Goal: Information Seeking & Learning: Check status

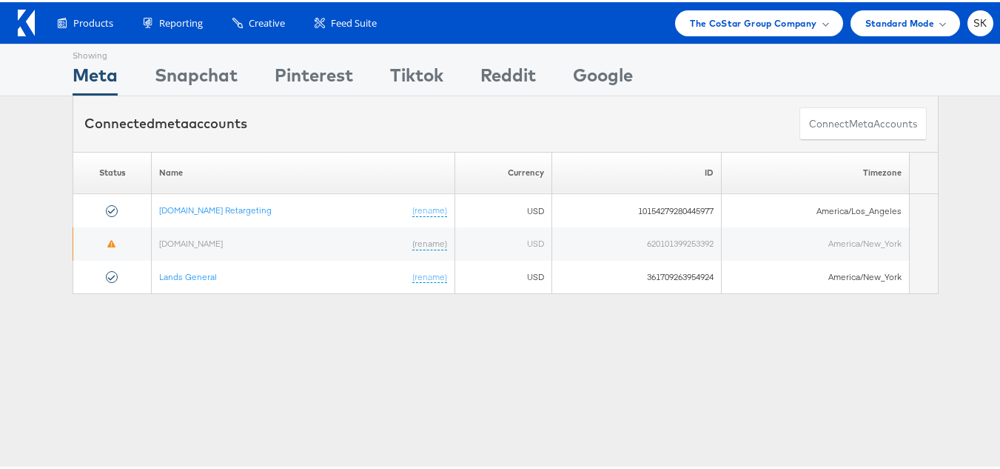
click at [944, 328] on div "Showing Meta Showing [GEOGRAPHIC_DATA] Showing Pinterest Showing Tiktok Showing…" at bounding box center [506, 411] width 1012 height 741
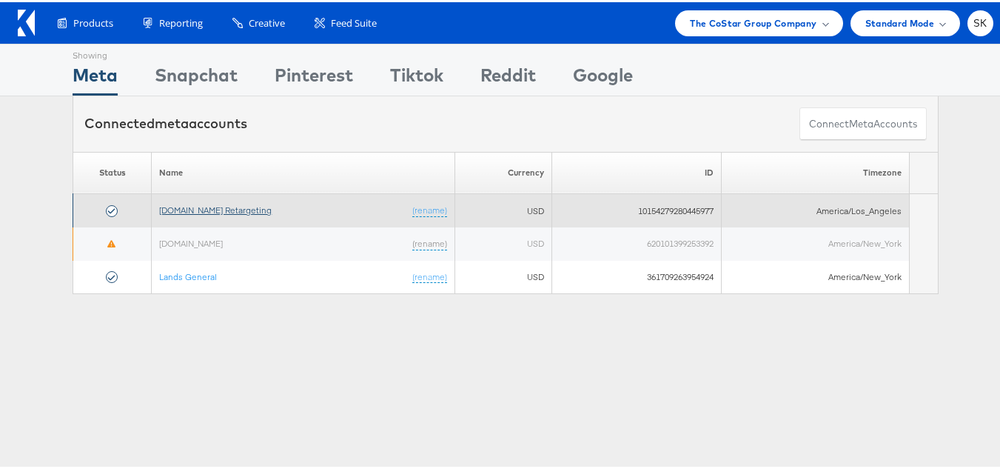
click at [210, 207] on link "[DOMAIN_NAME] Retargeting" at bounding box center [215, 207] width 113 height 11
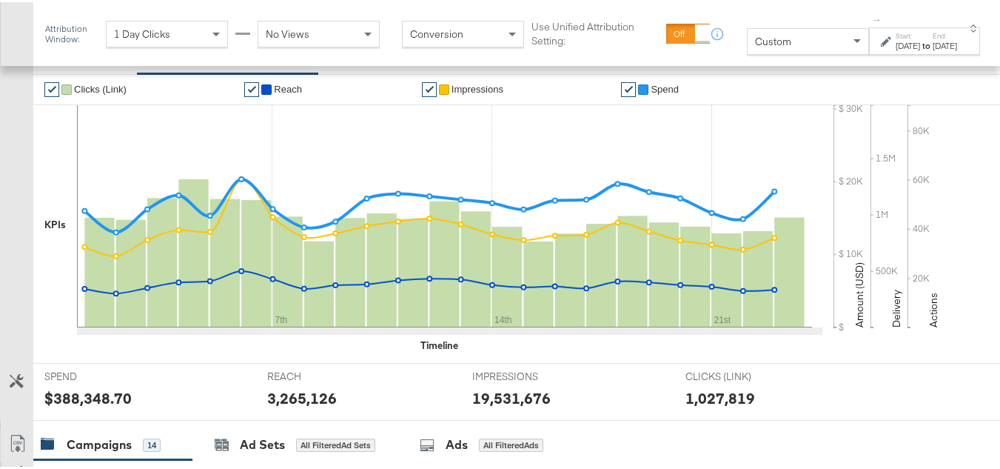
scroll to position [296, 0]
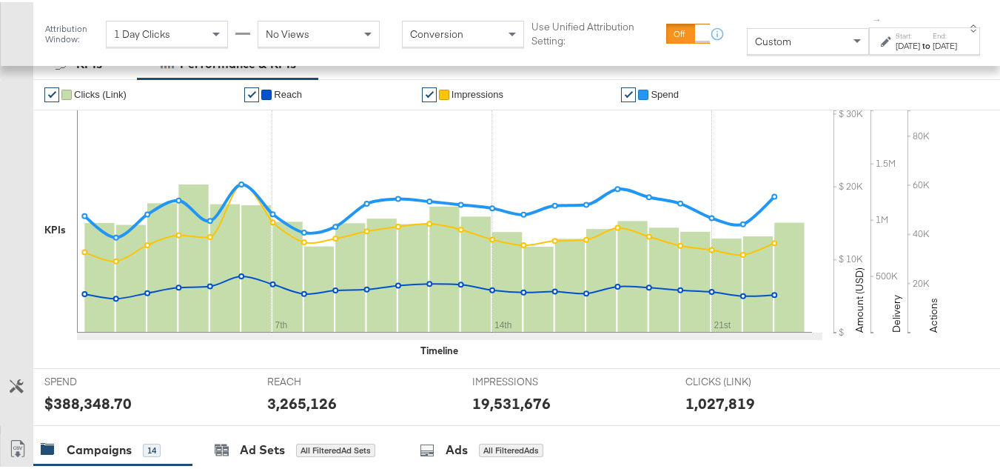
click at [778, 51] on div "Custom" at bounding box center [808, 39] width 121 height 25
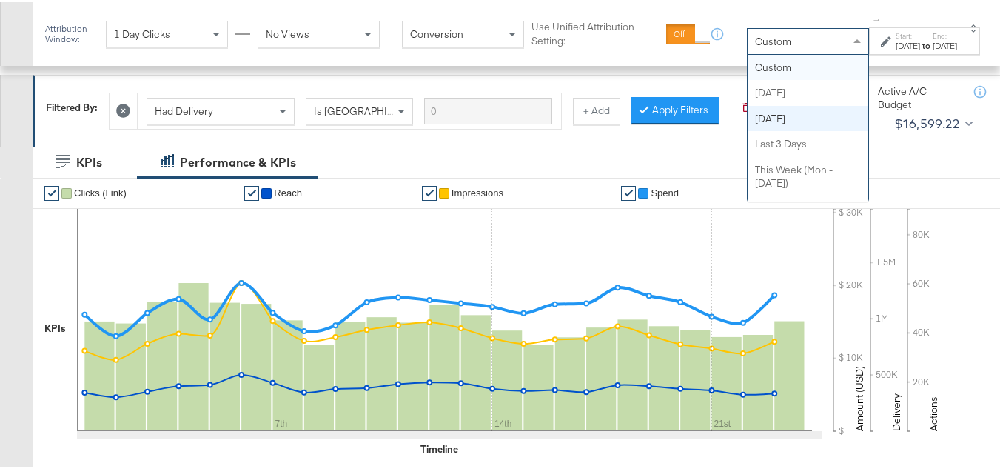
scroll to position [222, 0]
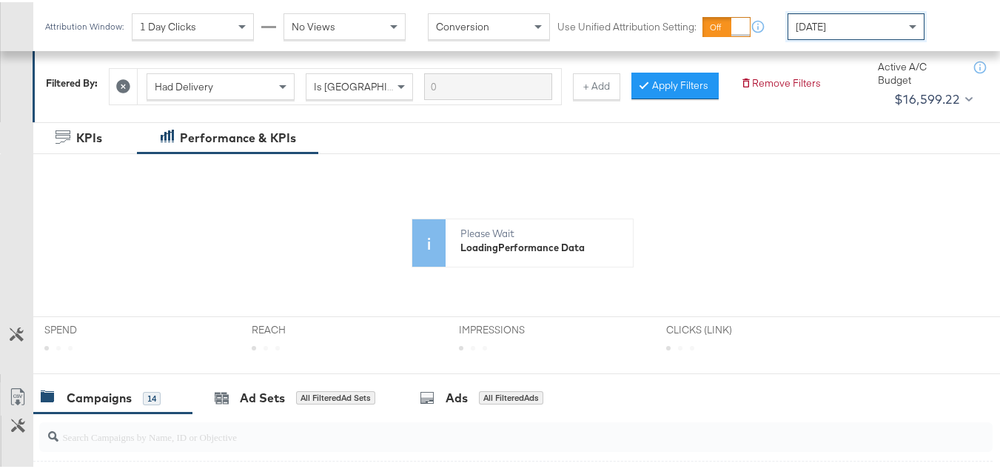
click at [944, 38] on div "Attribution Window: 1 Day Clicks No Views Conversion Use Unified Attribution Se…" at bounding box center [500, 24] width 1000 height 49
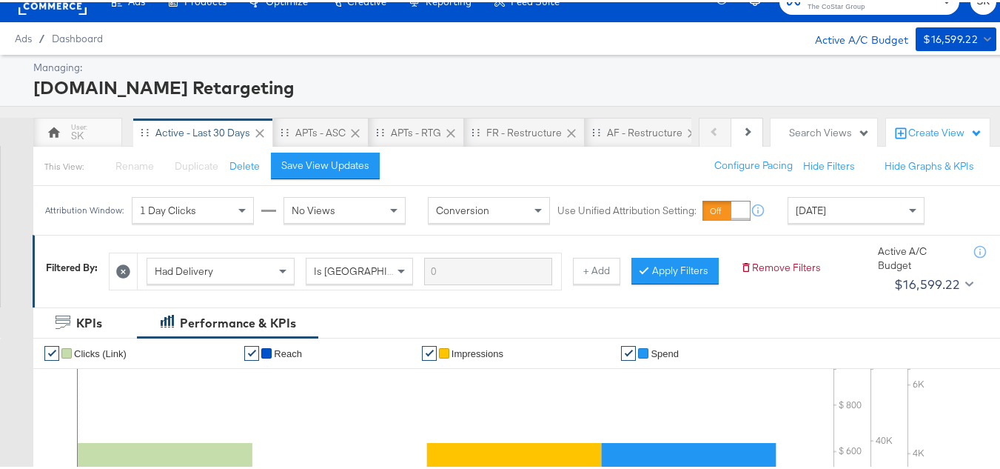
scroll to position [148, 0]
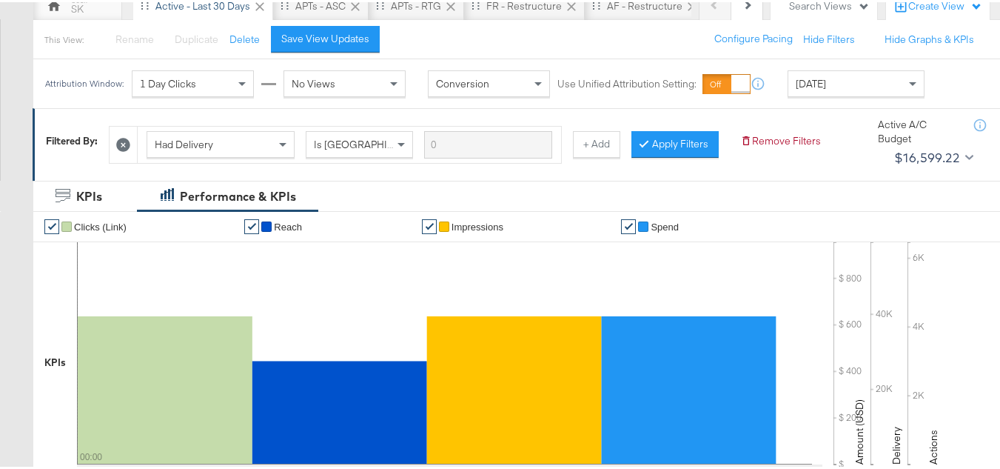
click at [838, 67] on div "Attribution Window: 1 Day Clicks No Views Conversion Use Unified Attribution Se…" at bounding box center [488, 81] width 910 height 49
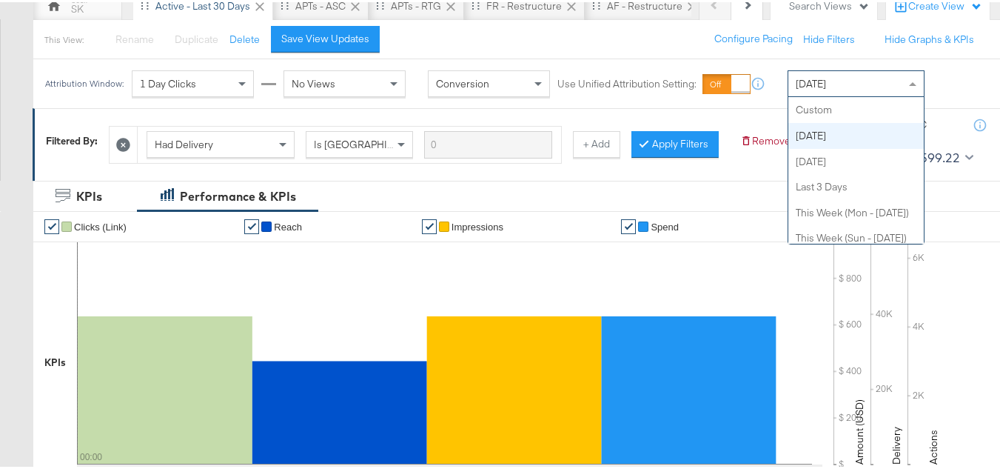
click at [838, 77] on div "Today" at bounding box center [857, 81] width 136 height 25
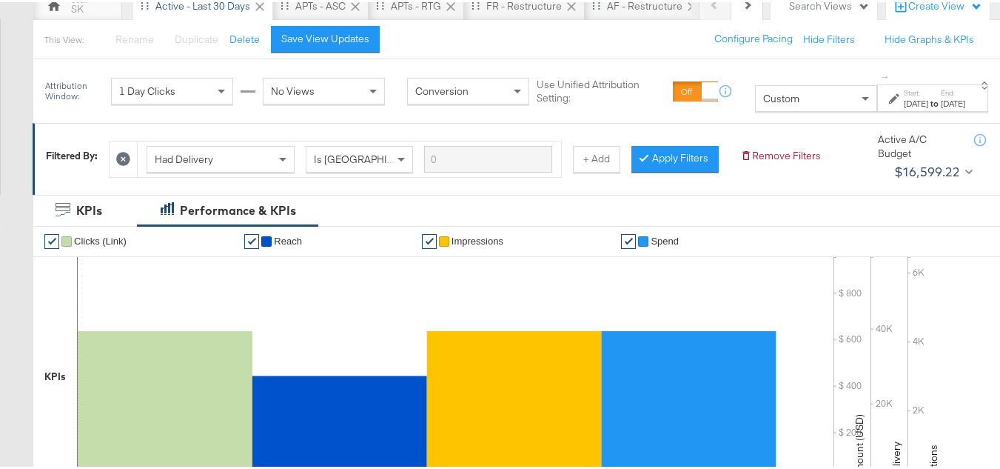
click at [911, 92] on div "Start: Sep 10th 2025 to End: Sep 10th 2025" at bounding box center [934, 96] width 61 height 21
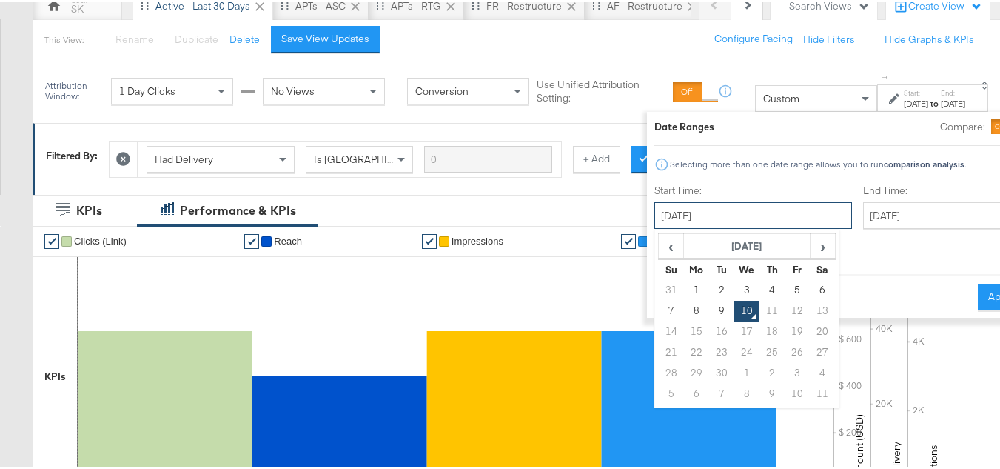
click at [715, 223] on input "September 10th 2025" at bounding box center [754, 213] width 198 height 27
click at [684, 286] on td "1" at bounding box center [696, 288] width 25 height 21
type input "September 1st 2025"
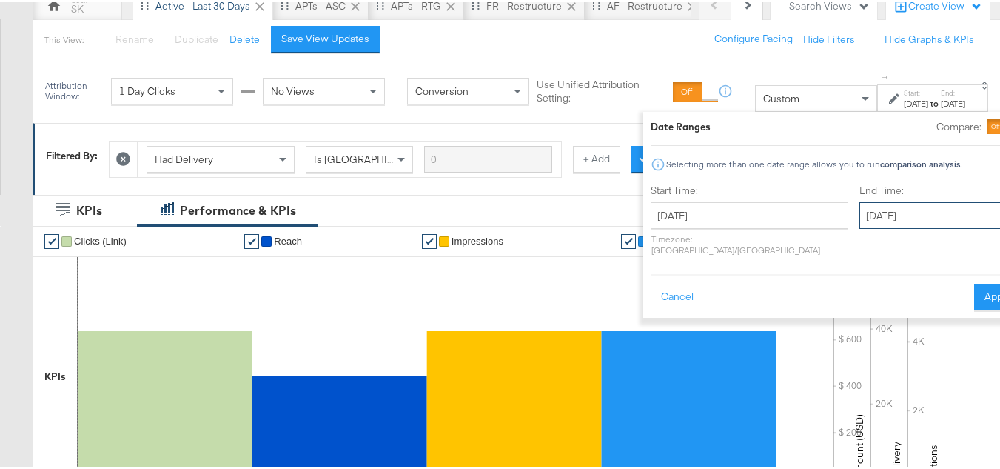
click at [860, 213] on input "September 10th 2025" at bounding box center [938, 213] width 156 height 27
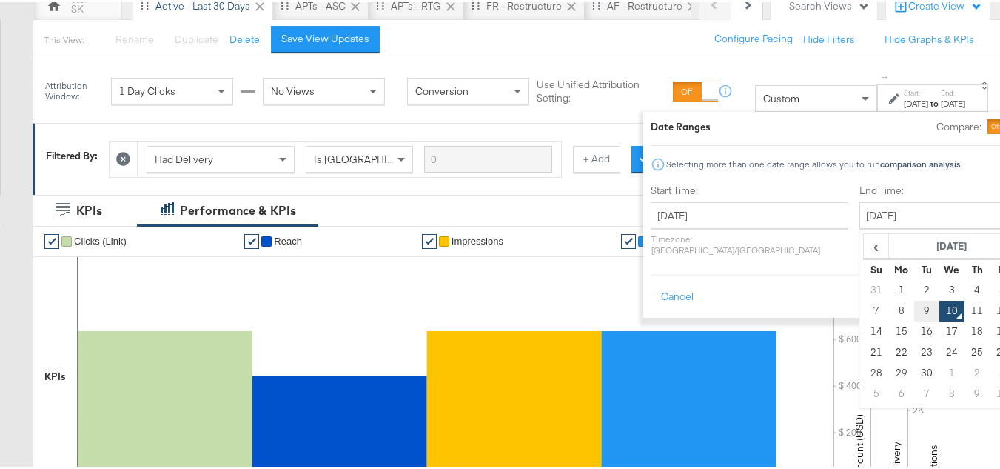
click at [915, 307] on td "9" at bounding box center [927, 308] width 25 height 21
type input "September 9th 2025"
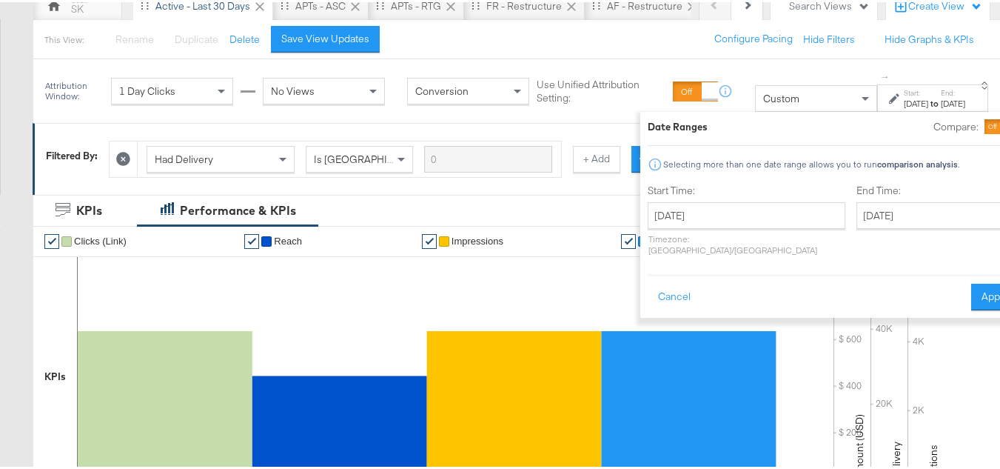
click at [975, 283] on div "Date Ranges Compare: Selecting more than one date range allows you to run compa…" at bounding box center [833, 213] width 385 height 206
click at [972, 281] on button "Apply" at bounding box center [995, 294] width 47 height 27
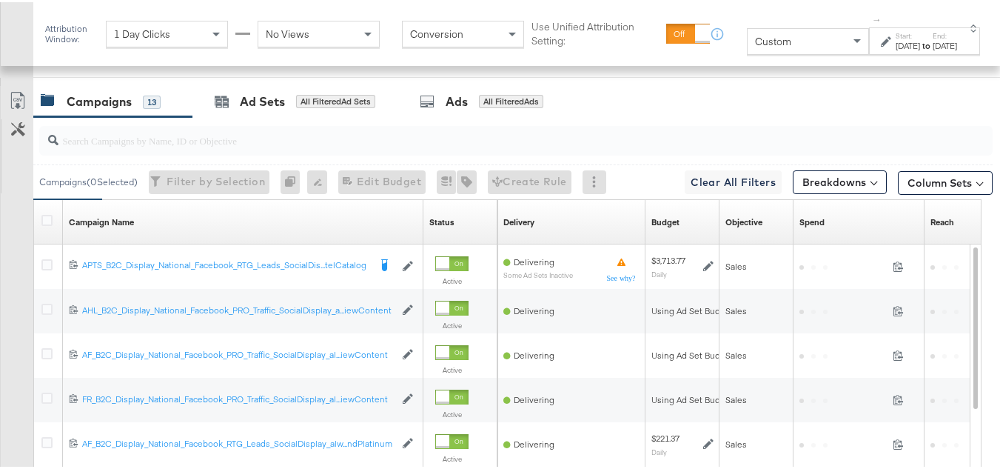
scroll to position [645, 0]
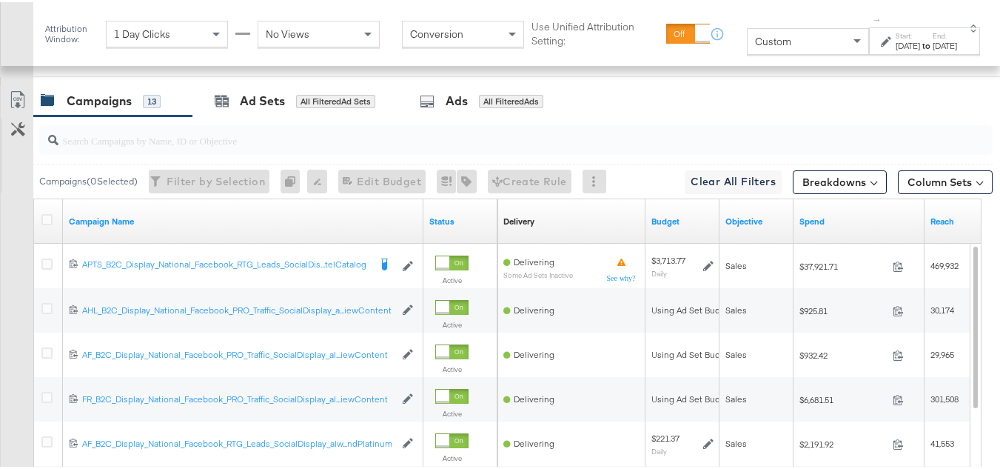
click at [191, 153] on div at bounding box center [516, 138] width 954 height 30
paste input "APTS_B2C_Display_National_Facebook_RTG_Leads_SocialDisplay_Retargeting_Diamond_…"
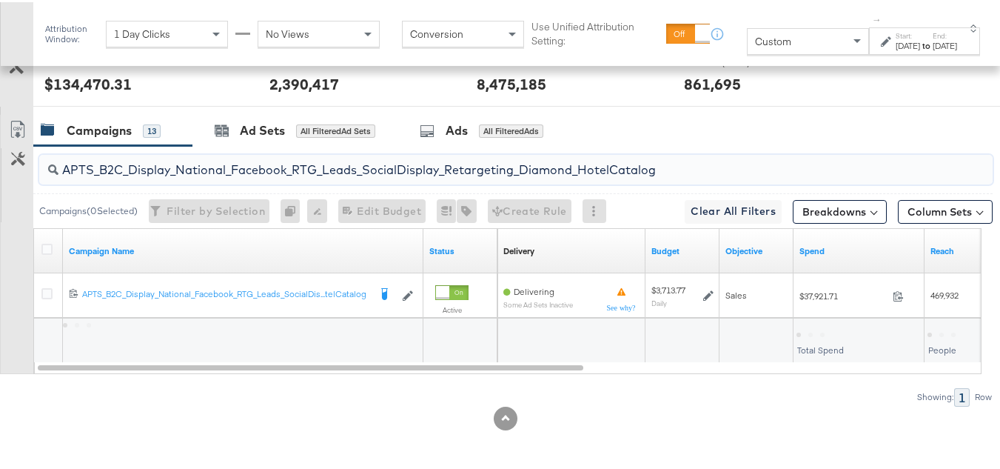
scroll to position [638, 0]
click at [161, 153] on input "APTS_B2C_Display_National_Facebook_RTG_Leads_SocialDisplay_Retargeting_Diamond_…" at bounding box center [484, 161] width 850 height 29
paste input "alwayson_Retargeting_DARE24_DiamondPlatinum"
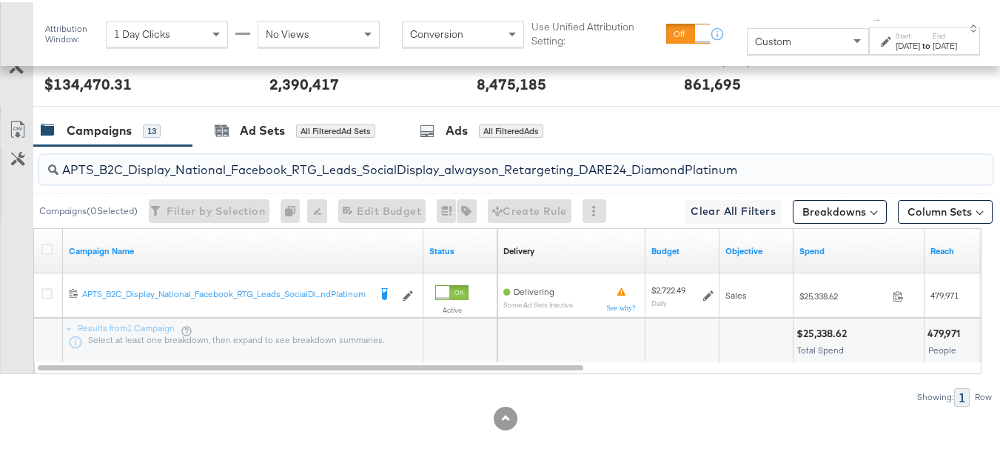
click at [207, 167] on input "APTS_B2C_Display_National_Facebook_RTG_Leads_SocialDisplay_alwayson_Retargeting…" at bounding box center [484, 161] width 850 height 29
paste input "FR_B2C_Display_National_Facebook_RTG_Leads_SocialDisplay_alwayson_Retargeting_FR"
click at [275, 161] on input "FR_B2C_Display_National_Facebook_RTG_Leads_SocialDisplay_alwayson_Retargeting_F…" at bounding box center [484, 161] width 850 height 29
paste input "AF_B2C_Display_National_Facebook_RTG_Leads_SocialDisplay_alwayson_Retargeting_AF"
click at [170, 166] on input "AF_B2C_Display_National_Facebook_RTG_Leads_SocialDisplay_alwayson_Retargeting_A…" at bounding box center [484, 161] width 850 height 29
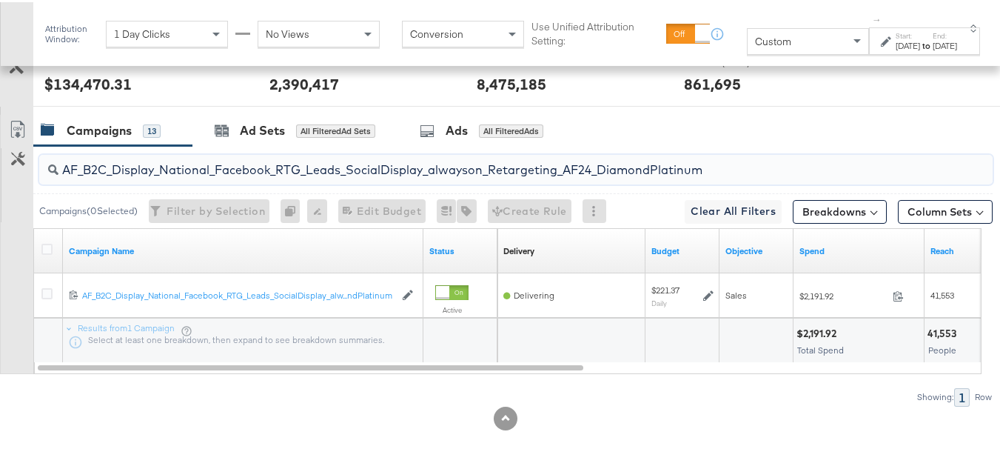
paste input "HL_B2C_Display_National_Facebook_RTG_Leads_SocialDisplay_alwayson_Retargeting_A…"
click at [207, 163] on input "AHL_B2C_Display_National_Facebook_RTG_Leads_SocialDisplay_alwayson_Retargeting_…" at bounding box center [484, 161] width 850 height 29
paste input "PTS_B2C_Display_National_Facebook_PRO_Traffic_SocialDisplay_alwayson_ASC_DARE24…"
click at [150, 163] on input "APTS_B2C_Display_National_Facebook_PRO_Traffic_SocialDisplay_alwayson_ASC_DARE2…" at bounding box center [484, 161] width 850 height 29
paste input "Leads_SocialDisplay_alwayson_ASC_DARE24_Purchase"
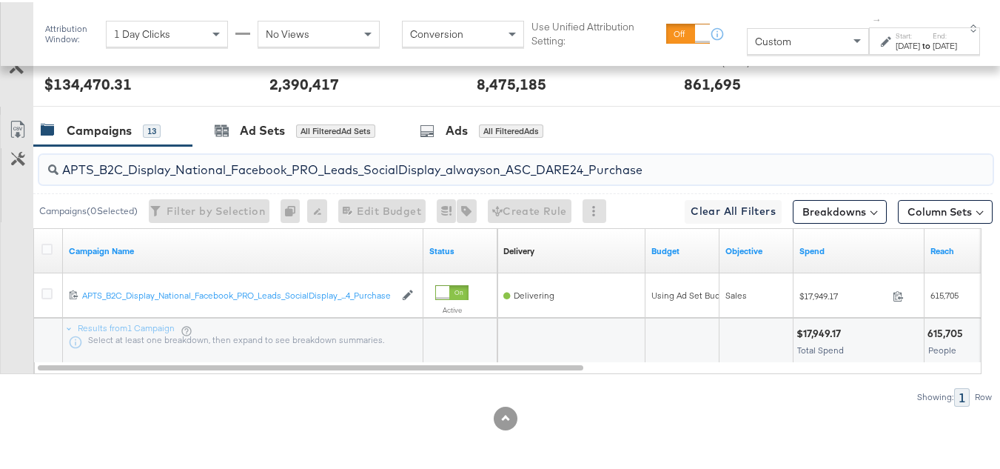
click at [223, 166] on input "APTS_B2C_Display_National_Facebook_PRO_Leads_SocialDisplay_alwayson_ASC_DARE24_…" at bounding box center [484, 161] width 850 height 29
paste input "F_B2C_Display_National_Facebook_PRO_Traffic_SocialDisplay_alwayson_ASC_AF24_Vie…"
click at [172, 168] on input "AF_B2C_Display_National_Facebook_PRO_Traffic_SocialDisplay_alwayson_ASC_AF24_Vi…" at bounding box center [484, 161] width 850 height 29
paste input "FR_B2C_Display_National_Facebook_PRO_Traffic_SocialDisplay_alwayson_ASC_FR"
click at [210, 173] on input "FR_B2C_Display_National_Facebook_PRO_Traffic_SocialDisplay_alwayson_ASC_FR24_Vi…" at bounding box center [484, 161] width 850 height 29
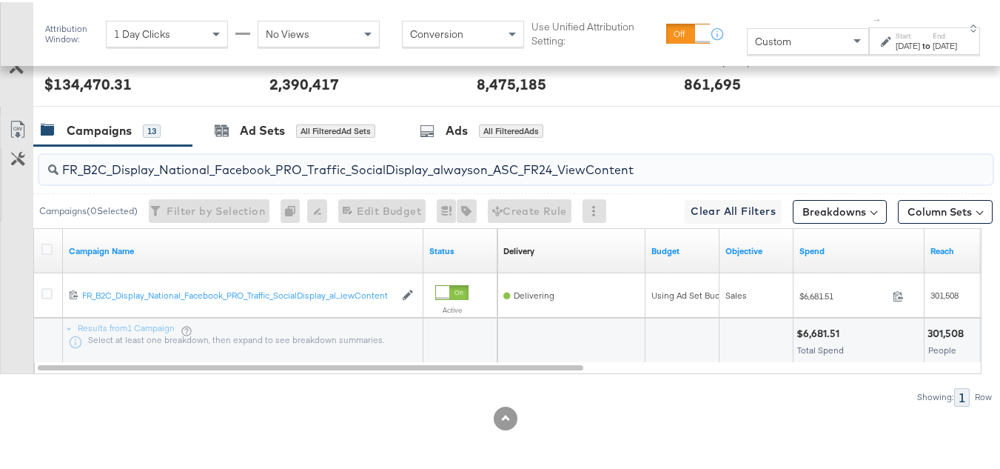
paste input "AHL_B2C_Display_National_Facebook_PRO_Traffic_SocialDisplay_alwayson_ASC_AHL"
type input "AHL_B2C_Display_National_Facebook_PRO_Traffic_SocialDisplay_alwayson_ASC_AHL24_…"
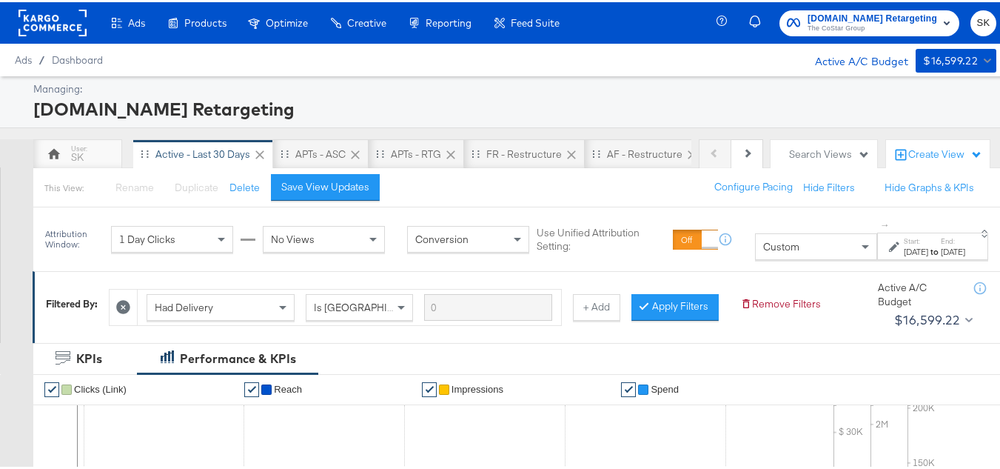
click at [836, 28] on span "The CoStar Group" at bounding box center [873, 27] width 130 height 12
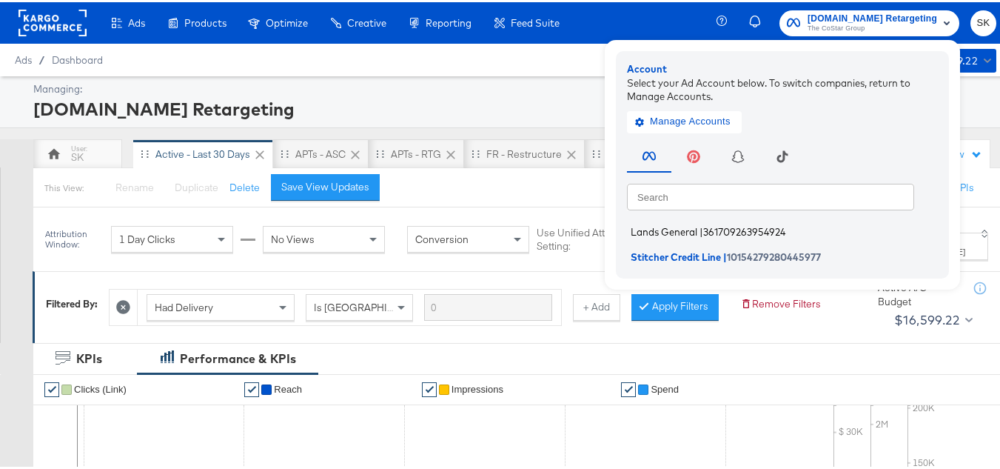
click at [635, 228] on span "Lands General" at bounding box center [664, 230] width 67 height 12
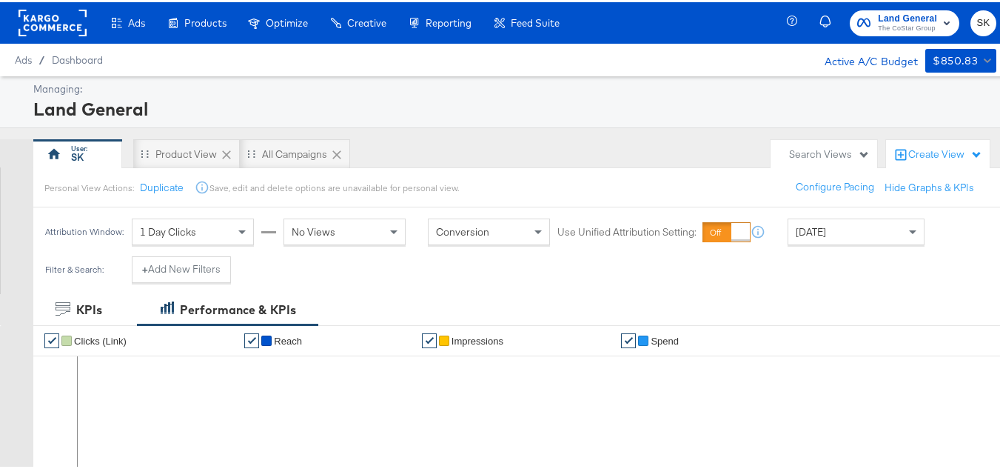
scroll to position [222, 0]
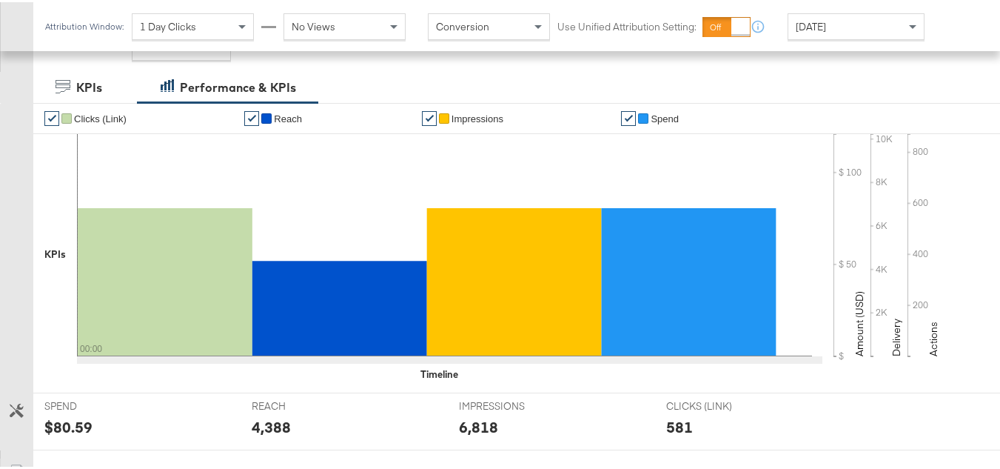
click at [849, 27] on div "Today" at bounding box center [857, 24] width 136 height 25
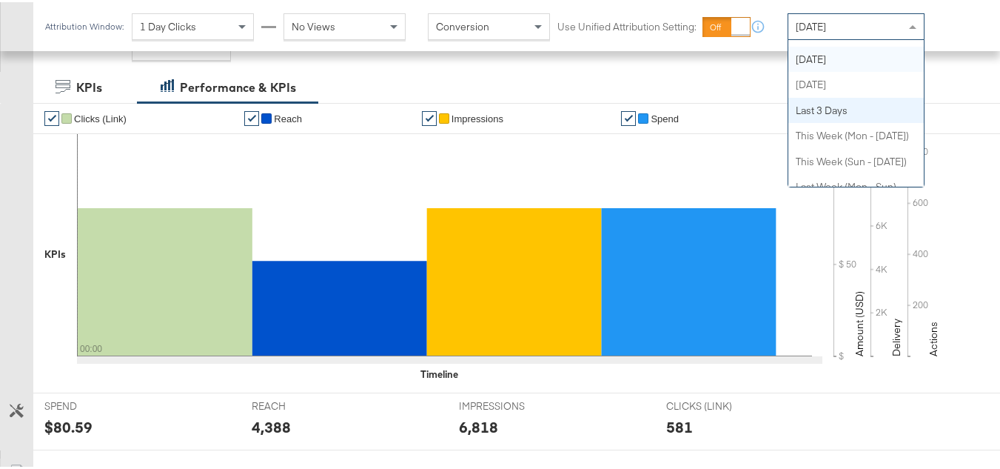
scroll to position [0, 0]
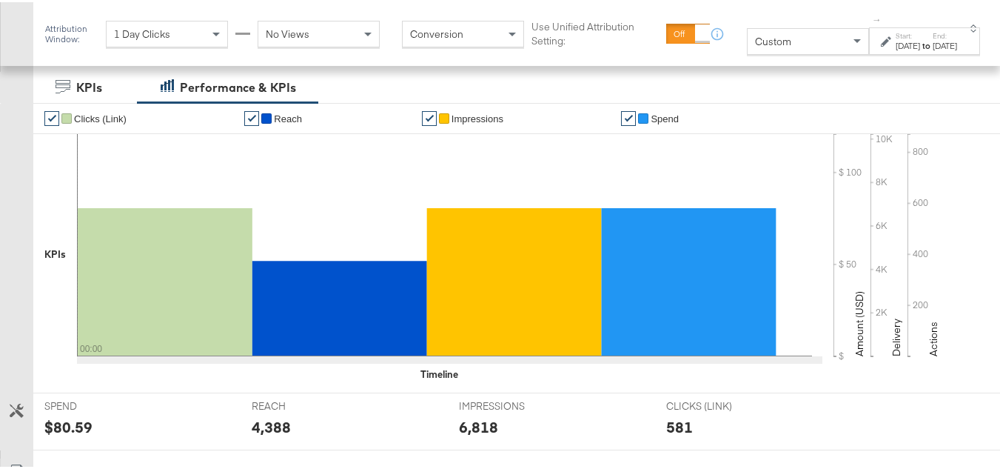
click at [896, 44] on div "Sep 10th 2025" at bounding box center [908, 44] width 24 height 12
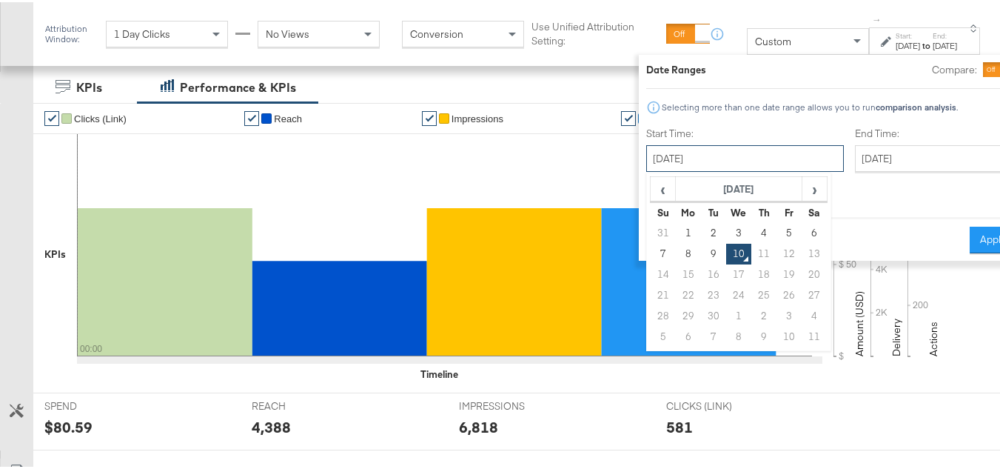
click at [689, 146] on input "September 10th 2025" at bounding box center [746, 156] width 198 height 27
click at [676, 238] on td "1" at bounding box center [688, 231] width 25 height 21
type input "September 1st 2025"
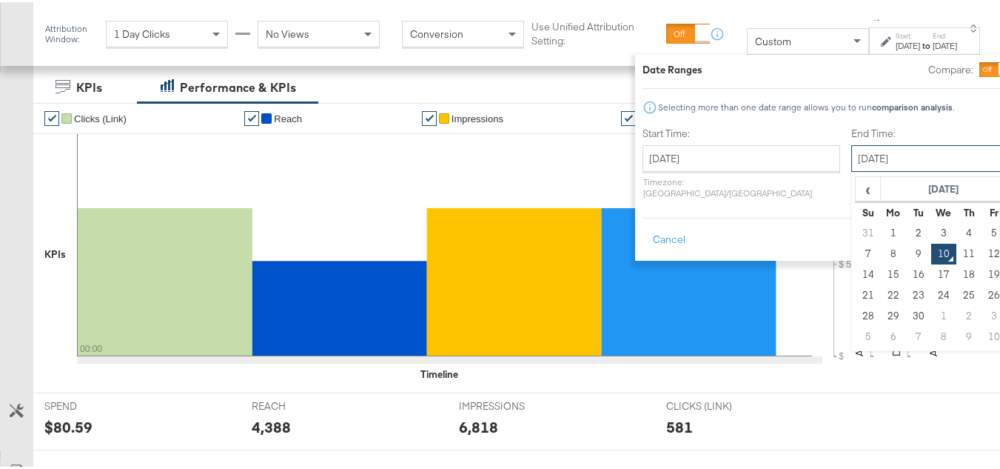
click at [852, 164] on input "September 10th 2025" at bounding box center [930, 156] width 156 height 27
click at [906, 253] on td "9" at bounding box center [918, 251] width 25 height 21
type input "September 9th 2025"
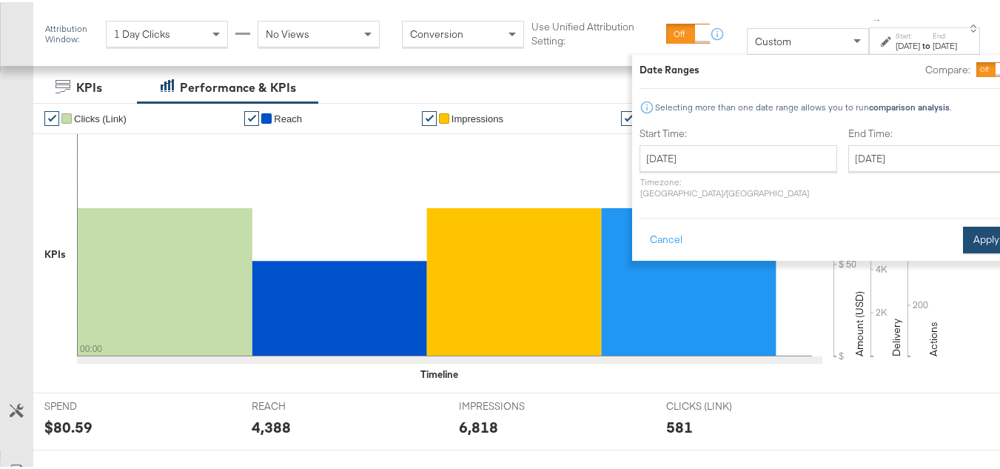
click at [963, 230] on button "Apply" at bounding box center [986, 237] width 47 height 27
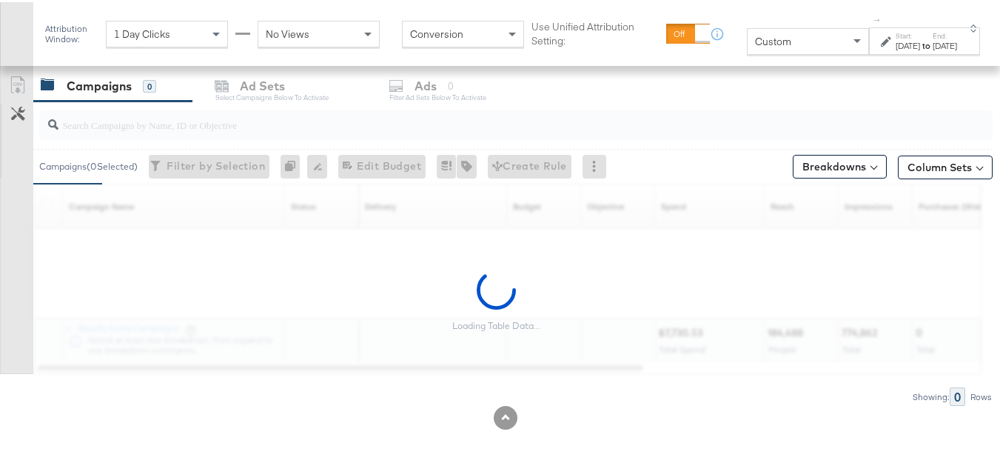
scroll to position [626, 0]
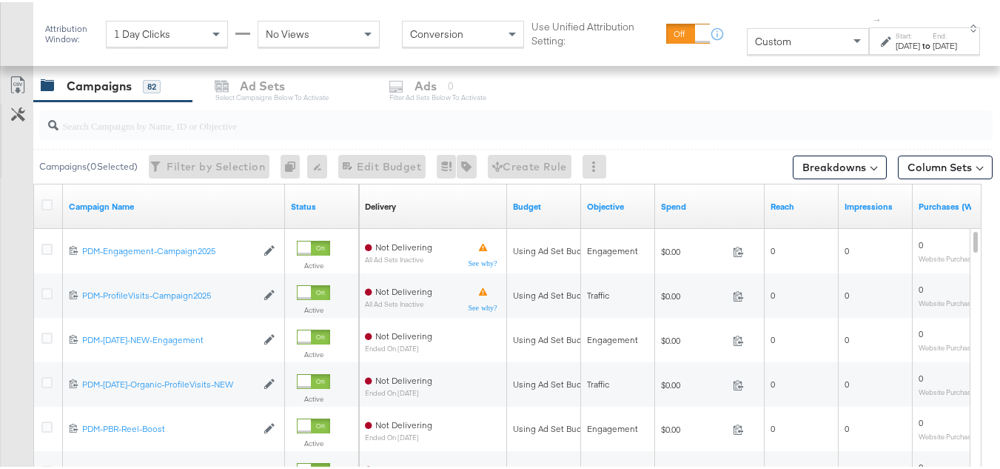
click at [127, 133] on div at bounding box center [516, 123] width 954 height 30
paste input "B2C_LAND_KC_RT_Sig_24"
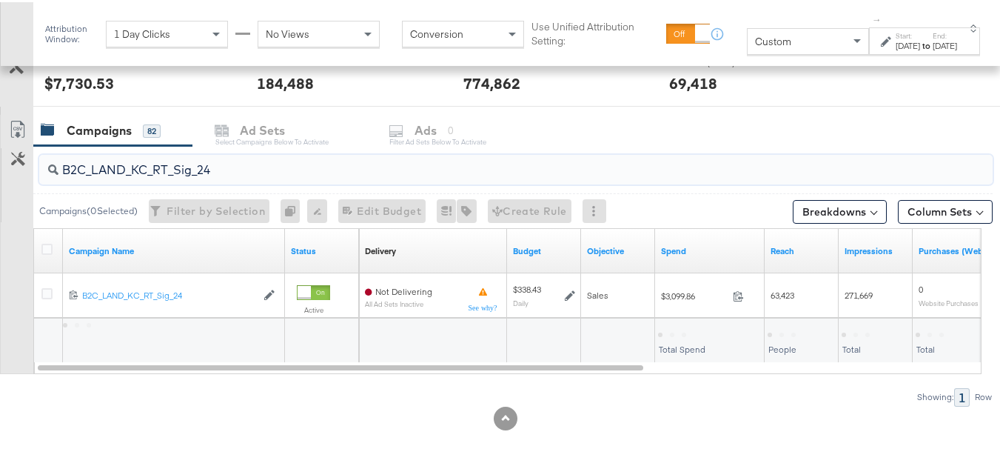
scroll to position [581, 0]
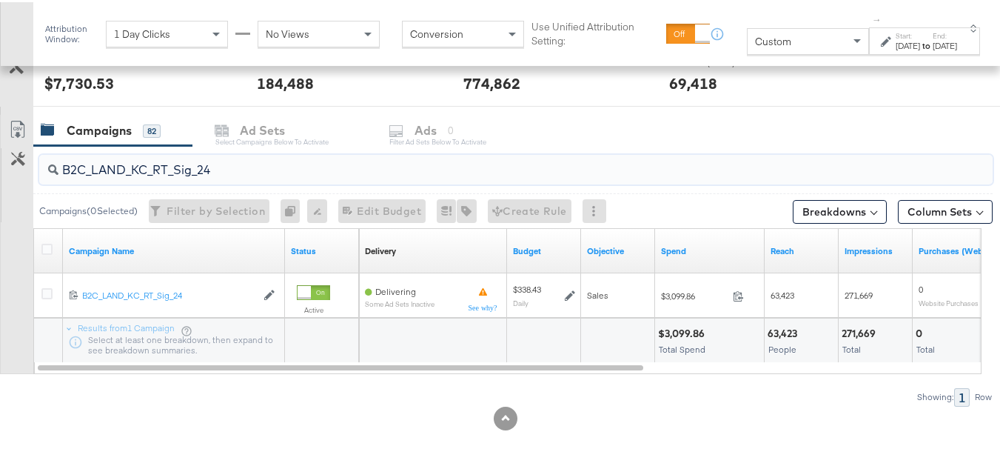
click at [157, 164] on input "B2C_LAND_KC_RT_Sig_24" at bounding box center [484, 161] width 850 height 29
paste input "B_Ecommerce_KC_Retargeting_LW&LOA_Traffic"
click at [177, 170] on input "B2B_Ecommerce_KC_Retargeting_LW&LOA_Traffic" at bounding box center [484, 161] width 850 height 29
paste input "KC_Retargeting_Prospects & Clients_Conversions"
click at [164, 169] on input "B2B_KC_Retargeting_Prospects & Clients_Conversions" at bounding box center [484, 161] width 850 height 29
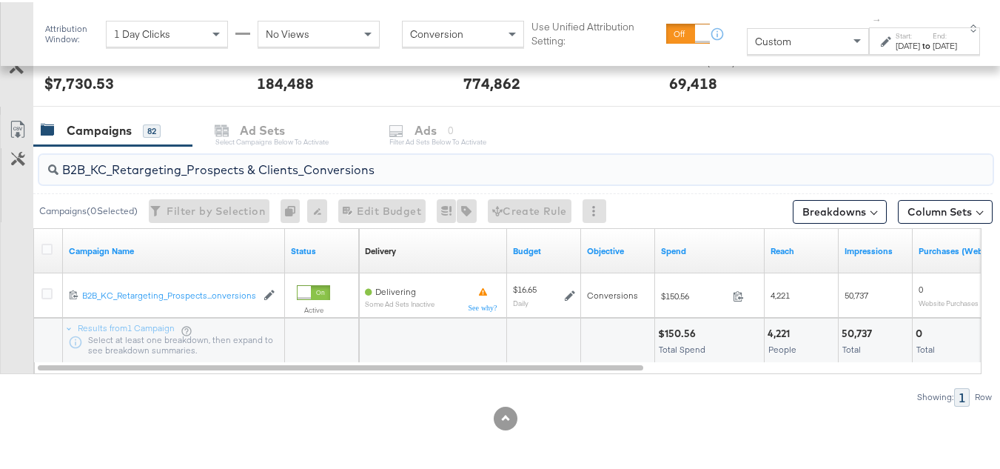
paste input "C_LAND_KC_Pros_Sig"
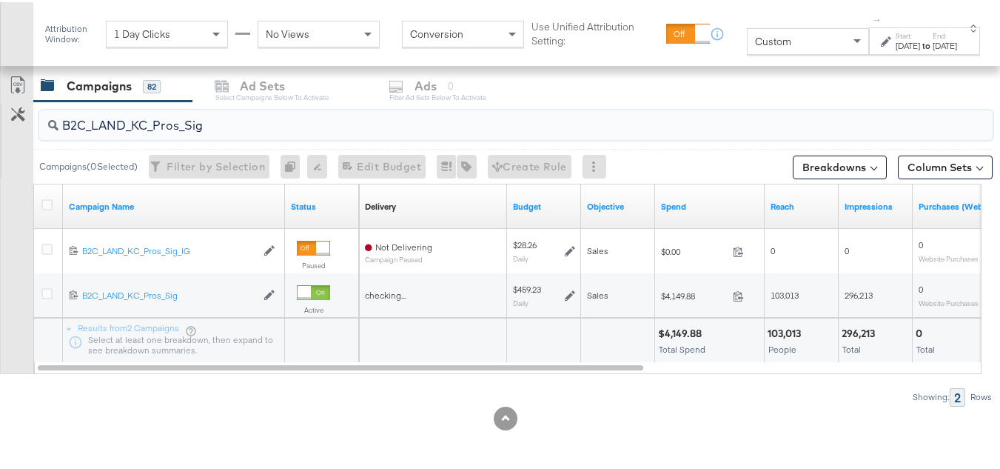
type input "B2C_LAND_KC_Pros_Sig"
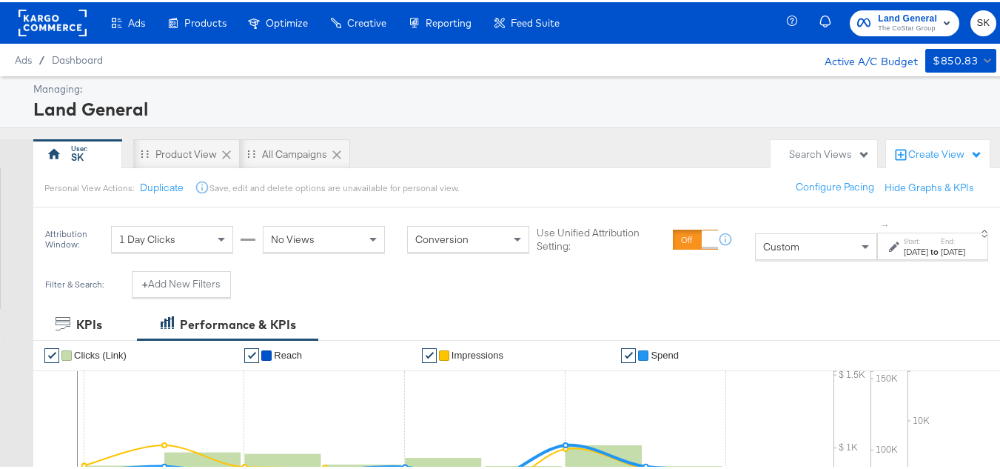
click at [58, 22] on rect at bounding box center [53, 20] width 68 height 27
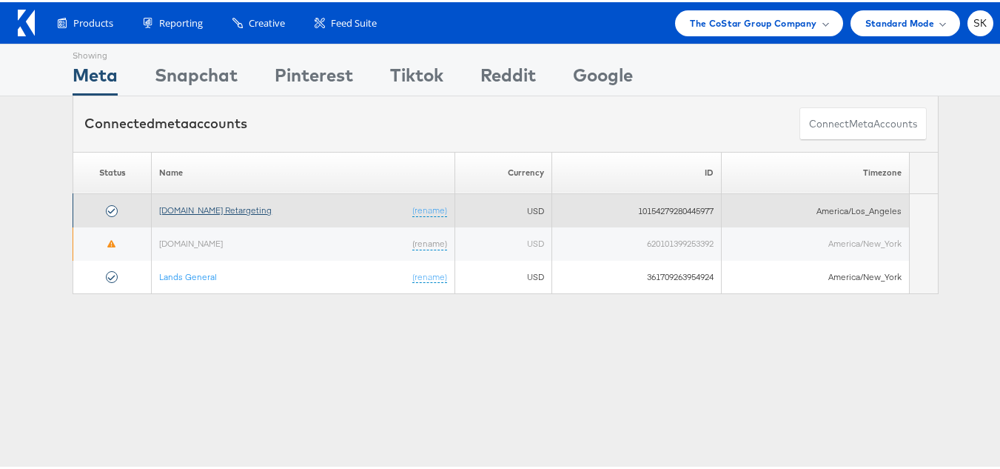
click at [213, 213] on link "[DOMAIN_NAME] Retargeting" at bounding box center [215, 207] width 113 height 11
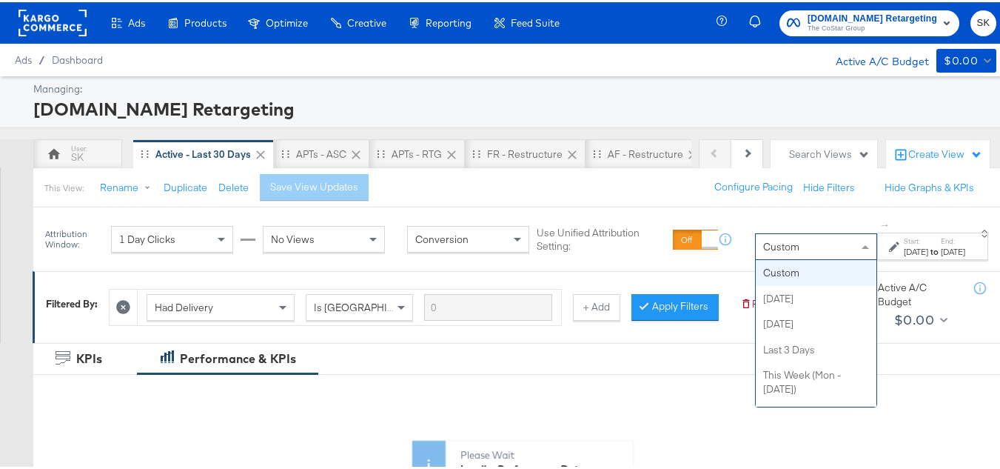
click at [756, 255] on div "Custom" at bounding box center [816, 244] width 121 height 25
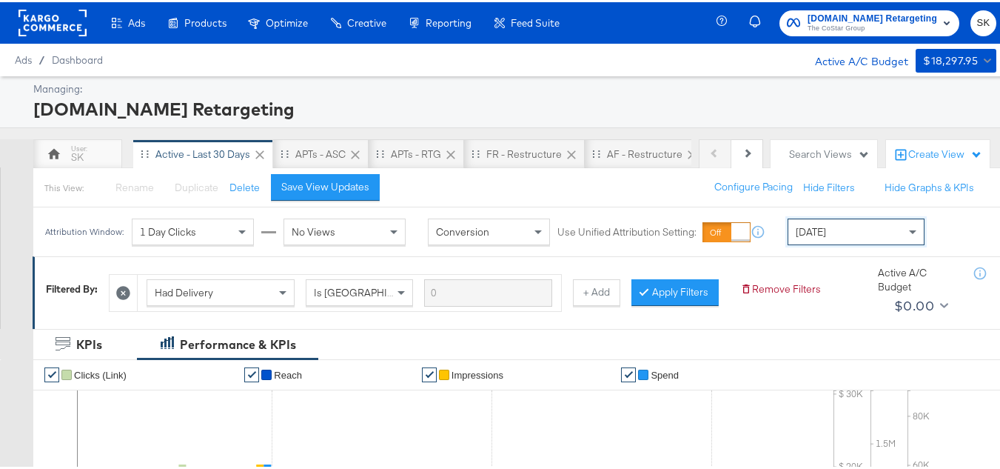
scroll to position [666, 0]
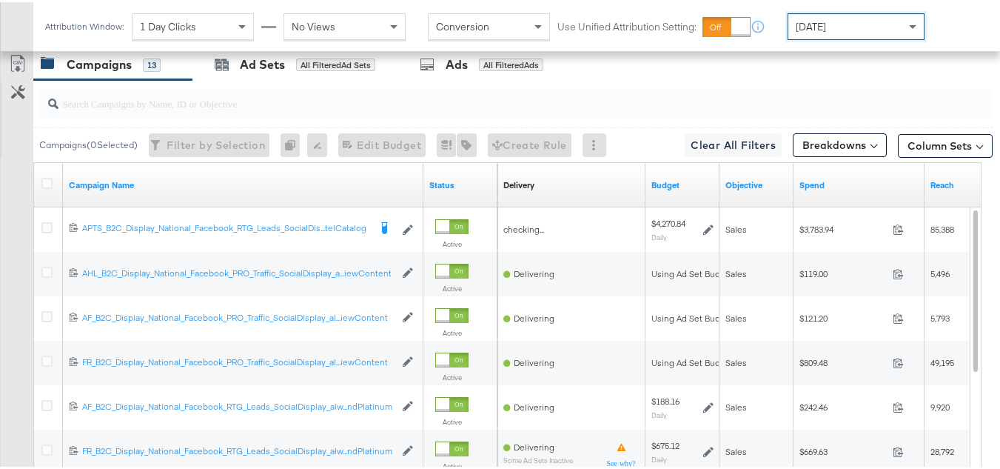
click at [167, 110] on input "search" at bounding box center [484, 95] width 850 height 29
paste input "APTS_B2C_Display_National_Facebook_RTG_Leads_SocialDisplay_Retargeting_Diamond_…"
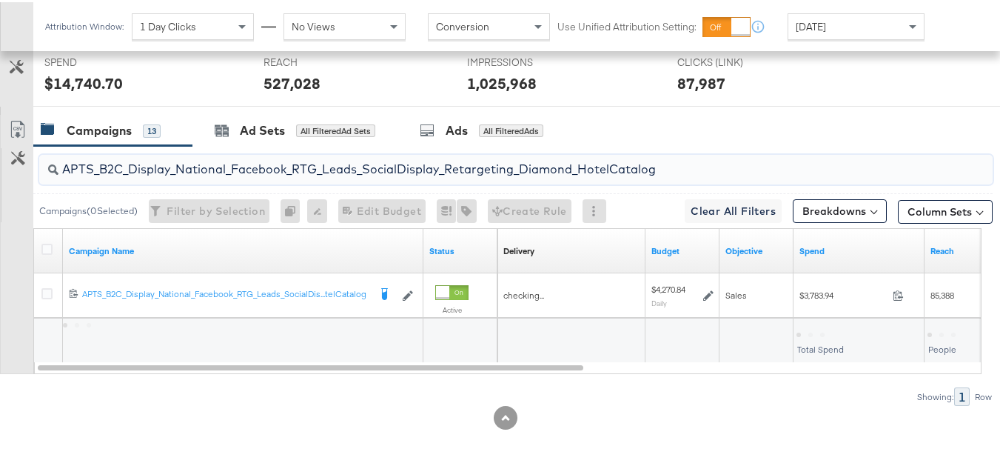
scroll to position [621, 0]
click at [47, 241] on icon at bounding box center [46, 246] width 11 height 11
click at [0, 0] on input "checkbox" at bounding box center [0, 0] width 0 height 0
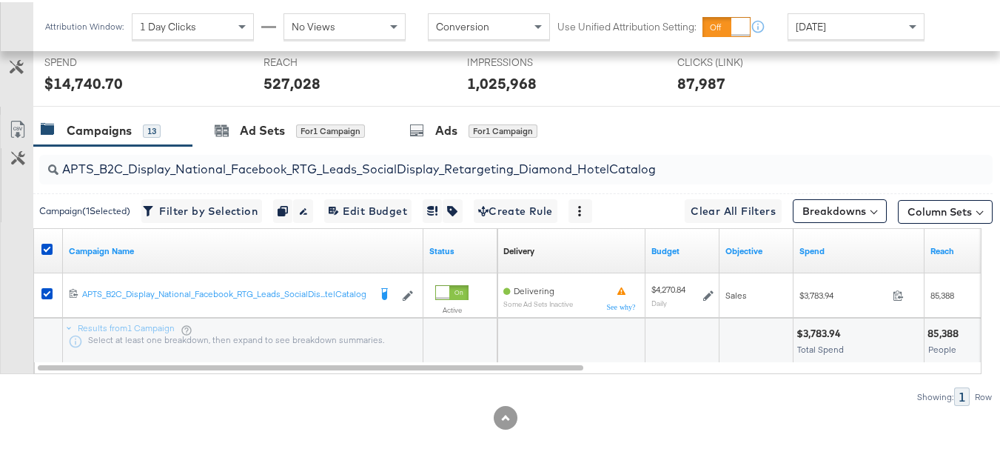
click at [184, 161] on input "APTS_B2C_Display_National_Facebook_RTG_Leads_SocialDisplay_Retargeting_Diamond_…" at bounding box center [484, 161] width 850 height 29
click at [45, 247] on icon at bounding box center [46, 246] width 11 height 11
click at [0, 0] on input "checkbox" at bounding box center [0, 0] width 0 height 0
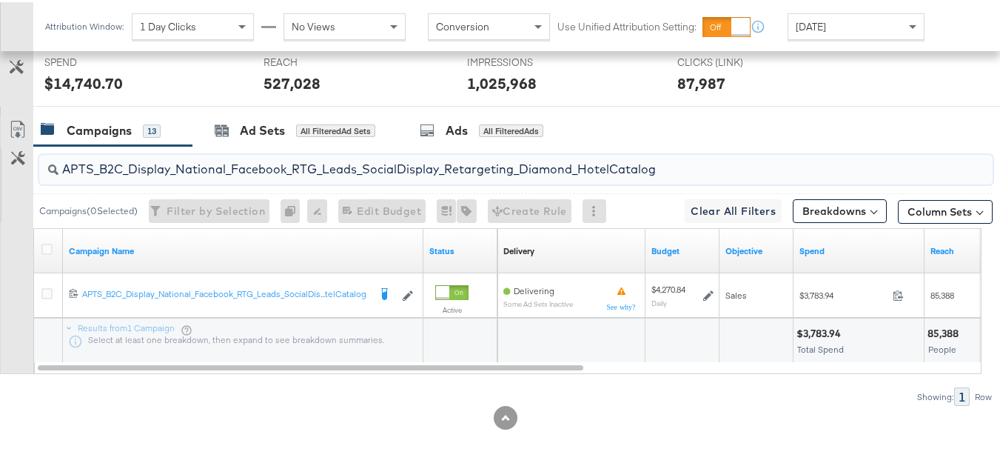
click at [171, 166] on input "APTS_B2C_Display_National_Facebook_RTG_Leads_SocialDisplay_Retargeting_Diamond_…" at bounding box center [484, 161] width 850 height 29
paste input "alwayson_Retargeting_DARE24_DiamondPlatinum"
click at [170, 164] on input "APTS_B2C_Display_National_Facebook_RTG_Leads_SocialDisplay_alwayson_Retargeting…" at bounding box center [484, 161] width 850 height 29
paste input "FR_B2C_Display_National_Facebook_RTG_Leads_SocialDisplay_alwayson_Retargeting_FR"
click at [165, 167] on input "FR_B2C_Display_National_Facebook_RTG_Leads_SocialDisplay_alwayson_Retargeting_F…" at bounding box center [484, 161] width 850 height 29
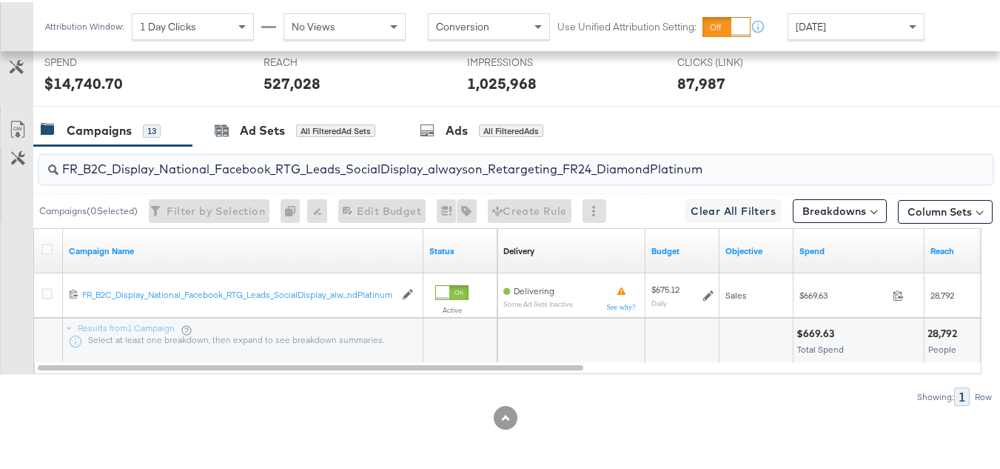
paste input "AF_B2C_Display_National_Facebook_RTG_Leads_SocialDisplay_alwayson_Retargeting_AF"
click at [164, 164] on input "AF_B2C_Display_National_Facebook_RTG_Leads_SocialDisplay_alwayson_Retargeting_A…" at bounding box center [484, 161] width 850 height 29
paste input "HL_B2C_Display_National_Facebook_RTG_Leads_SocialDisplay_alwayson_Retargeting_A…"
click at [190, 164] on input "AHL_B2C_Display_National_Facebook_RTG_Leads_SocialDisplay_alwayson_Retargeting_…" at bounding box center [484, 161] width 850 height 29
paste input "PTS_B2C_Display_National_Facebook_PRO_Traffic_SocialDisplay_alwayson_ASC_DARE24…"
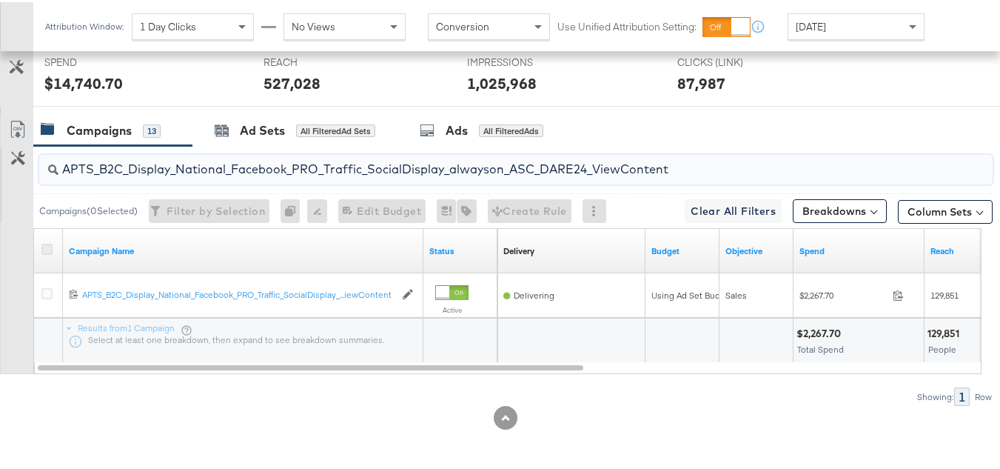
type input "APTS_B2C_Display_National_Facebook_PRO_Traffic_SocialDisplay_alwayson_ASC_DARE2…"
click at [48, 246] on icon at bounding box center [46, 246] width 11 height 11
click at [0, 0] on input "checkbox" at bounding box center [0, 0] width 0 height 0
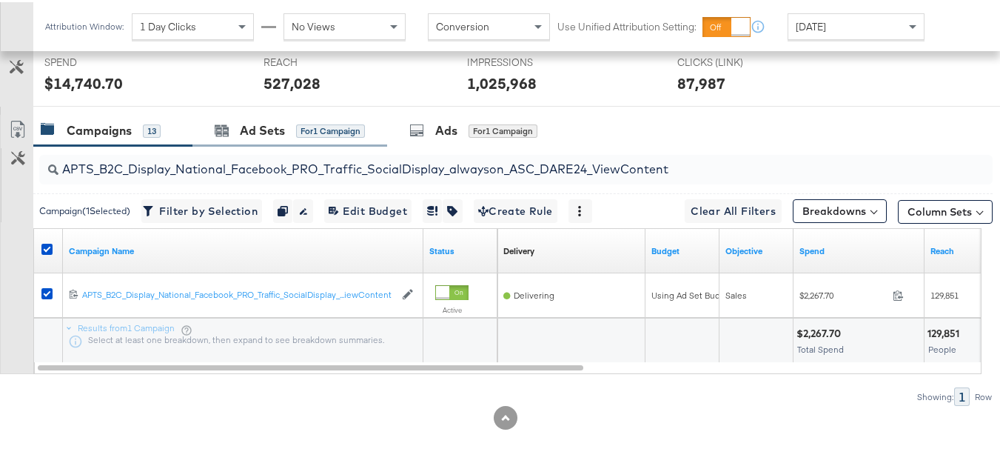
click at [255, 116] on div "Ad Sets for 1 Campaign" at bounding box center [290, 129] width 195 height 32
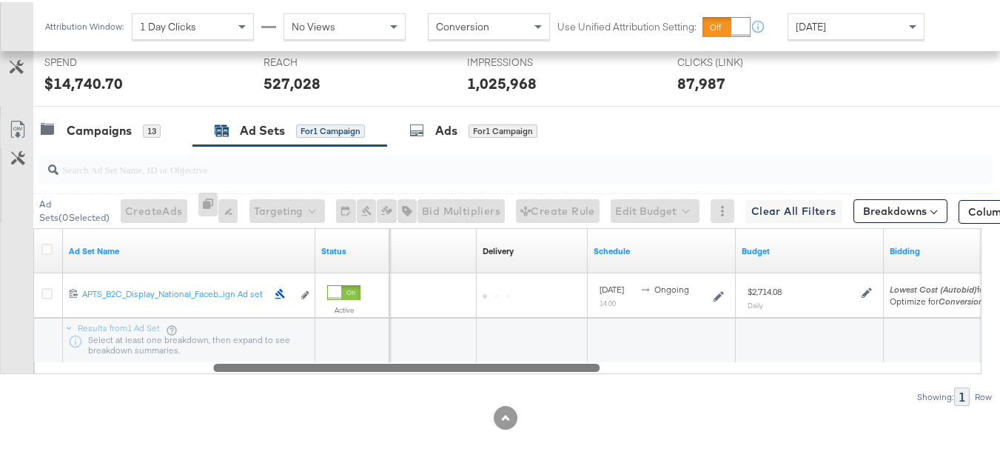
drag, startPoint x: 400, startPoint y: 371, endPoint x: 165, endPoint y: 270, distance: 255.7
click at [183, 331] on div "Ad Set Name Status Campaign Name Delivery Sorting Unavailable Schedule Budget B…" at bounding box center [507, 299] width 949 height 146
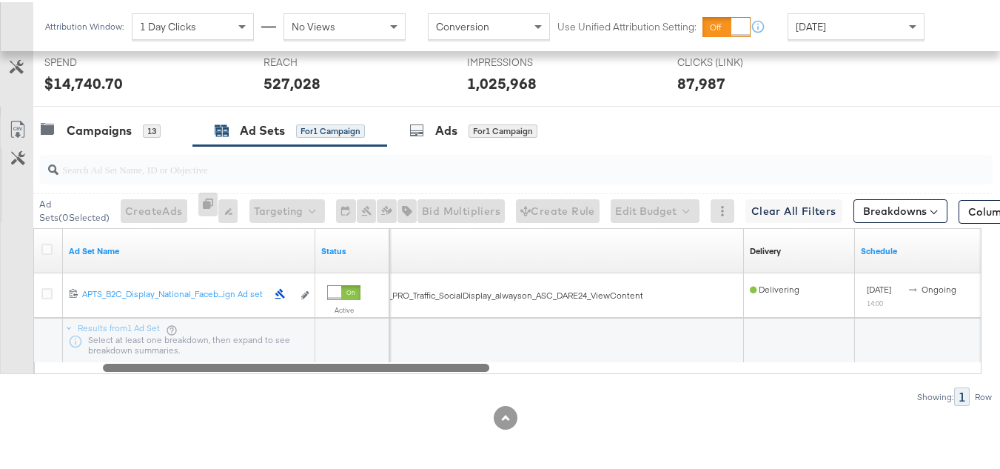
drag, startPoint x: 341, startPoint y: 362, endPoint x: 95, endPoint y: 378, distance: 246.4
click at [95, 378] on div "Ad Sets ( 0 Selected) Create Ads At least one ad set must be selected 0 Rename …" at bounding box center [496, 274] width 993 height 260
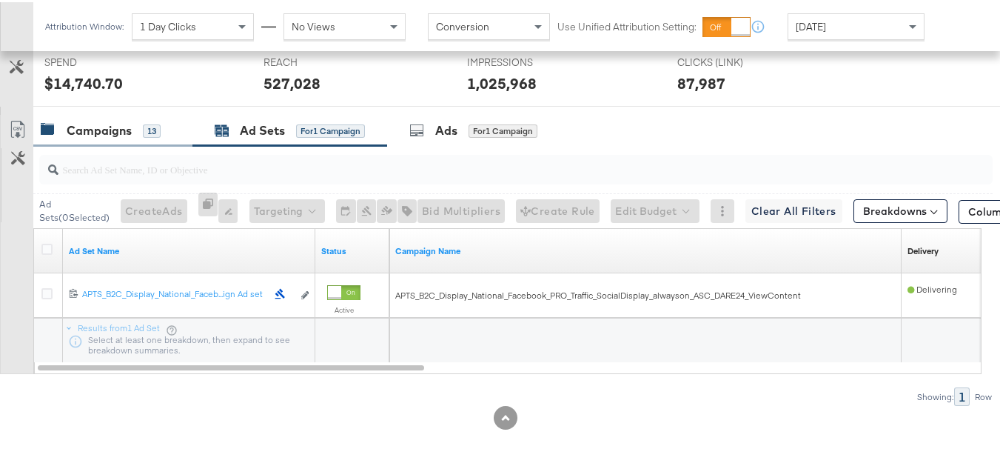
click at [106, 144] on div "Campaigns 13" at bounding box center [112, 129] width 159 height 32
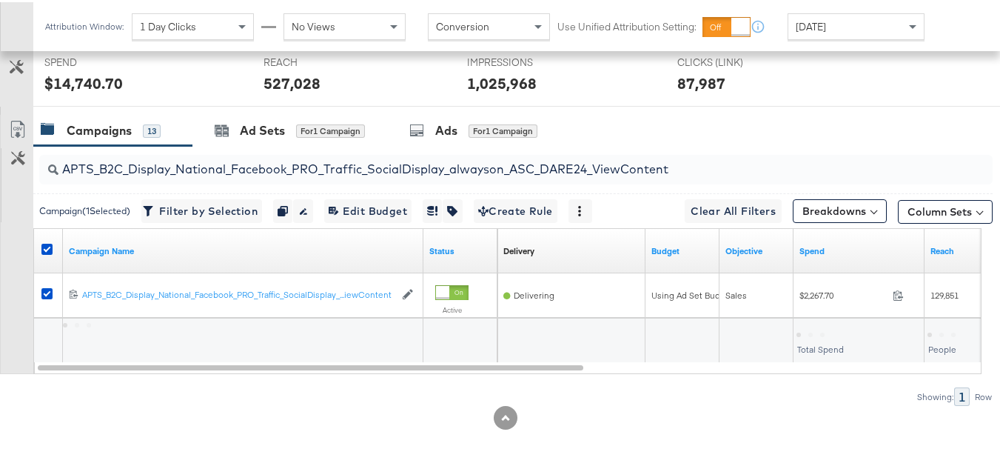
click at [52, 240] on div at bounding box center [49, 248] width 27 height 27
click at [51, 240] on div at bounding box center [49, 248] width 27 height 27
click at [47, 252] on icon at bounding box center [46, 246] width 11 height 11
click at [0, 0] on input "checkbox" at bounding box center [0, 0] width 0 height 0
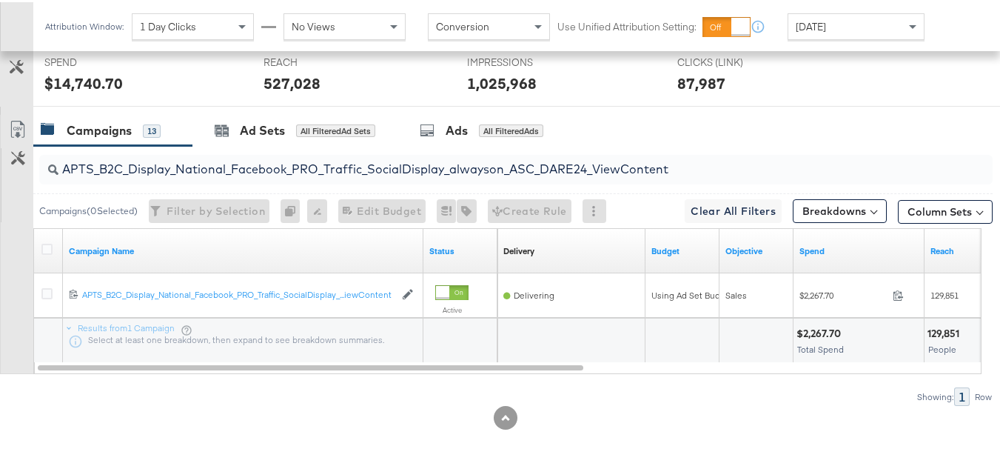
click at [145, 161] on input "APTS_B2C_Display_National_Facebook_PRO_Traffic_SocialDisplay_alwayson_ASC_DARE2…" at bounding box center [484, 161] width 850 height 29
paste input "Leads_SocialDisplay_alwayson_ASC_DARE24_Purchase"
type input "APTS_B2C_Display_National_Facebook_PRO_Leads_SocialDisplay_alwayson_ASC_DARE24_…"
click at [42, 243] on icon at bounding box center [46, 246] width 11 height 11
click at [0, 0] on input "checkbox" at bounding box center [0, 0] width 0 height 0
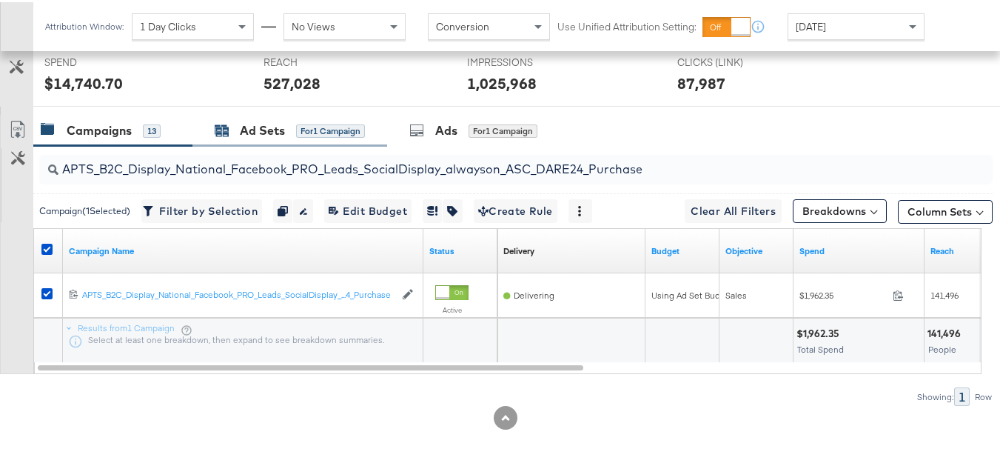
click at [264, 121] on div "Ad Sets" at bounding box center [262, 128] width 45 height 17
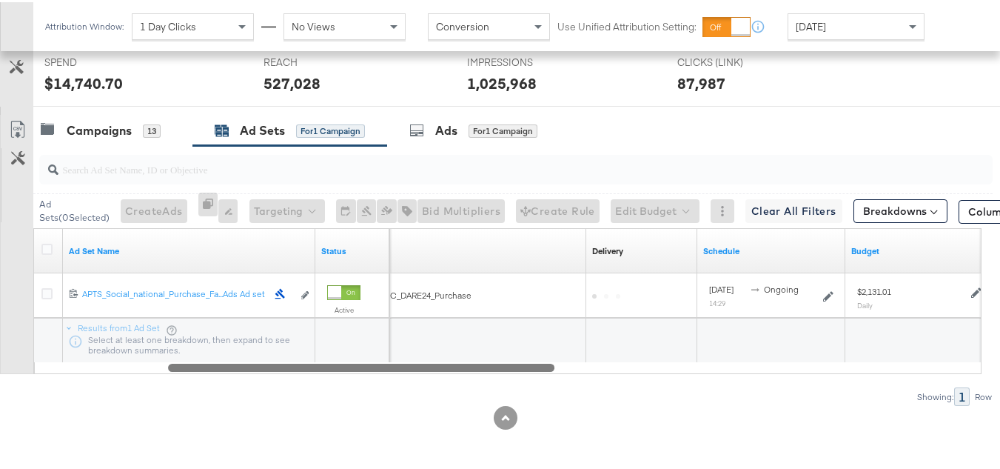
drag, startPoint x: 413, startPoint y: 368, endPoint x: 115, endPoint y: 346, distance: 299.3
click at [116, 350] on div "Ad Set Name Status Campaign Name Delivery Sorting Unavailable Schedule Budget 1…" at bounding box center [507, 299] width 949 height 146
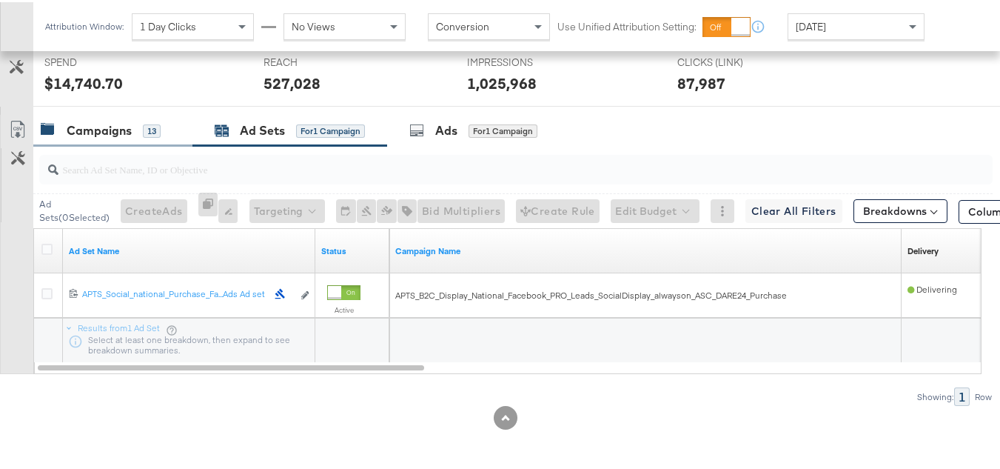
click at [147, 134] on div "13" at bounding box center [152, 128] width 18 height 13
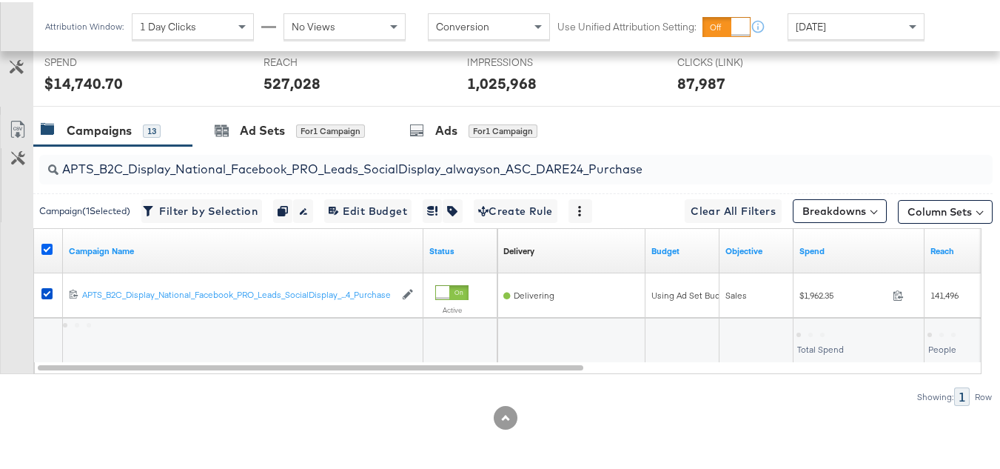
click at [45, 244] on icon at bounding box center [46, 246] width 11 height 11
click at [0, 0] on input "checkbox" at bounding box center [0, 0] width 0 height 0
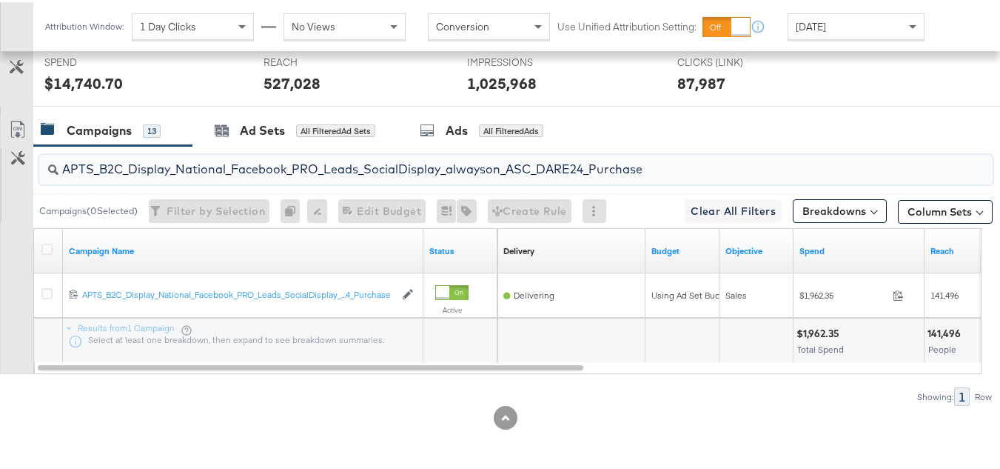
click at [171, 156] on input "APTS_B2C_Display_National_Facebook_PRO_Leads_SocialDisplay_alwayson_ASC_DARE24_…" at bounding box center [484, 161] width 850 height 29
paste input "F_B2C_Display_National_Facebook_PRO_Traffic_SocialDisplay_alwayson_ASC_AF24_Vie…"
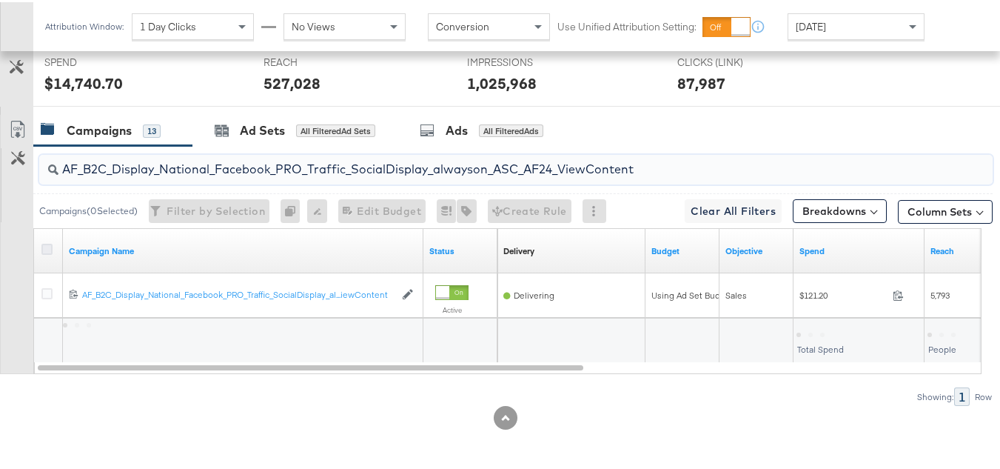
type input "AF_B2C_Display_National_Facebook_PRO_Traffic_SocialDisplay_alwayson_ASC_AF24_Vi…"
click at [44, 247] on icon at bounding box center [46, 246] width 11 height 11
click at [0, 0] on input "checkbox" at bounding box center [0, 0] width 0 height 0
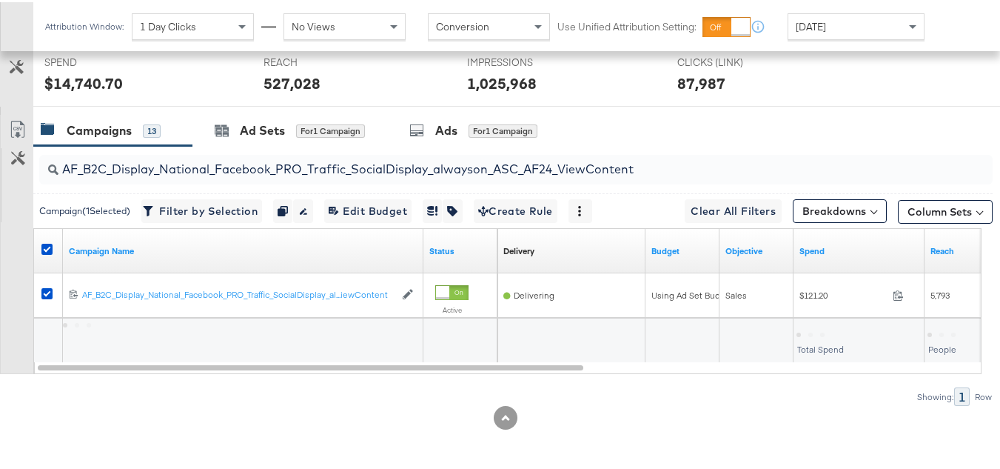
click at [246, 104] on div "SPEND SPEND $14,740.70" at bounding box center [142, 75] width 219 height 56
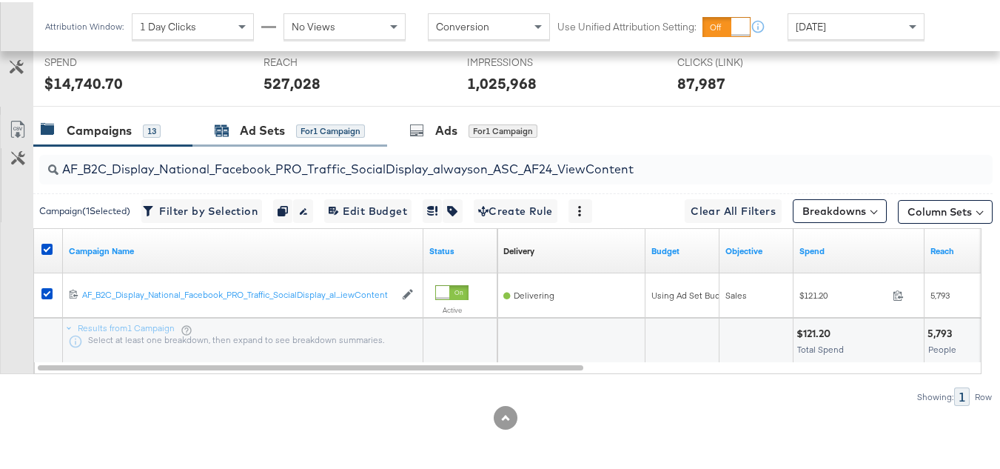
click at [237, 128] on div "Ad Sets for 1 Campaign" at bounding box center [290, 128] width 150 height 17
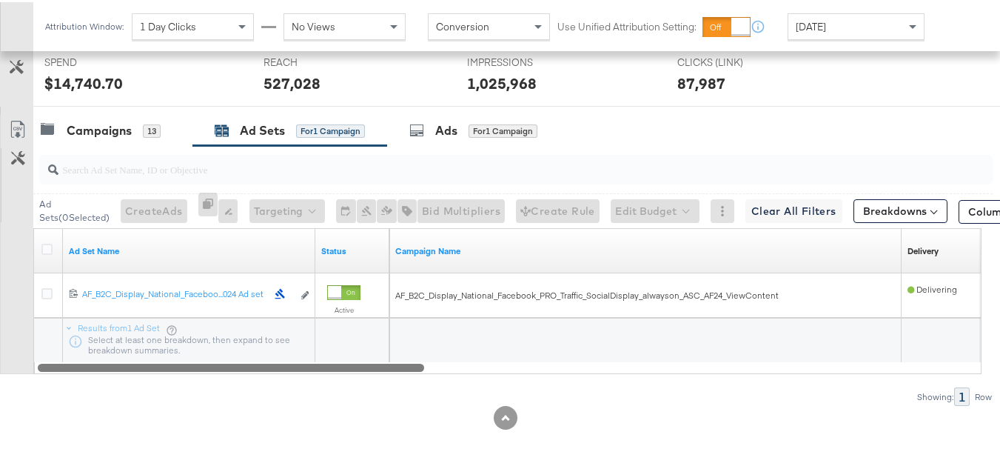
drag, startPoint x: 381, startPoint y: 364, endPoint x: 190, endPoint y: 147, distance: 289.7
click at [147, 321] on div "Ad Set Name Status Campaign Name Delivery Sorting Unavailable 12021342934665061…" at bounding box center [507, 299] width 949 height 146
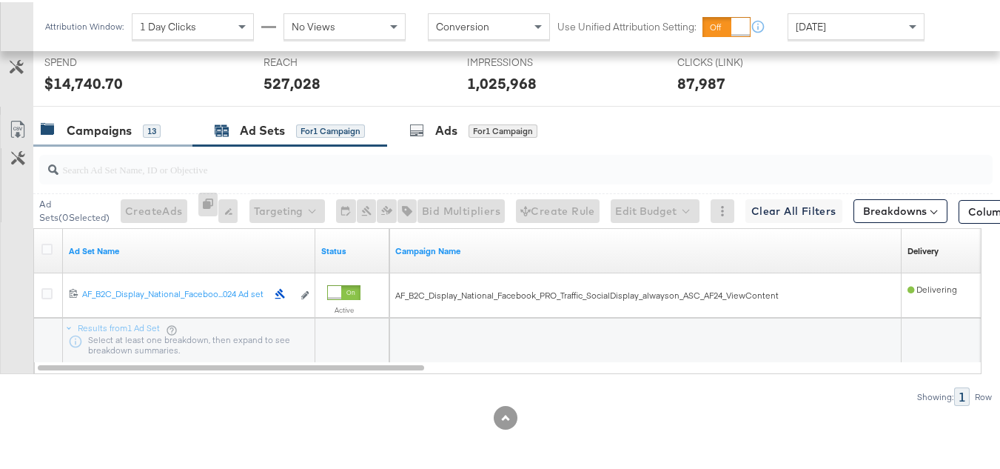
click at [173, 127] on div "Campaigns 13" at bounding box center [112, 129] width 159 height 32
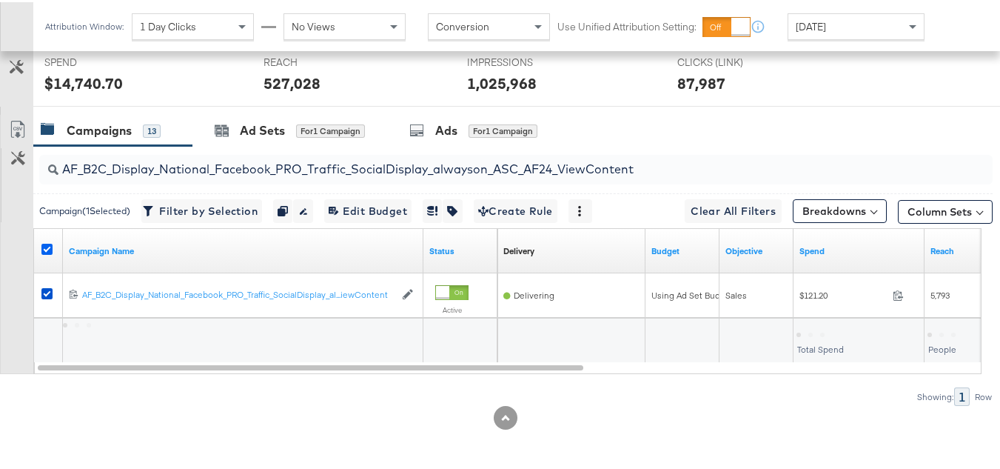
click at [47, 245] on icon at bounding box center [46, 246] width 11 height 11
click at [0, 0] on input "checkbox" at bounding box center [0, 0] width 0 height 0
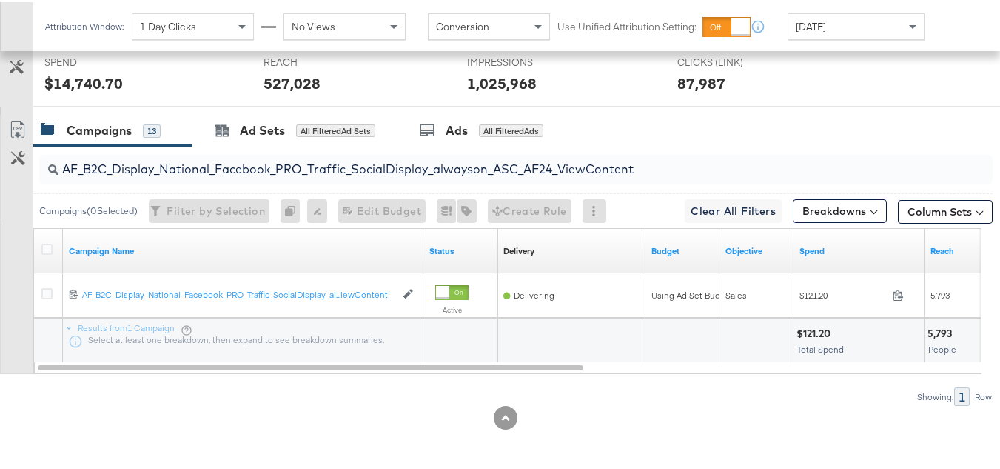
click at [170, 158] on input "AF_B2C_Display_National_Facebook_PRO_Traffic_SocialDisplay_alwayson_ASC_AF24_Vi…" at bounding box center [484, 161] width 850 height 29
paste input "FR_B2C_Display_National_Facebook_PRO_Traffic_SocialDisplay_alwayson_ASC_FR"
type input "FR_B2C_Display_National_Facebook_PRO_Traffic_SocialDisplay_alwayson_ASC_FR24_Vi…"
click at [43, 246] on icon at bounding box center [46, 246] width 11 height 11
click at [0, 0] on input "checkbox" at bounding box center [0, 0] width 0 height 0
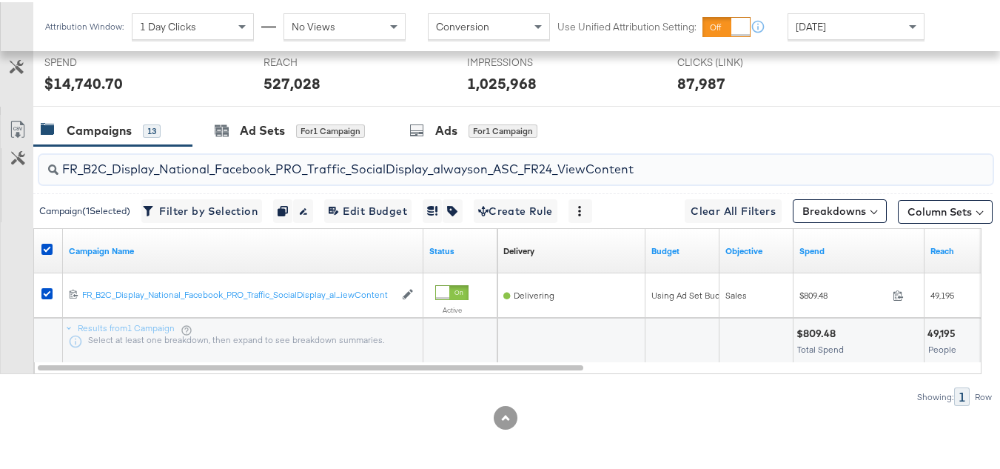
click at [221, 156] on input "FR_B2C_Display_National_Facebook_PRO_Traffic_SocialDisplay_alwayson_ASC_FR24_Vi…" at bounding box center [484, 161] width 850 height 29
click at [231, 122] on div "Ad Sets for 1 Campaign" at bounding box center [290, 128] width 150 height 17
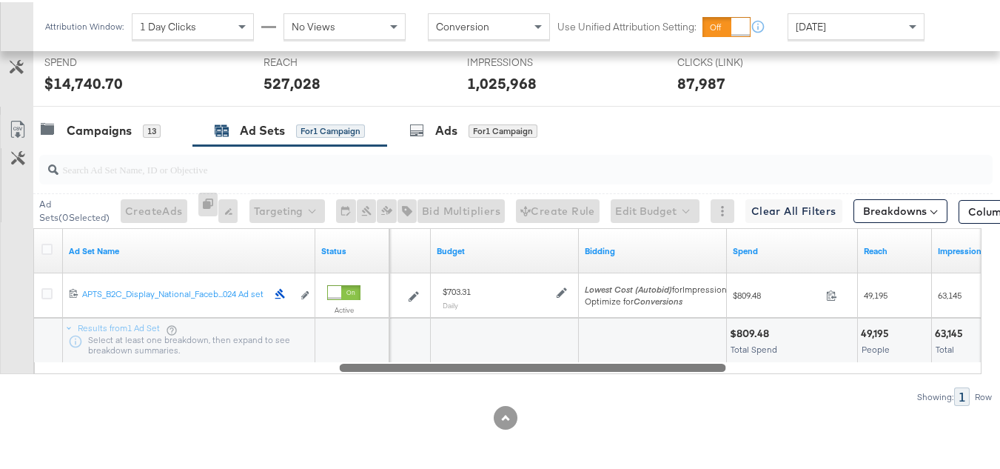
drag, startPoint x: 371, startPoint y: 367, endPoint x: 0, endPoint y: 282, distance: 380.7
click at [0, 288] on div "Customize KPIs Export as CSV Ad Set Name Status Schedule Budget Bidding Spend R…" at bounding box center [496, 299] width 993 height 146
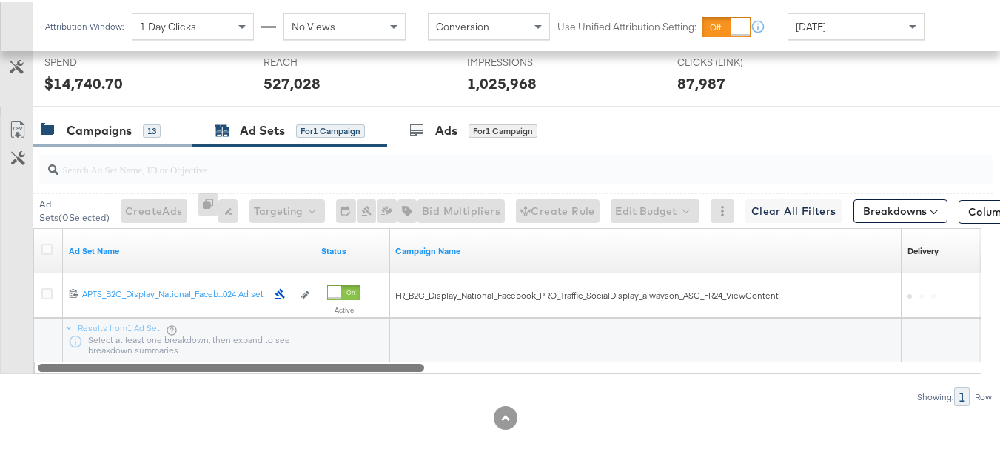
click at [88, 126] on div "Campaigns" at bounding box center [99, 128] width 65 height 17
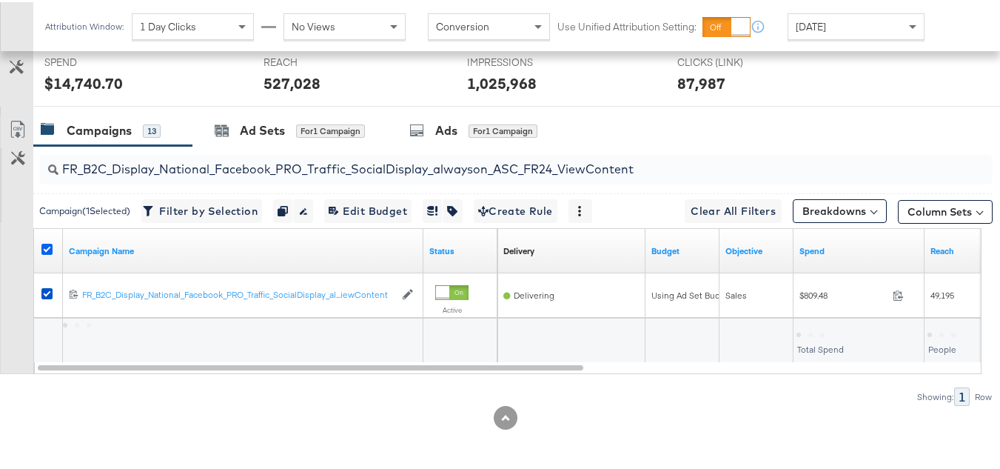
click at [42, 252] on icon at bounding box center [46, 246] width 11 height 11
click at [0, 0] on input "checkbox" at bounding box center [0, 0] width 0 height 0
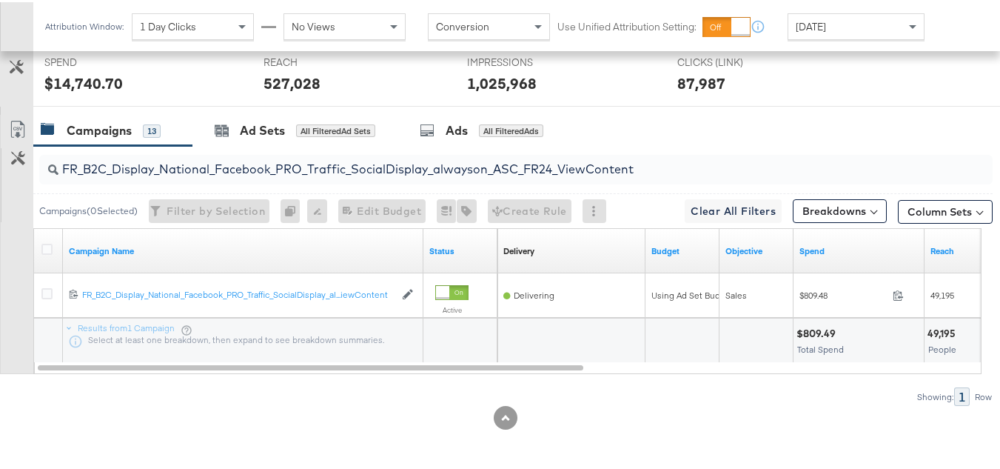
click at [209, 160] on input "FR_B2C_Display_National_Facebook_PRO_Traffic_SocialDisplay_alwayson_ASC_FR24_Vi…" at bounding box center [484, 161] width 850 height 29
paste input "AHL_B2C_Display_National_Facebook_PRO_Traffic_SocialDisplay_alwayson_ASC_AHL"
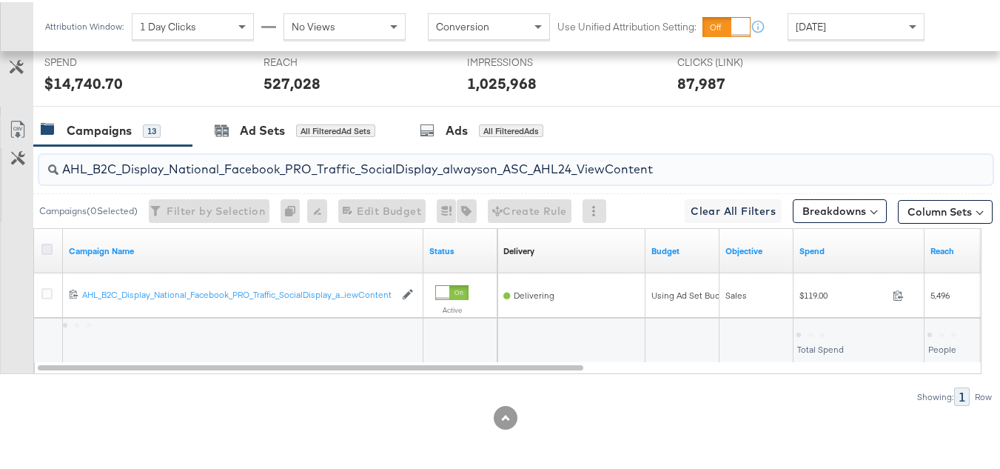
type input "AHL_B2C_Display_National_Facebook_PRO_Traffic_SocialDisplay_alwayson_ASC_AHL24_…"
click at [46, 247] on icon at bounding box center [46, 246] width 11 height 11
click at [0, 0] on input "checkbox" at bounding box center [0, 0] width 0 height 0
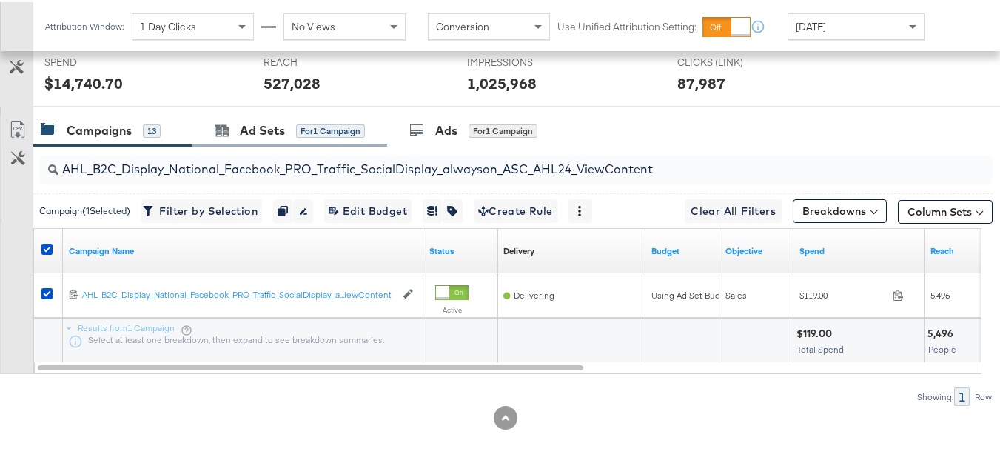
click at [266, 118] on div "Ad Sets for 1 Campaign" at bounding box center [290, 129] width 195 height 32
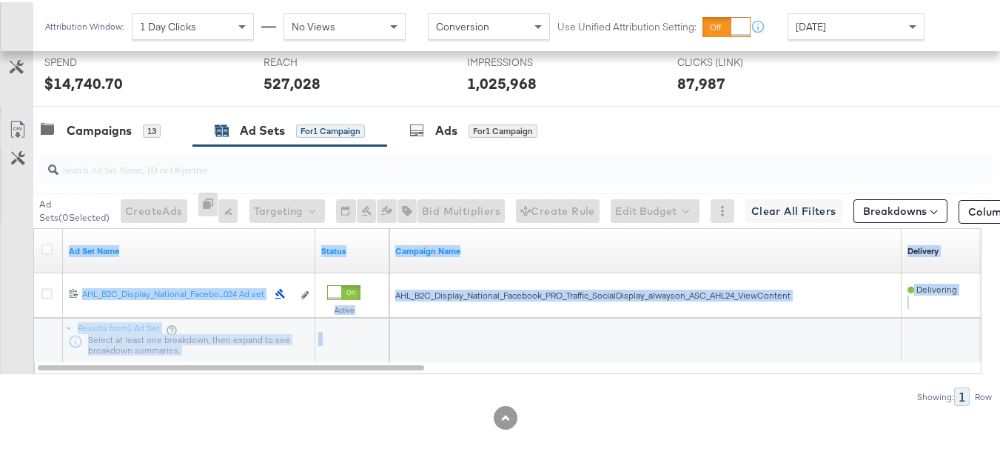
drag, startPoint x: 389, startPoint y: 360, endPoint x: 504, endPoint y: 372, distance: 115.4
click at [504, 372] on div "Ad Set Name Status Campaign Name Delivery Sorting Unavailable 12021342992902061…" at bounding box center [507, 299] width 949 height 146
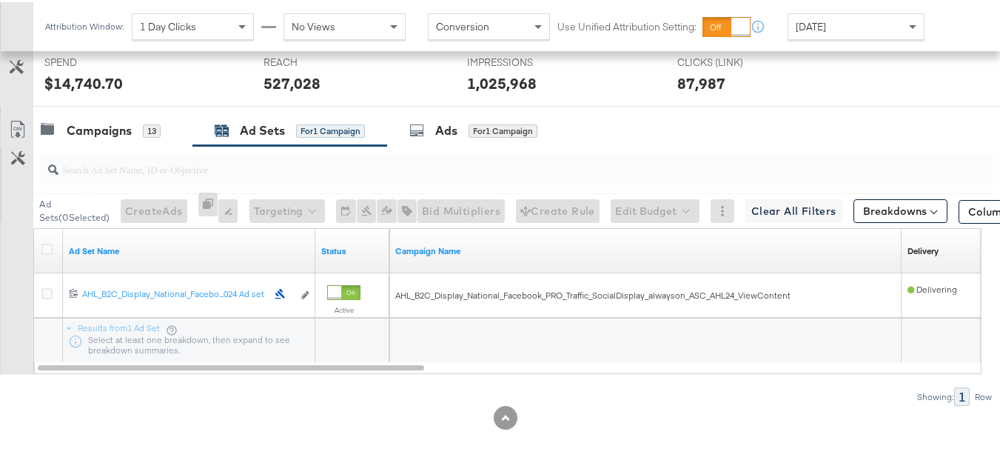
click at [430, 353] on div at bounding box center [646, 338] width 512 height 44
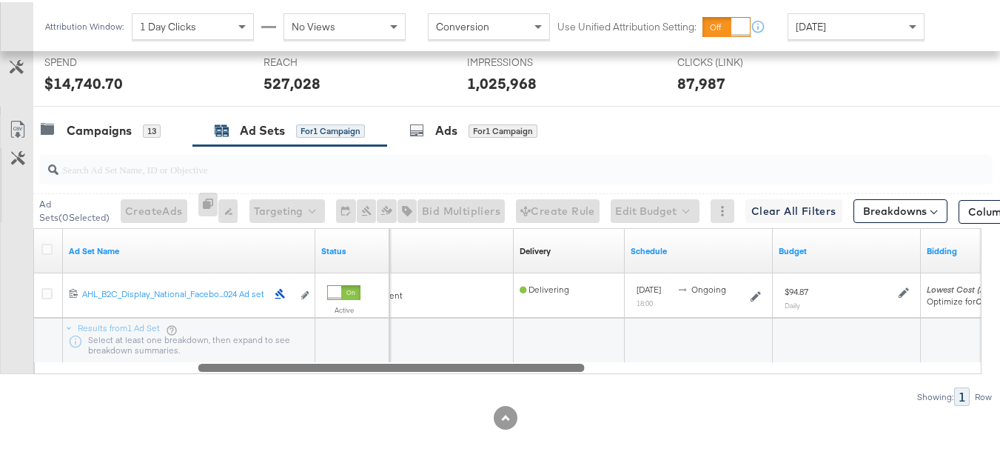
drag, startPoint x: 410, startPoint y: 361, endPoint x: 113, endPoint y: 348, distance: 297.3
click at [120, 353] on div "Ad Set Name Status Campaign Name Delivery Sorting Unavailable Schedule Budget B…" at bounding box center [507, 299] width 949 height 146
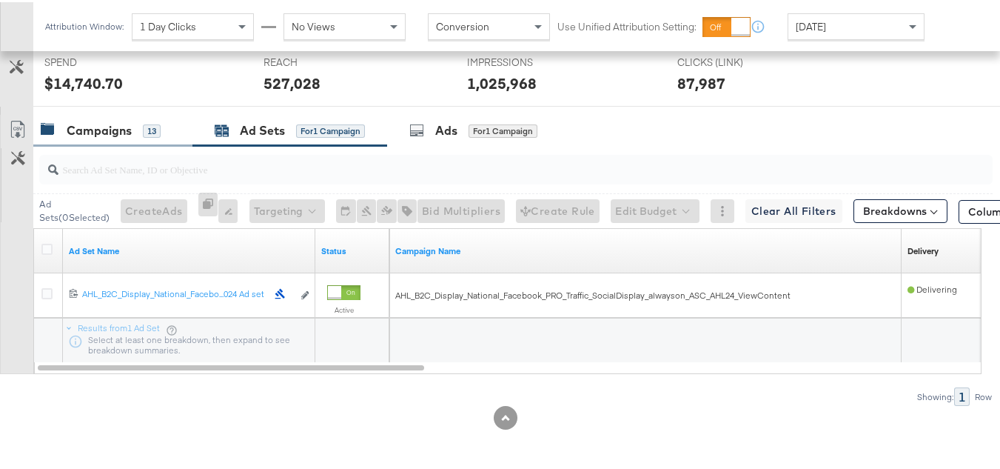
click at [116, 118] on div "Campaigns 13" at bounding box center [112, 129] width 159 height 32
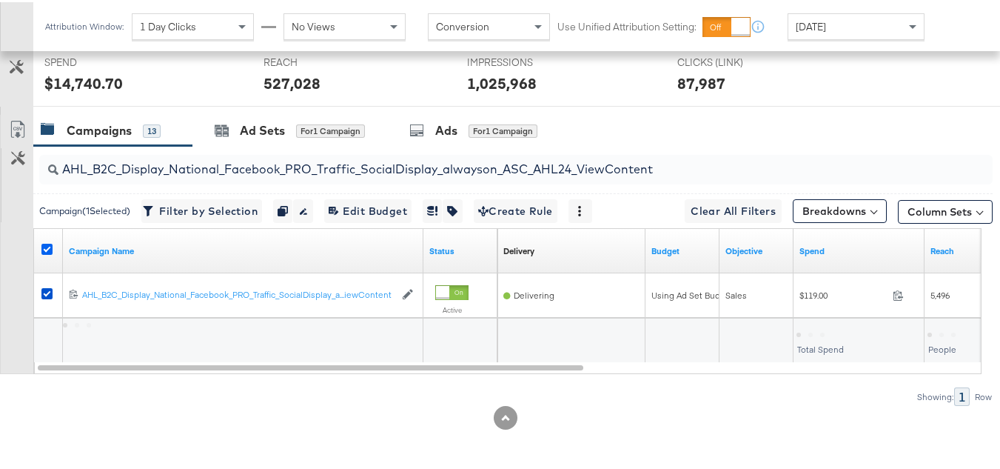
click at [45, 244] on icon at bounding box center [46, 246] width 11 height 11
click at [0, 0] on input "checkbox" at bounding box center [0, 0] width 0 height 0
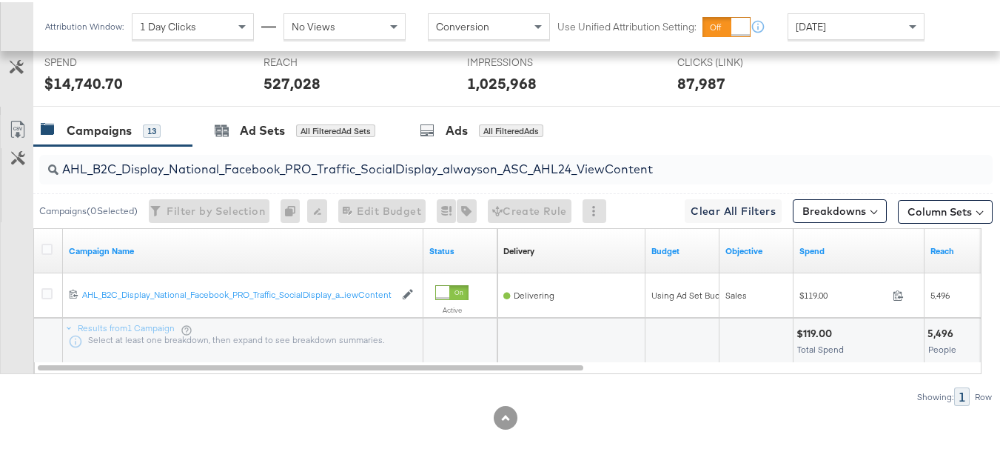
scroll to position [0, 0]
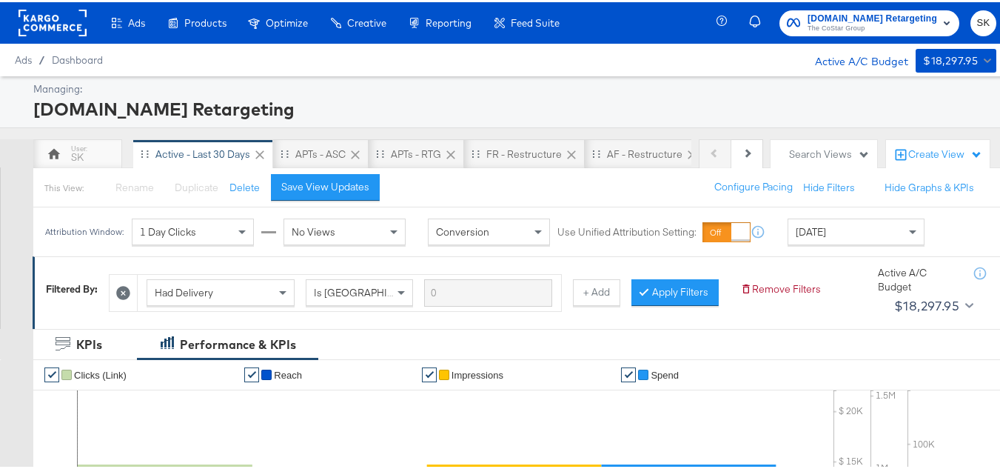
click at [819, 27] on span "The CoStar Group" at bounding box center [873, 27] width 130 height 12
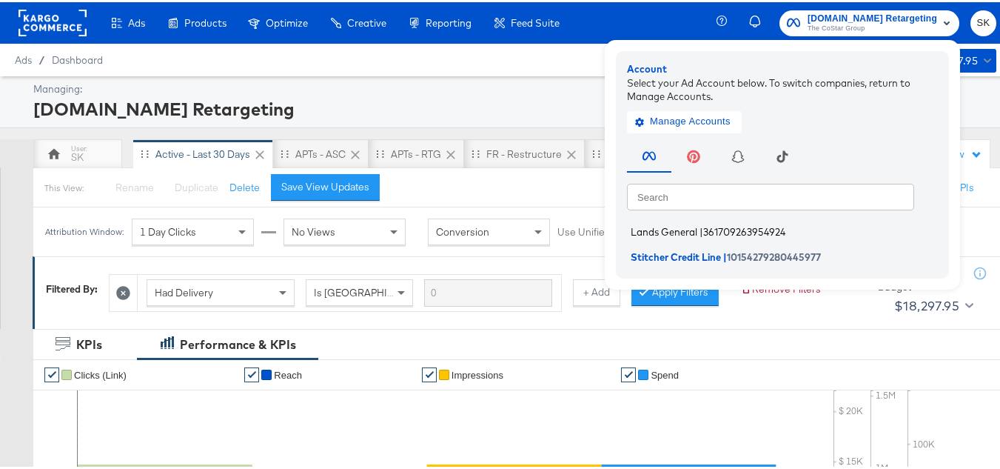
click at [663, 226] on span "Lands General" at bounding box center [664, 230] width 67 height 12
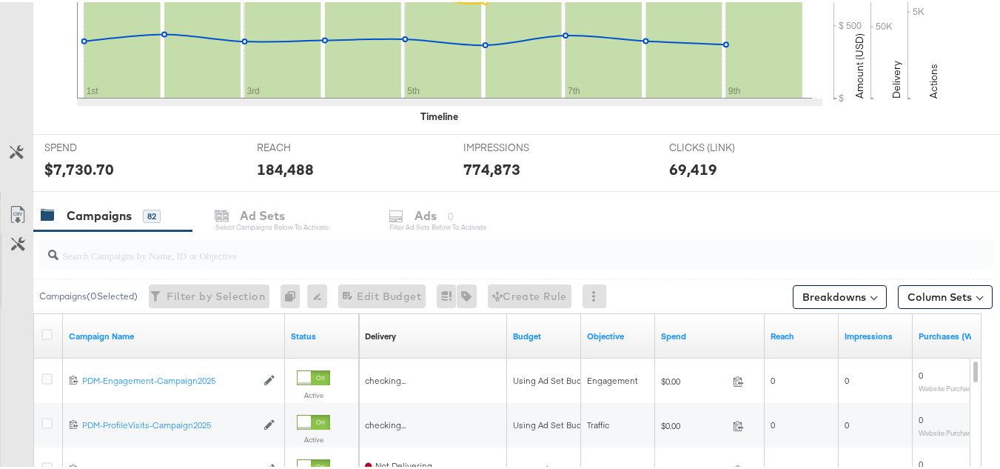
scroll to position [638, 0]
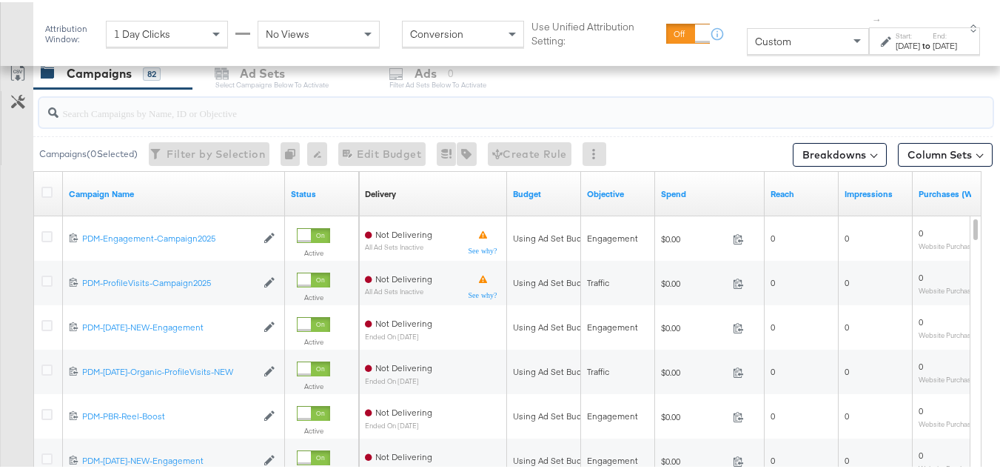
click at [153, 111] on input "search" at bounding box center [484, 104] width 850 height 29
paste input "B2C_LAND_KC_RT_Sig_24"
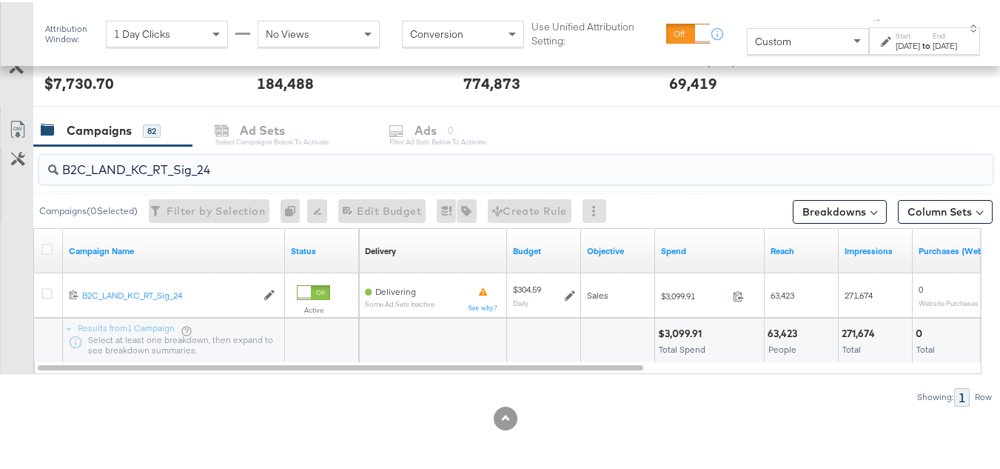
click at [167, 170] on input "B2C_LAND_KC_RT_Sig_24" at bounding box center [484, 161] width 850 height 29
paste input "B_Ecommerce_KC_Retargeting_LW&LOA_Traffic"
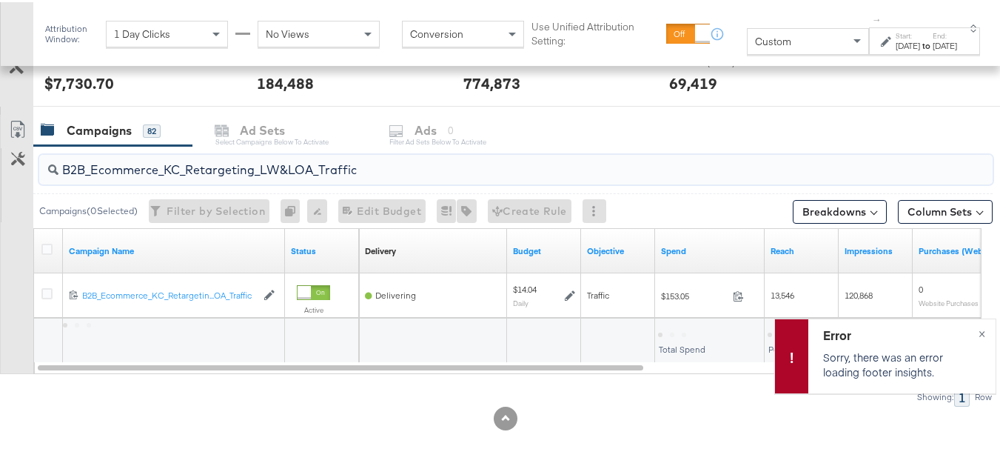
click at [204, 161] on input "B2B_Ecommerce_KC_Retargeting_LW&LOA_Traffic" at bounding box center [484, 161] width 850 height 29
paste input "KC_Retargeting_Prospects & Clients_Conversions"
click at [225, 166] on input "B2B_KC_Retargeting_Prospects & Clients_Conversions" at bounding box center [484, 161] width 850 height 29
paste input "C_LAND_KC_Pros_Sig"
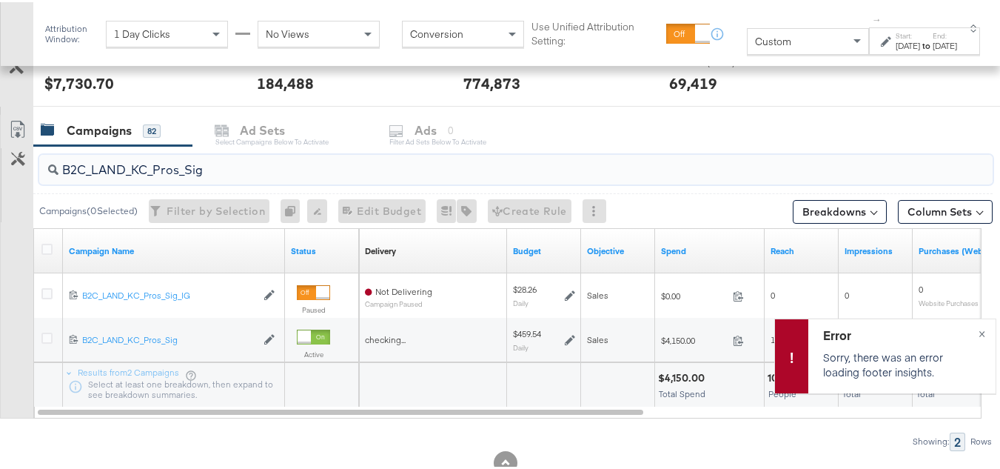
type input "B2C_LAND_KC_Pros_Sig"
click at [979, 332] on span "×" at bounding box center [982, 329] width 7 height 17
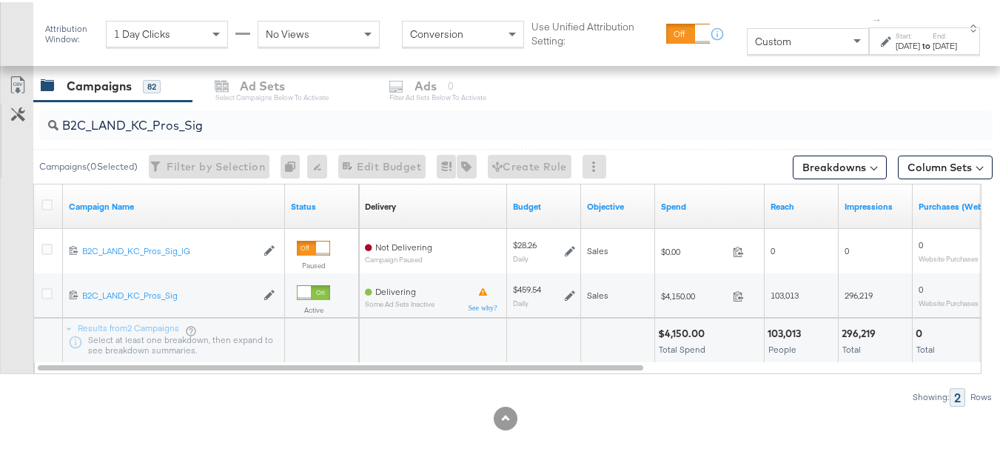
scroll to position [0, 0]
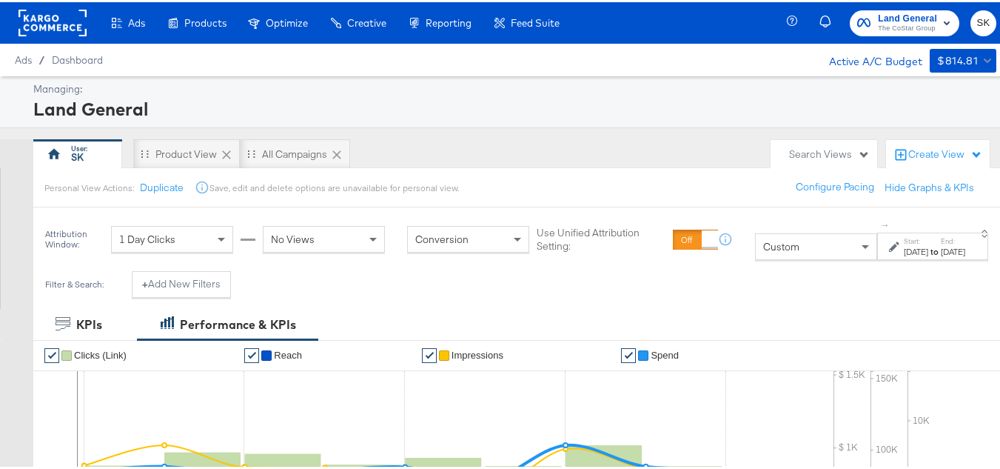
click at [76, 25] on rect at bounding box center [53, 20] width 68 height 27
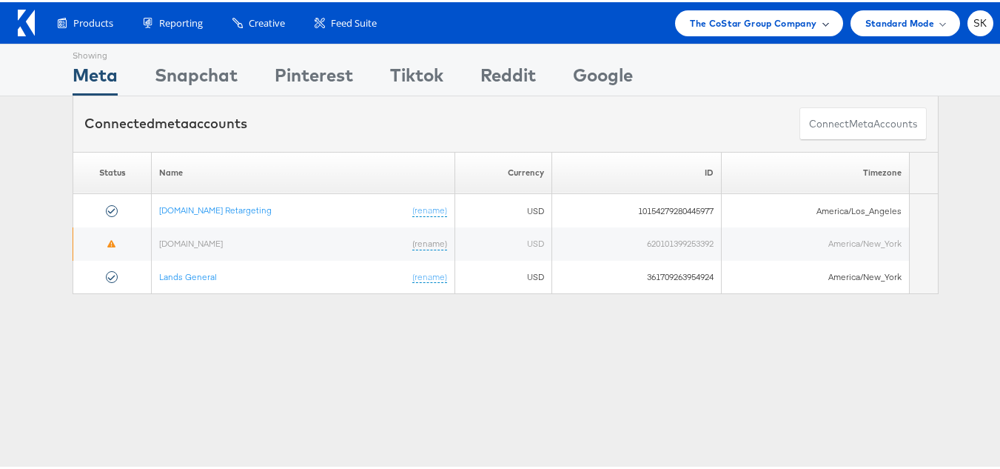
click at [709, 10] on div "The CoStar Group Company" at bounding box center [758, 21] width 167 height 26
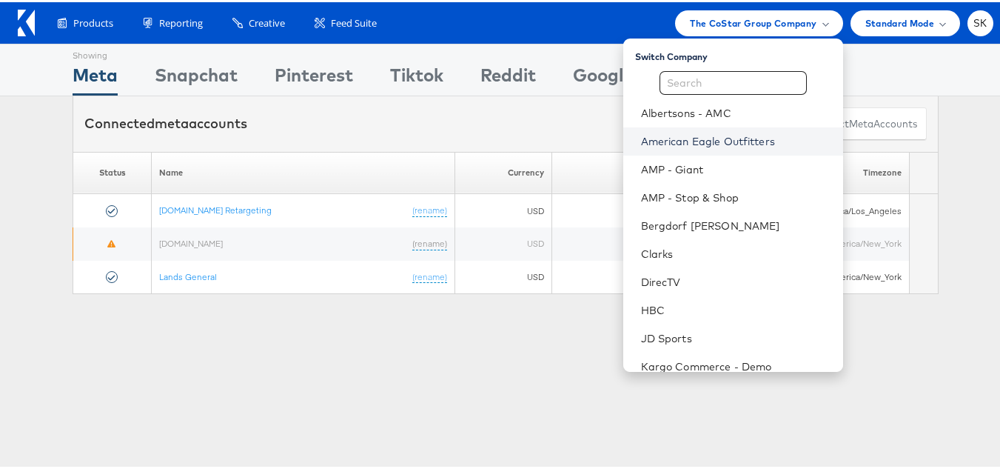
click at [687, 138] on link "American Eagle Outfitters" at bounding box center [736, 139] width 190 height 15
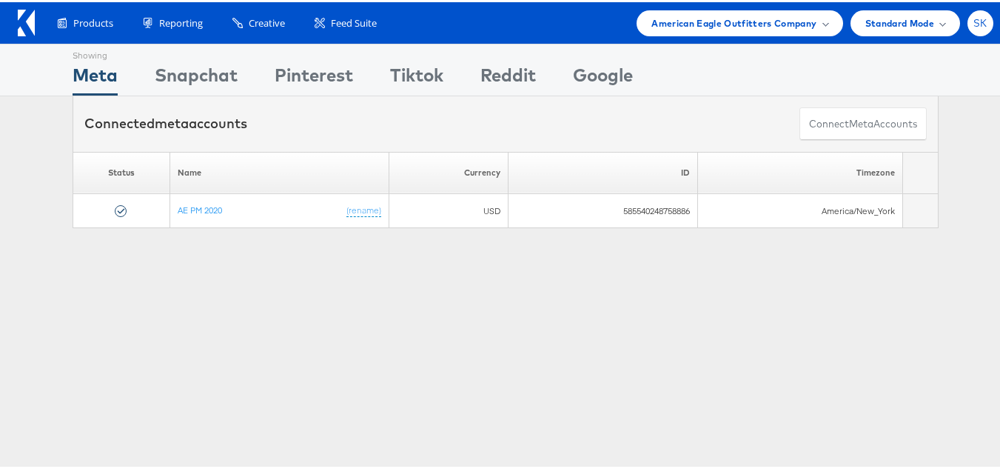
click at [974, 16] on span "SK" at bounding box center [981, 21] width 14 height 10
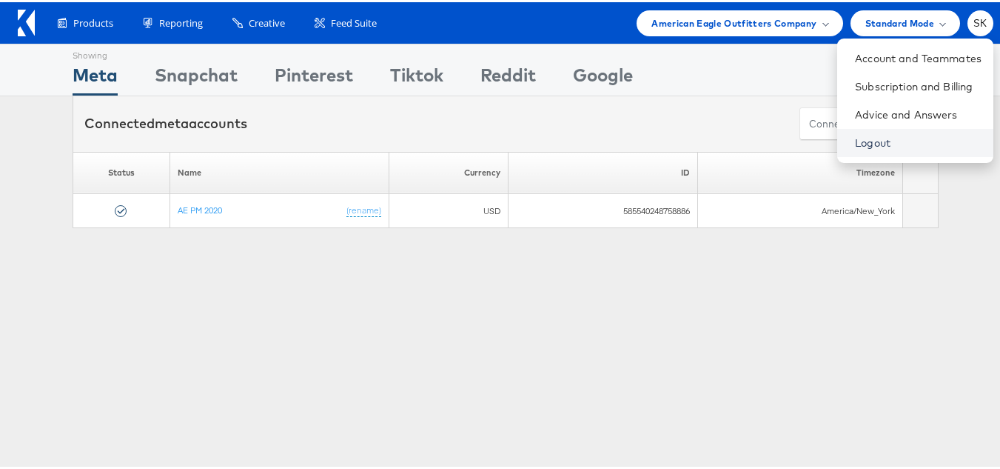
click at [855, 134] on link "Logout" at bounding box center [918, 140] width 127 height 15
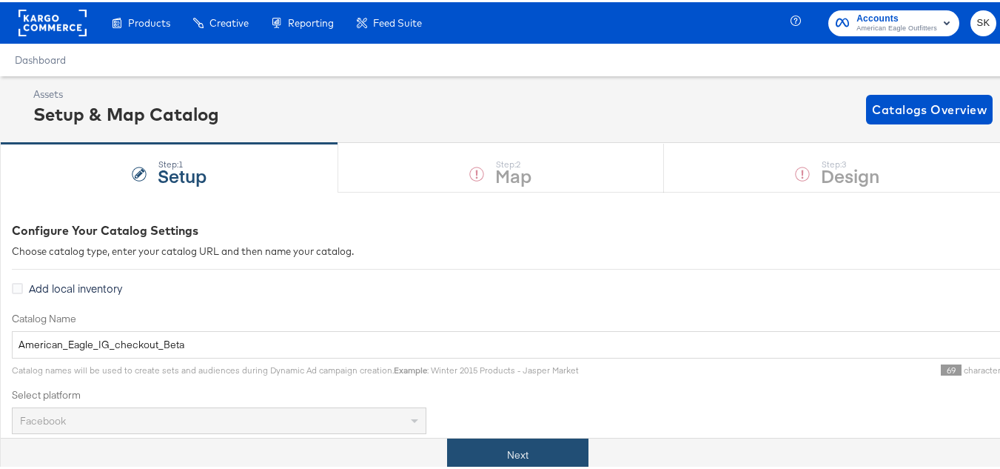
click at [549, 447] on button "Next" at bounding box center [517, 452] width 141 height 33
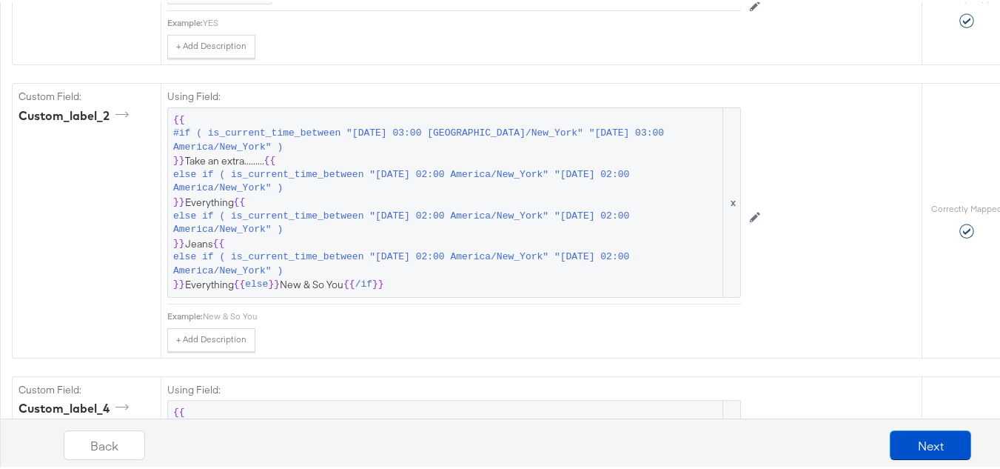
scroll to position [2046, 0]
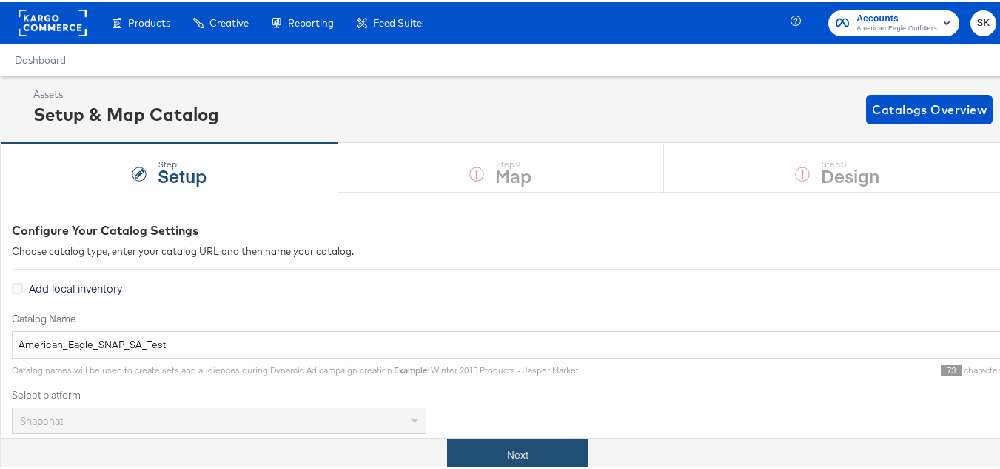
click at [558, 438] on button "Next" at bounding box center [517, 452] width 141 height 33
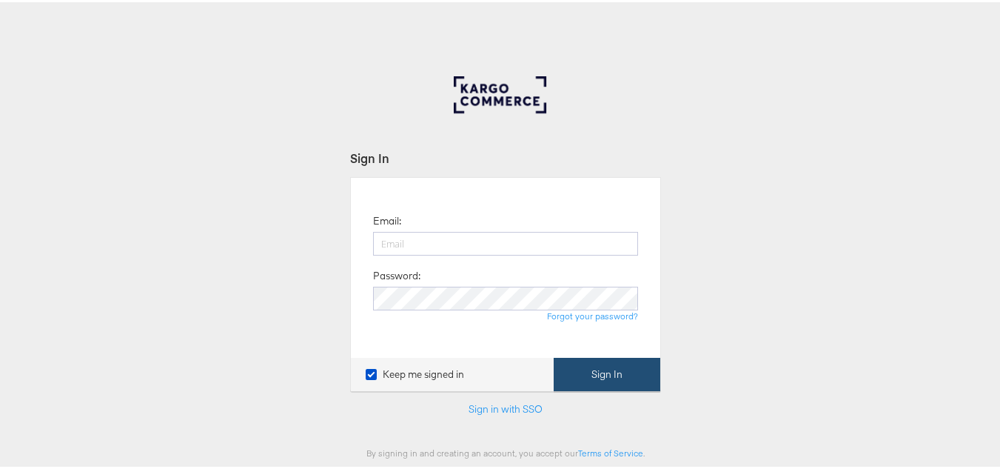
type input "[PERSON_NAME][EMAIL_ADDRESS][DOMAIN_NAME]"
click at [597, 375] on button "Sign In" at bounding box center [607, 371] width 107 height 33
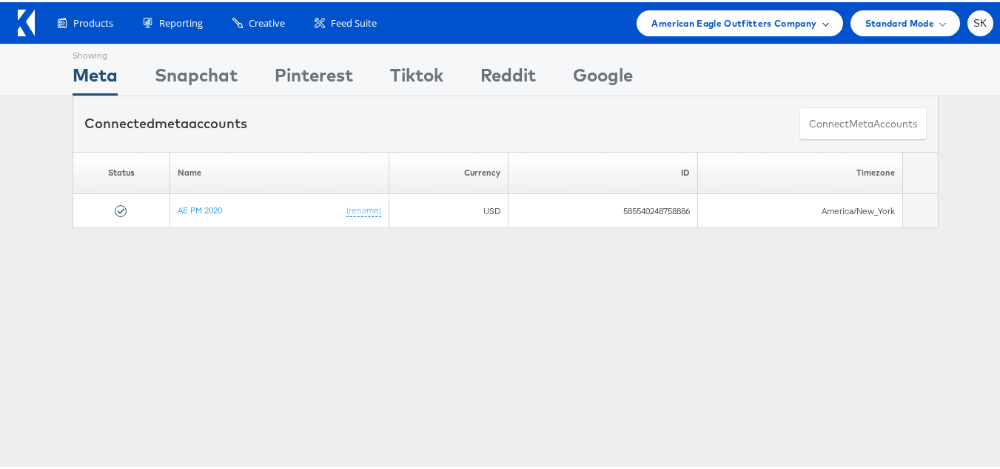
click at [761, 21] on span "American Eagle Outfitters Company" at bounding box center [734, 21] width 165 height 16
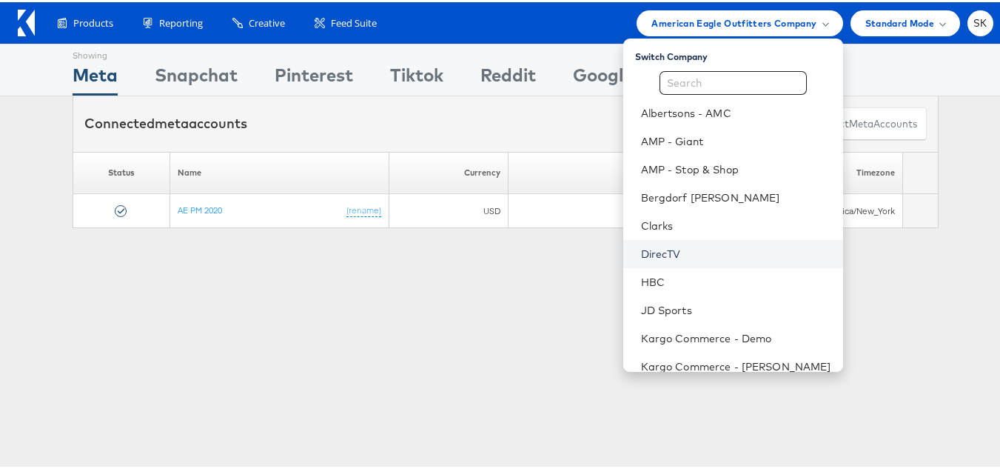
click at [660, 249] on link "DirecTV" at bounding box center [736, 251] width 190 height 15
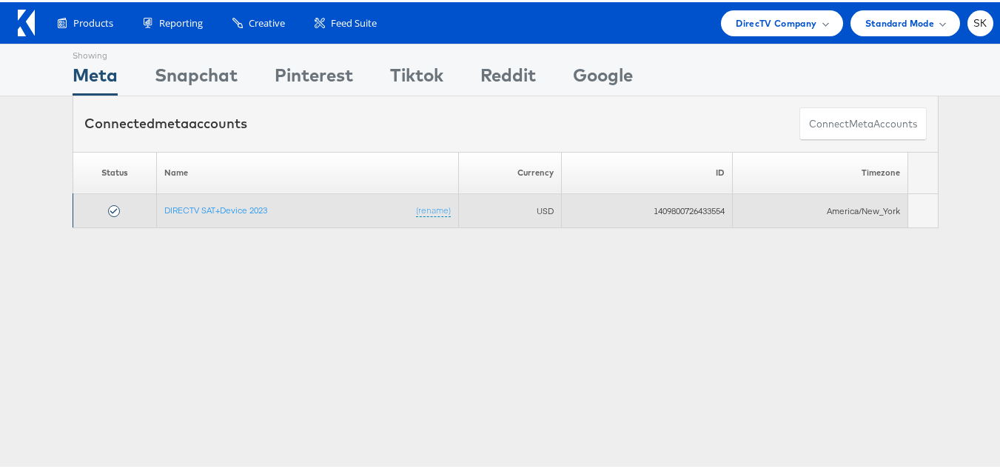
click at [229, 215] on td "DIRECTV SAT+Device 2023 (rename)" at bounding box center [307, 209] width 303 height 34
click at [244, 205] on link "DIRECTV SAT+Device 2023" at bounding box center [215, 207] width 103 height 11
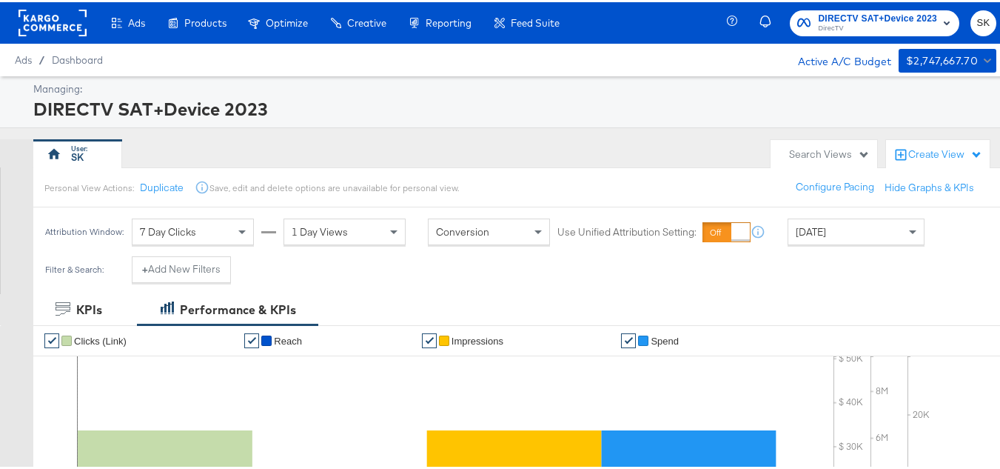
scroll to position [222, 0]
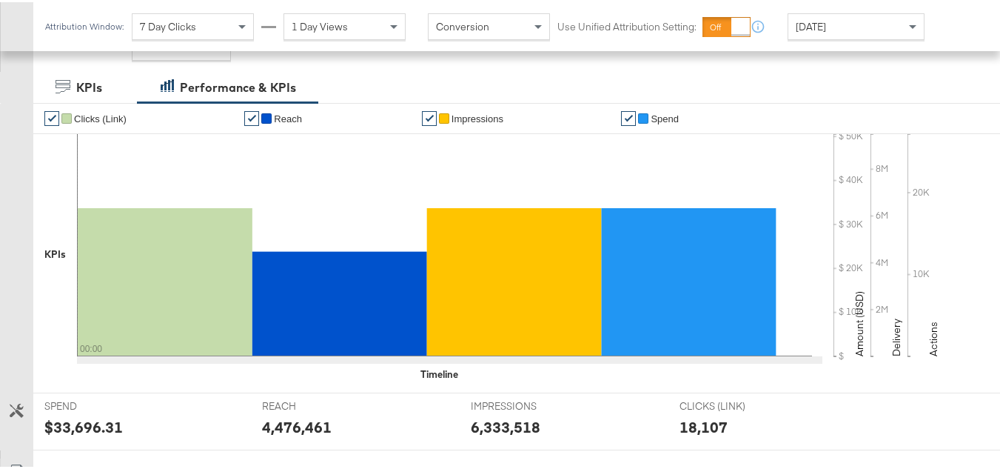
click at [824, 31] on div "Yesterday" at bounding box center [857, 24] width 136 height 25
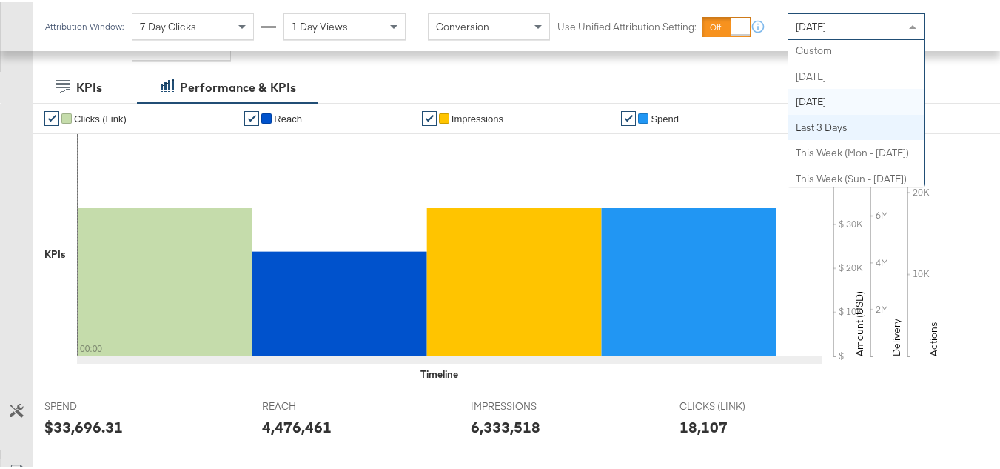
scroll to position [0, 0]
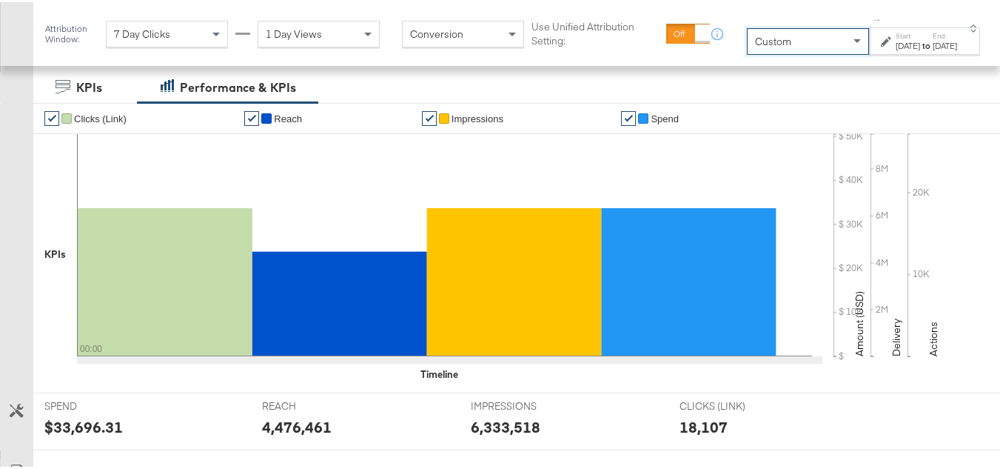
click at [921, 50] on div "to" at bounding box center [927, 44] width 13 height 12
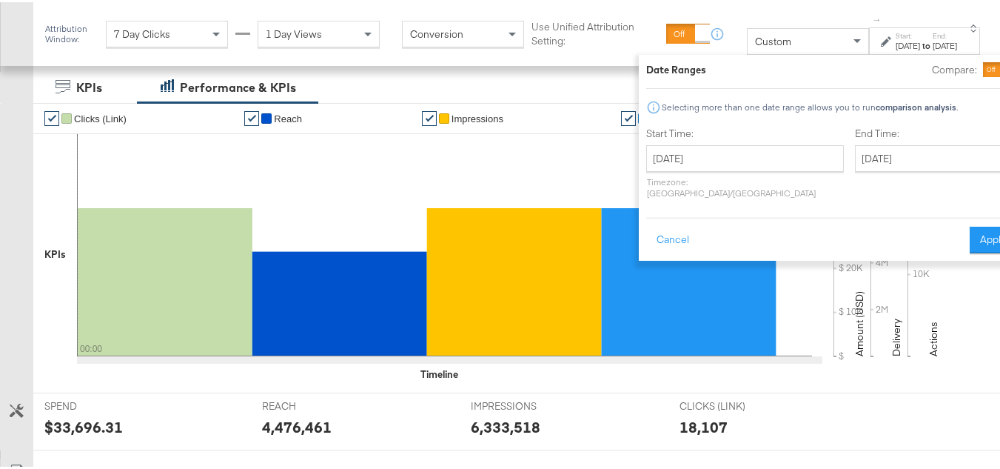
click at [675, 170] on div "September 10th 2025 ‹ September 2025 › Su Mo Tu We Th Fr Sa 31 1 2 3 4 5 6 7 8 …" at bounding box center [746, 169] width 198 height 53
click at [713, 158] on input "September 10th 2025" at bounding box center [746, 156] width 198 height 27
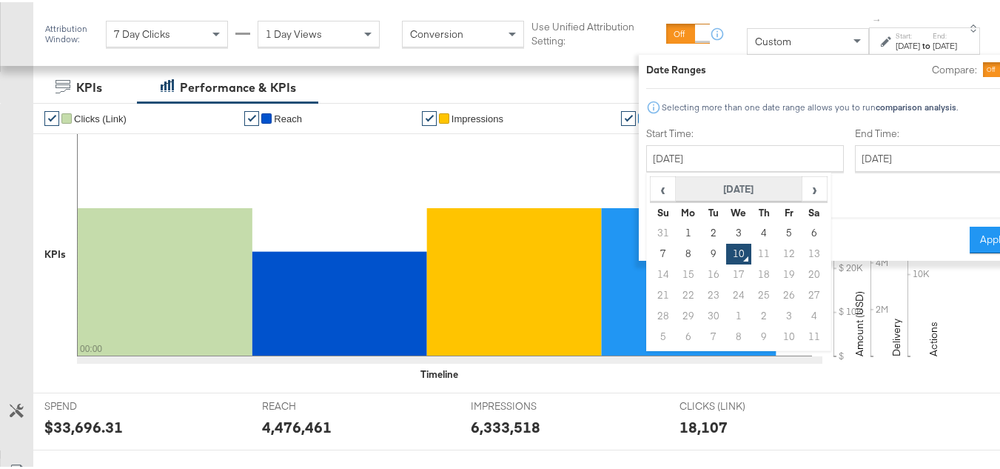
click at [703, 187] on th "September 2025" at bounding box center [739, 187] width 127 height 25
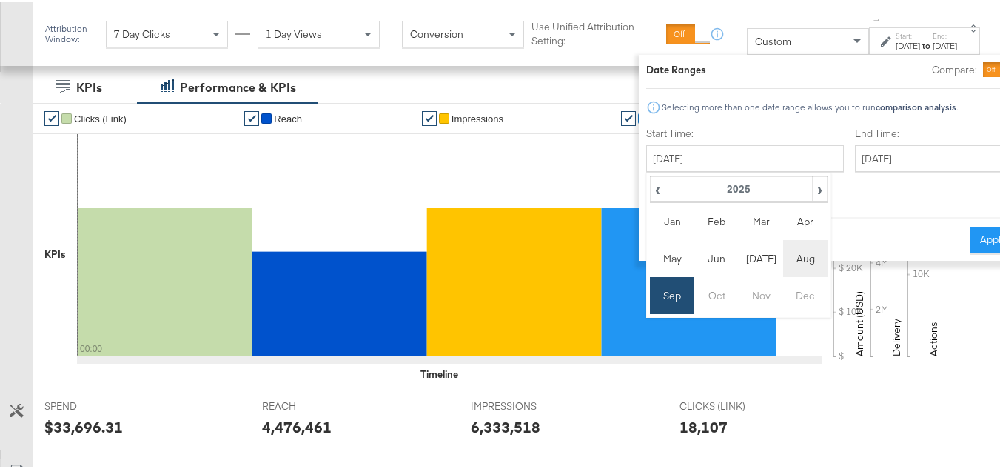
click at [784, 264] on td "Aug" at bounding box center [806, 256] width 44 height 37
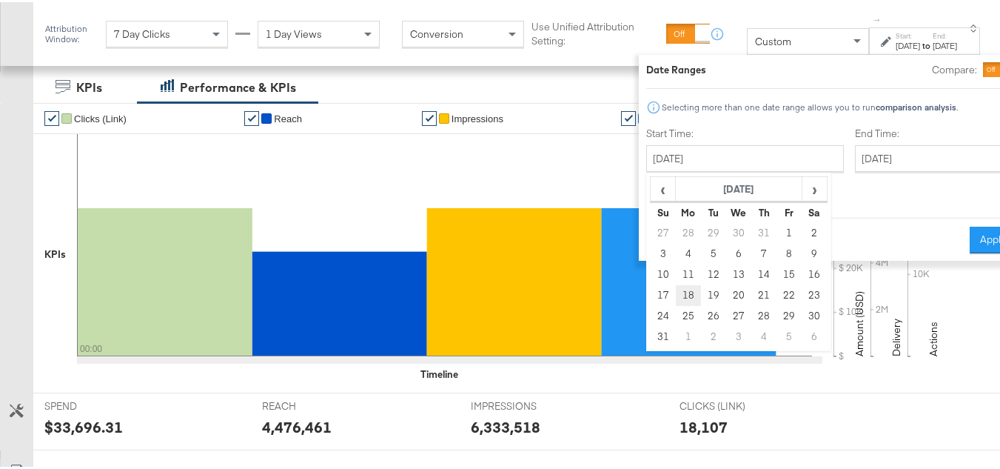
click at [676, 294] on td "18" at bounding box center [688, 293] width 25 height 21
type input "August 18th 2025"
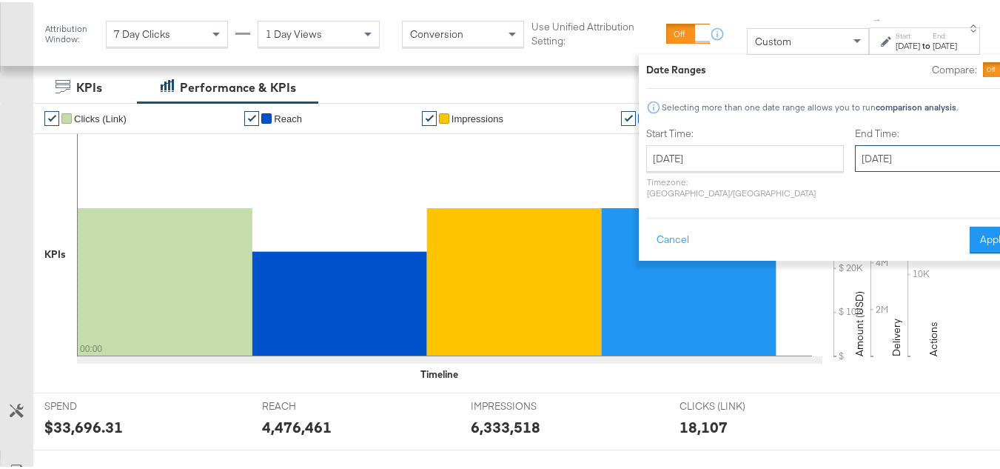
click at [855, 151] on input "September 10th 2025" at bounding box center [933, 156] width 156 height 27
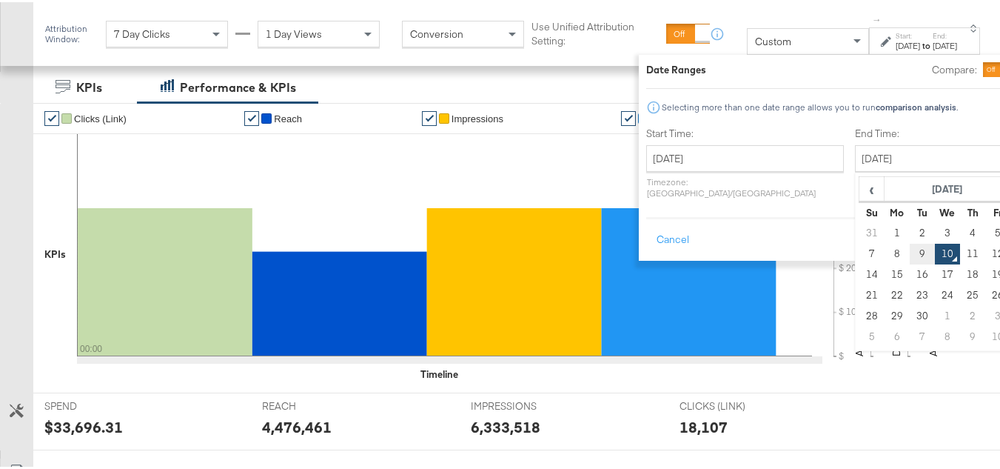
click at [910, 251] on td "9" at bounding box center [922, 251] width 25 height 21
type input "September 9th 2025"
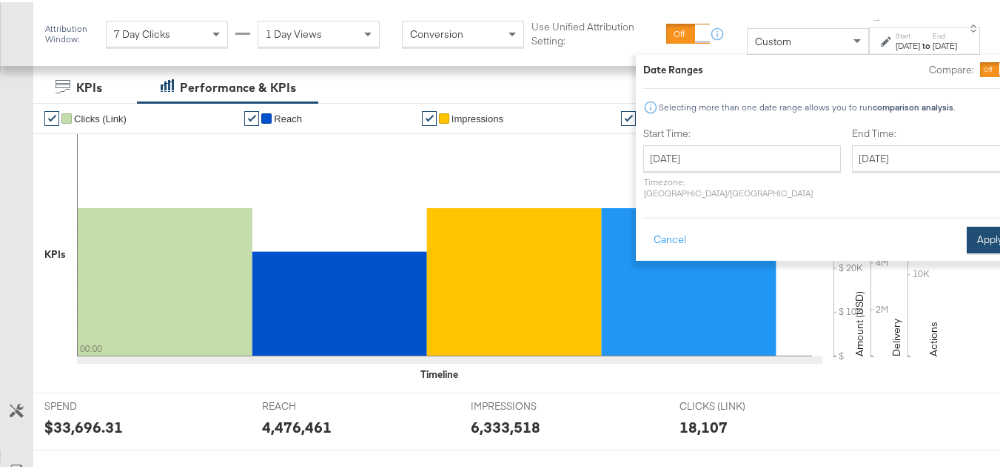
click at [967, 225] on button "Apply" at bounding box center [990, 237] width 47 height 27
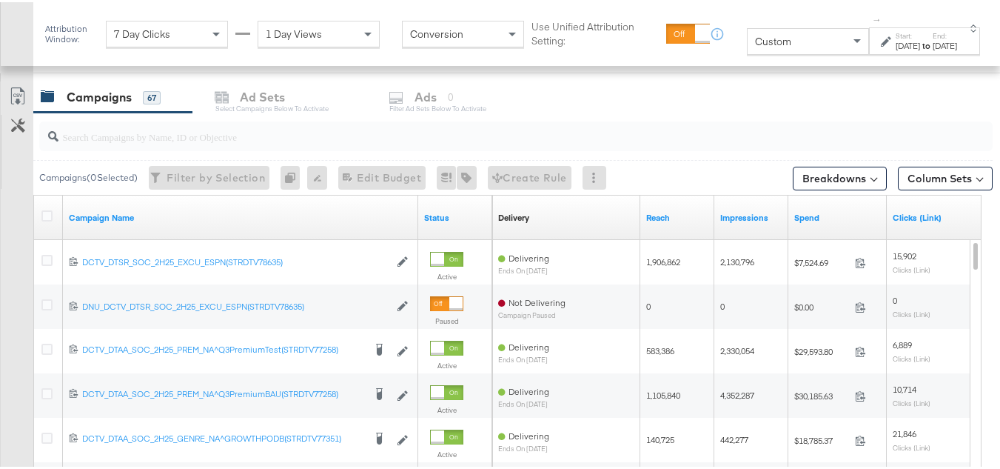
scroll to position [592, 0]
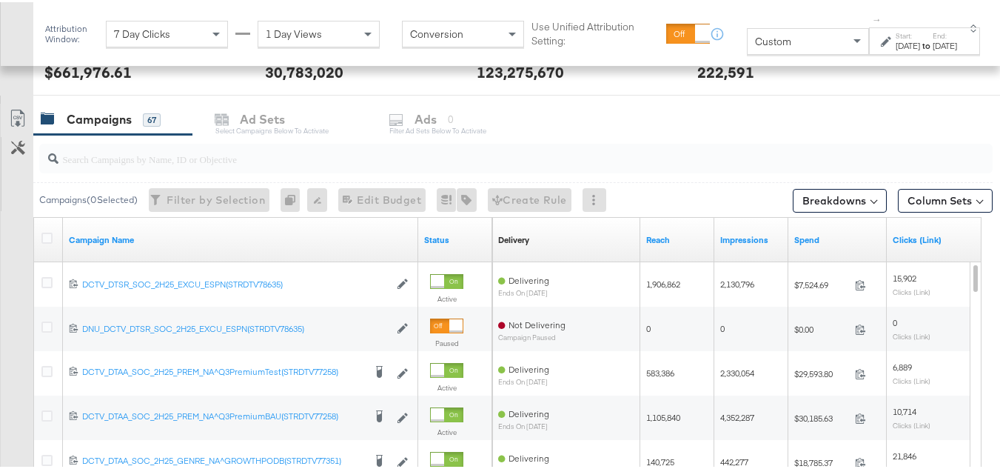
click at [113, 161] on input "search" at bounding box center [484, 150] width 850 height 29
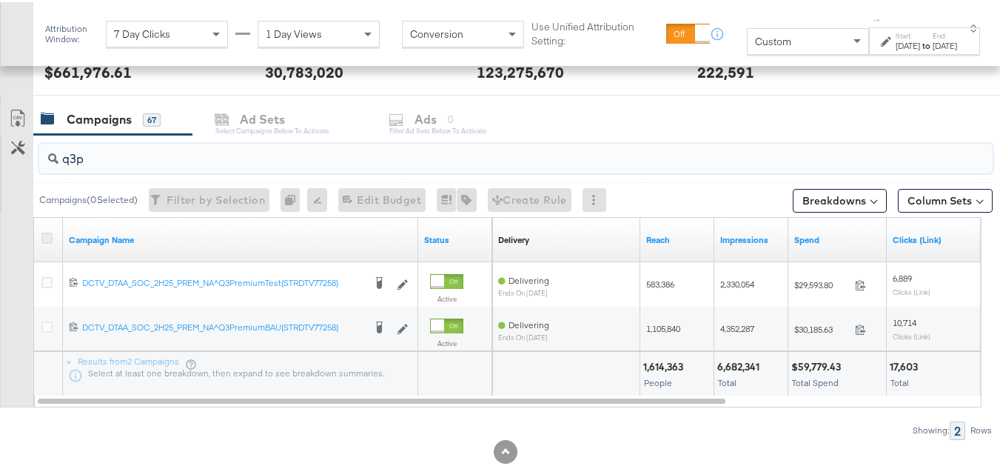
type input "q3p"
click at [44, 238] on icon at bounding box center [46, 235] width 11 height 11
click at [0, 0] on input "checkbox" at bounding box center [0, 0] width 0 height 0
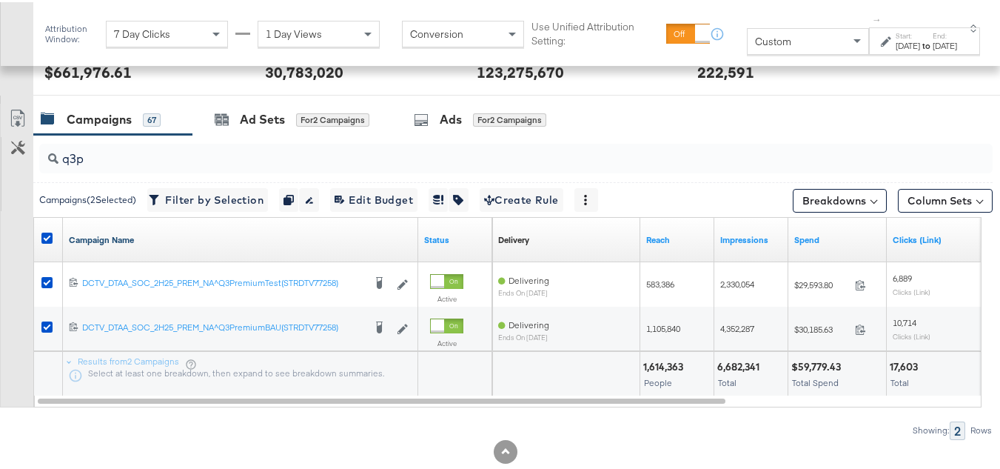
click at [136, 241] on link "Campaign Name" at bounding box center [241, 238] width 344 height 12
click at [136, 240] on link "Campaign Name ↓" at bounding box center [241, 238] width 344 height 12
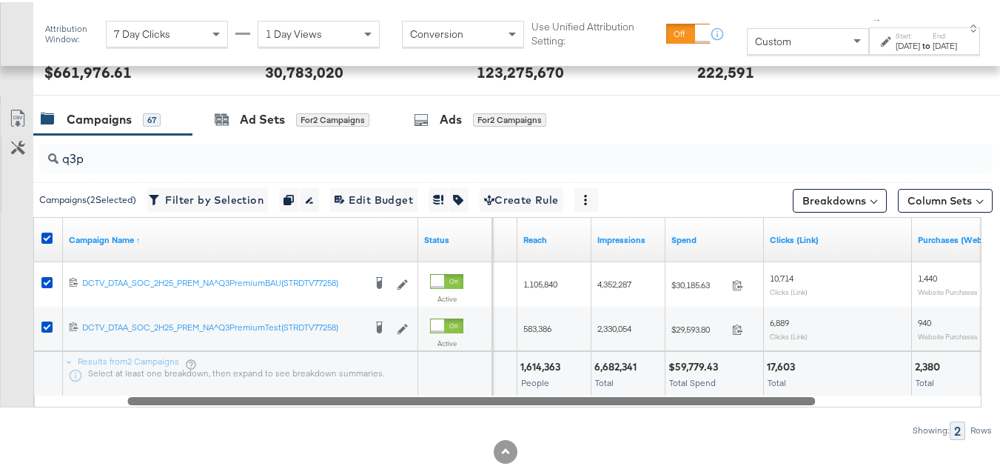
drag, startPoint x: 440, startPoint y: 397, endPoint x: 532, endPoint y: 387, distance: 93.1
click at [532, 387] on div "Campaign Name ↑ Status Delivery Sorting Unavailable Reach Impressions Spend Cli…" at bounding box center [507, 310] width 949 height 190
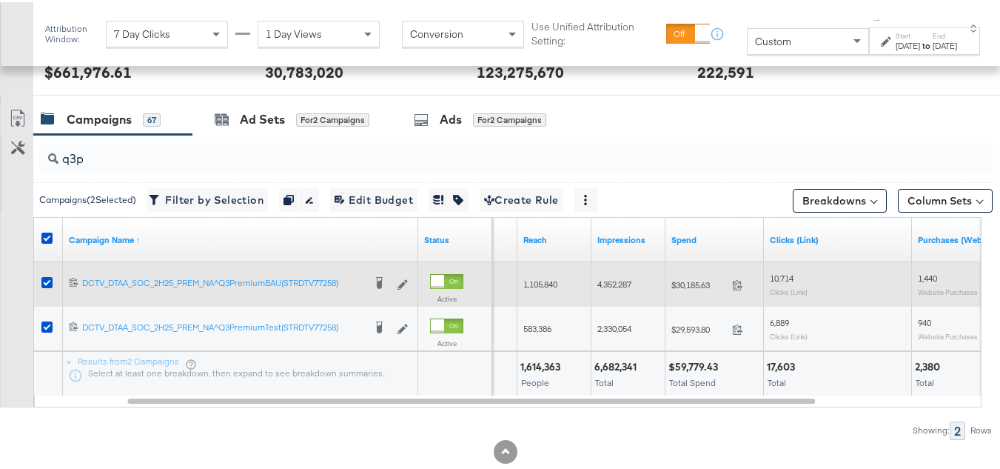
click at [693, 287] on span "$30,185.63" at bounding box center [699, 282] width 55 height 11
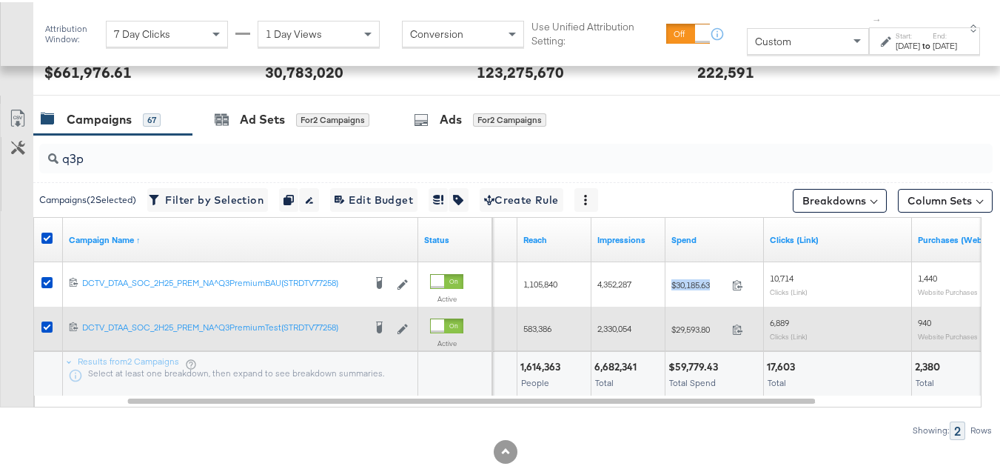
copy div "$30,185.63"
click at [698, 325] on span "$29,593.80" at bounding box center [699, 326] width 55 height 11
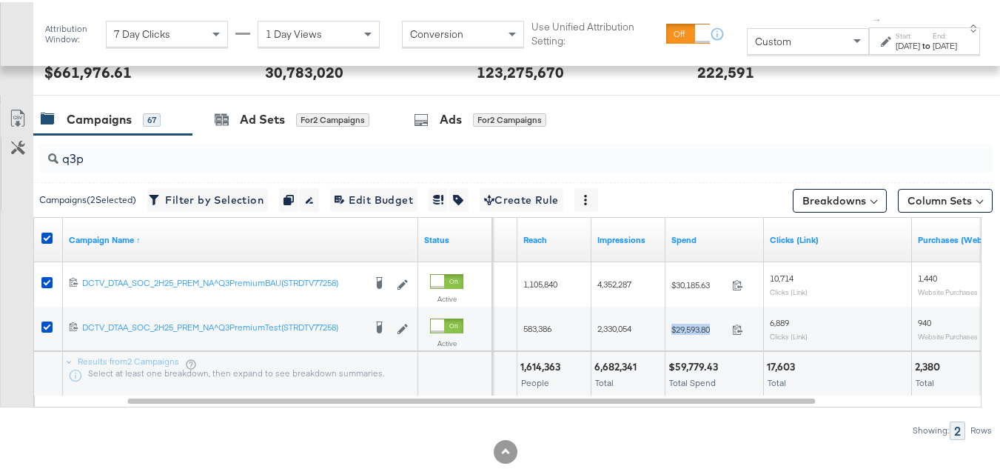
copy div "$29,593.80"
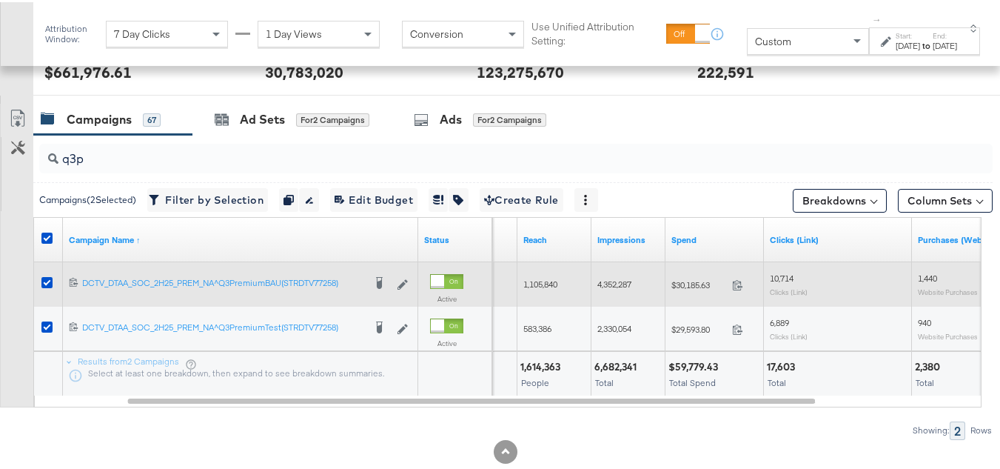
click at [536, 284] on span "1,105,840" at bounding box center [541, 281] width 34 height 11
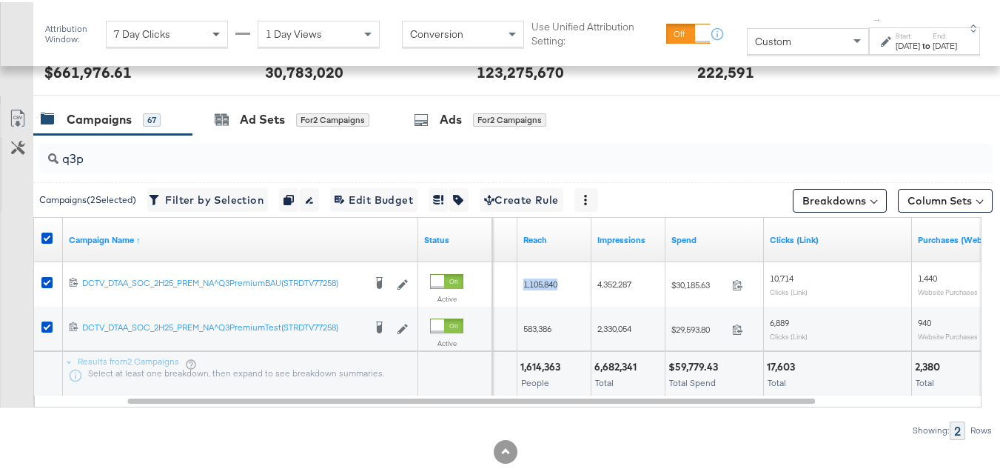
copy span "1,105,840"
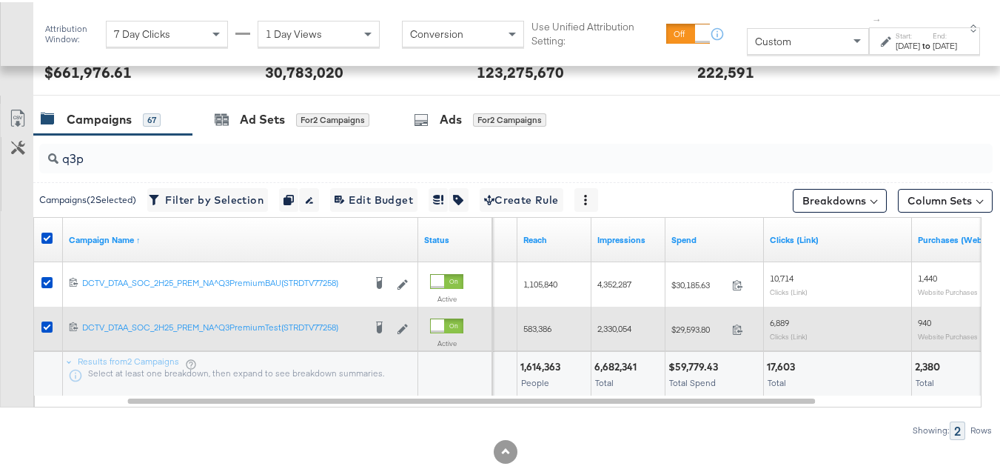
click at [529, 332] on span "583,386" at bounding box center [538, 326] width 28 height 11
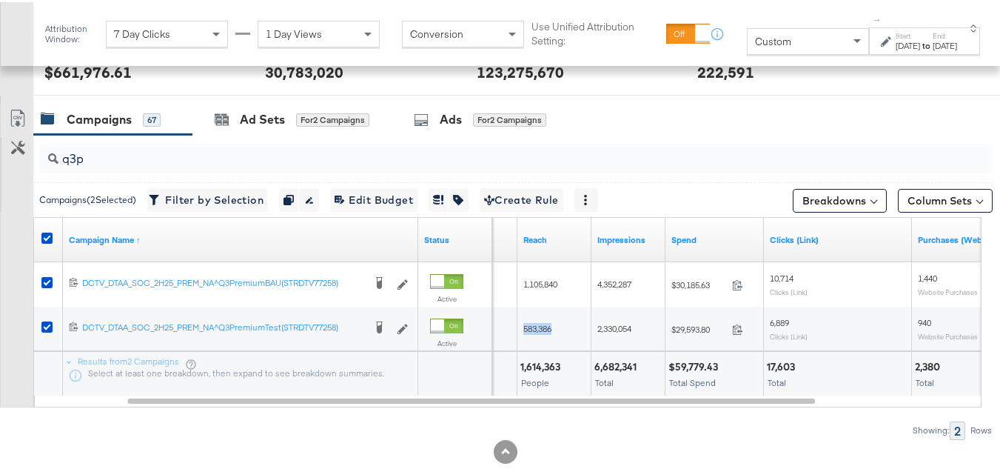
copy span "583,386"
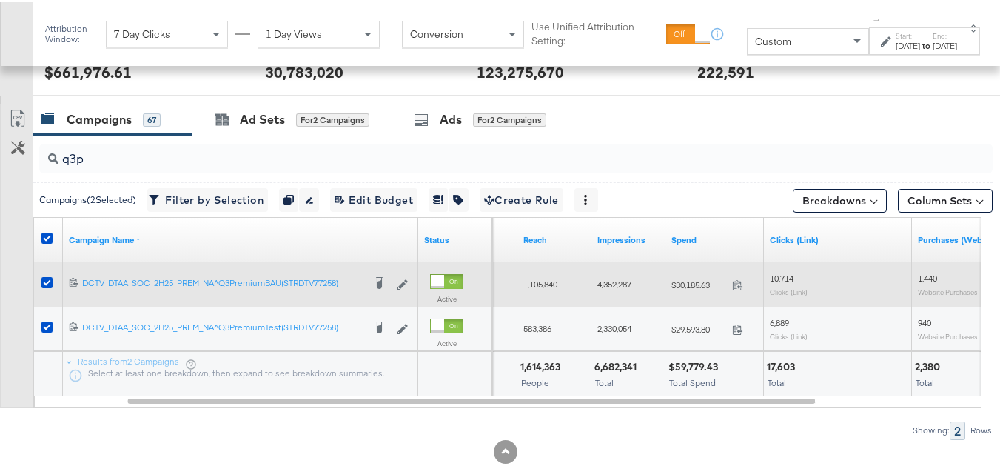
click at [622, 283] on span "4,352,287" at bounding box center [615, 281] width 34 height 11
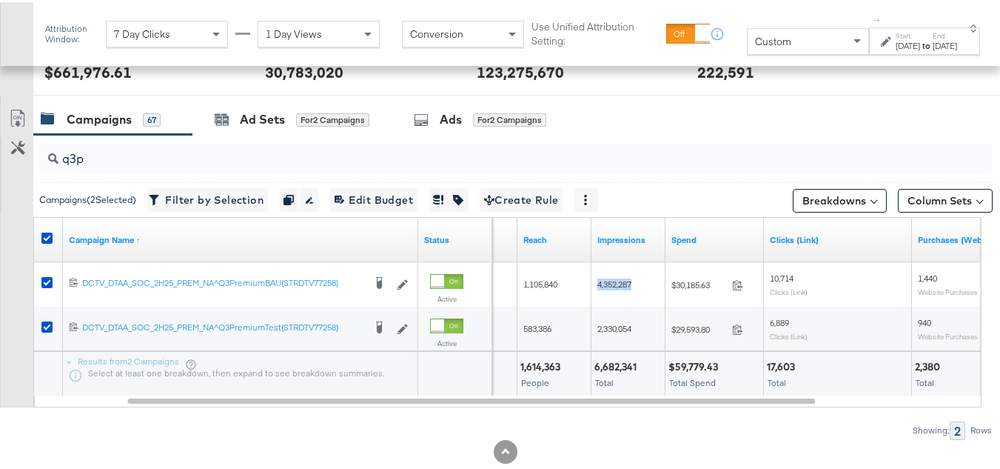
copy span "4,352,287"
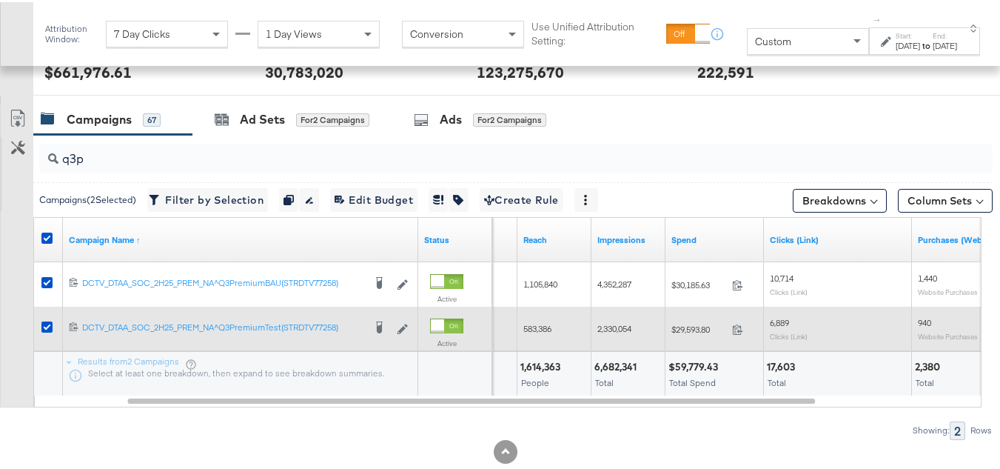
click at [610, 321] on span "2,330,054" at bounding box center [615, 326] width 34 height 11
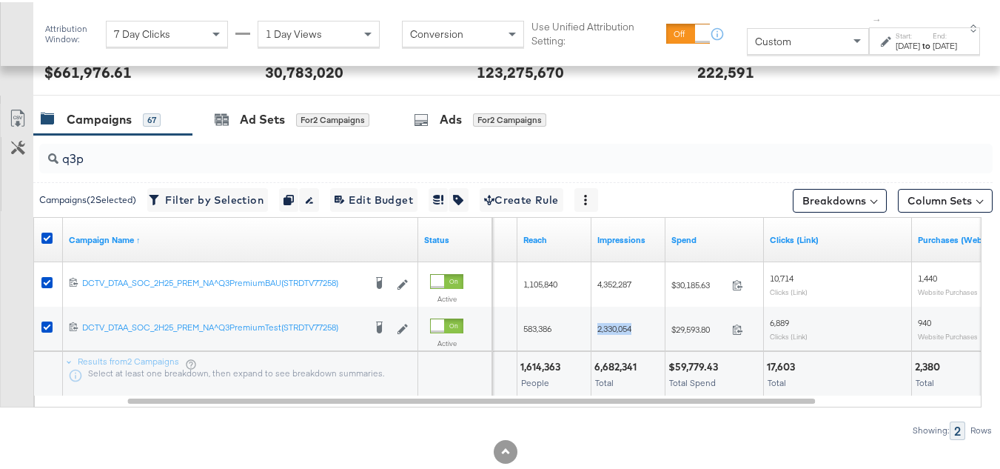
copy span "2,330,054"
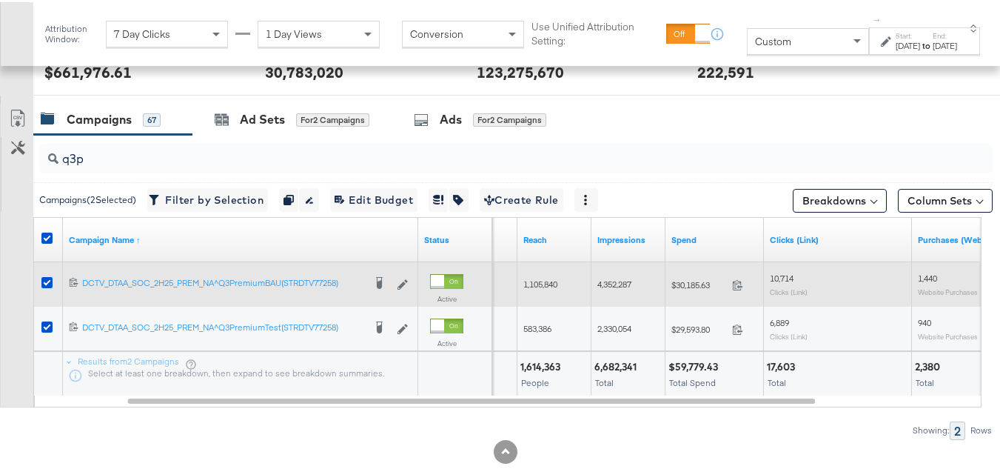
click at [769, 272] on div "10,714 Clicks (Link)" at bounding box center [838, 281] width 148 height 35
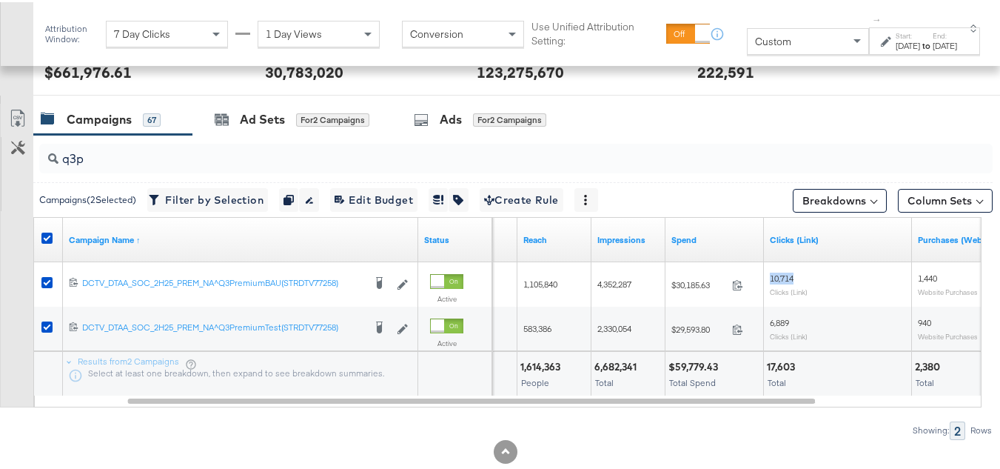
copy span "10,714"
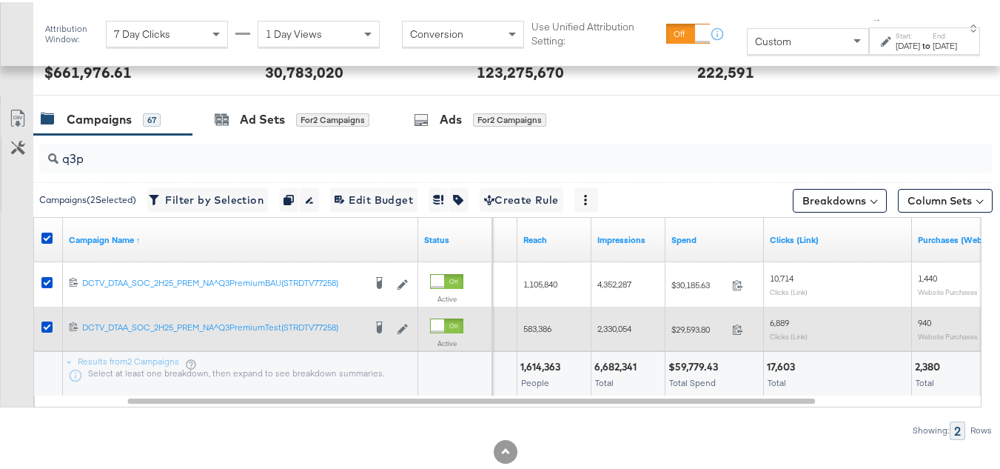
click at [775, 327] on div "6,889 Clicks (Link)" at bounding box center [838, 326] width 136 height 23
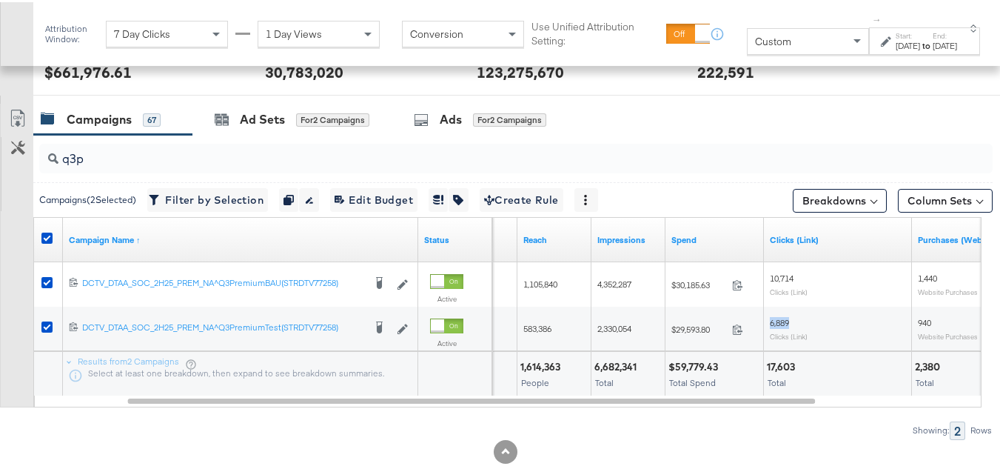
copy span "6,889"
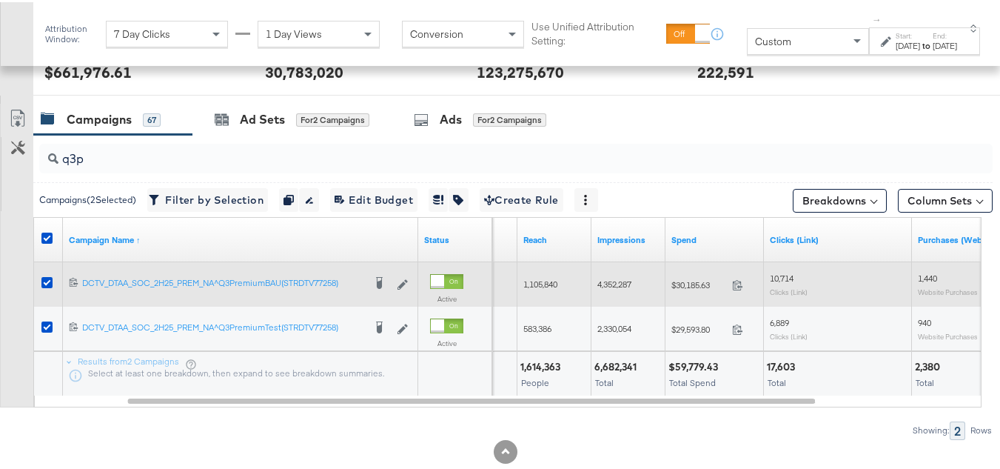
click at [914, 280] on div "1,440 Website Purchases" at bounding box center [986, 281] width 148 height 35
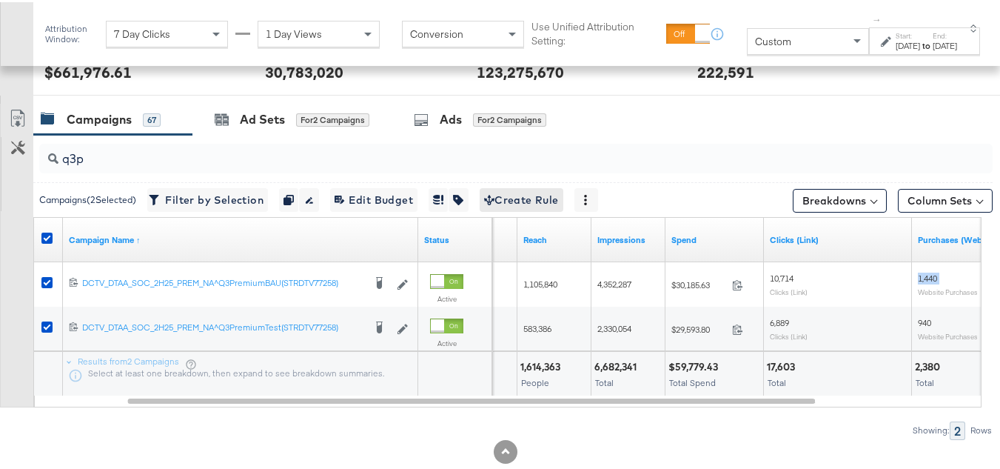
copy span "1,440"
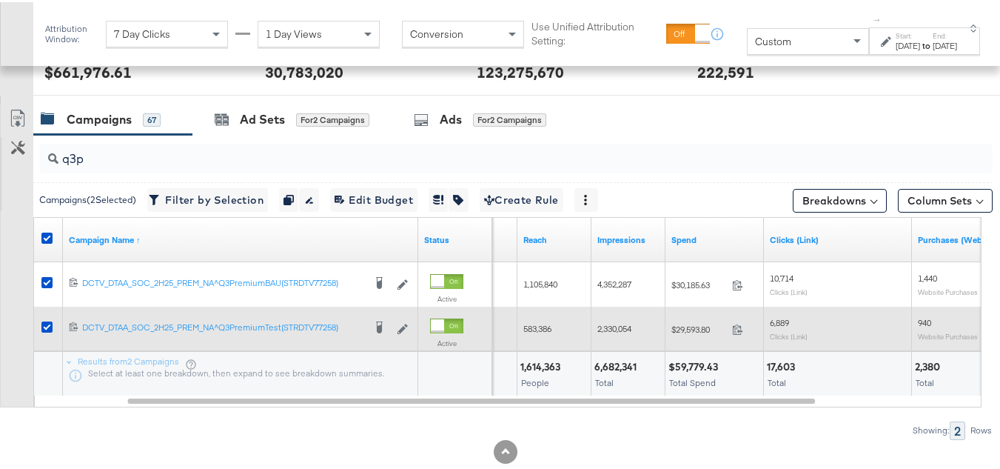
click at [926, 326] on span "940" at bounding box center [924, 320] width 13 height 11
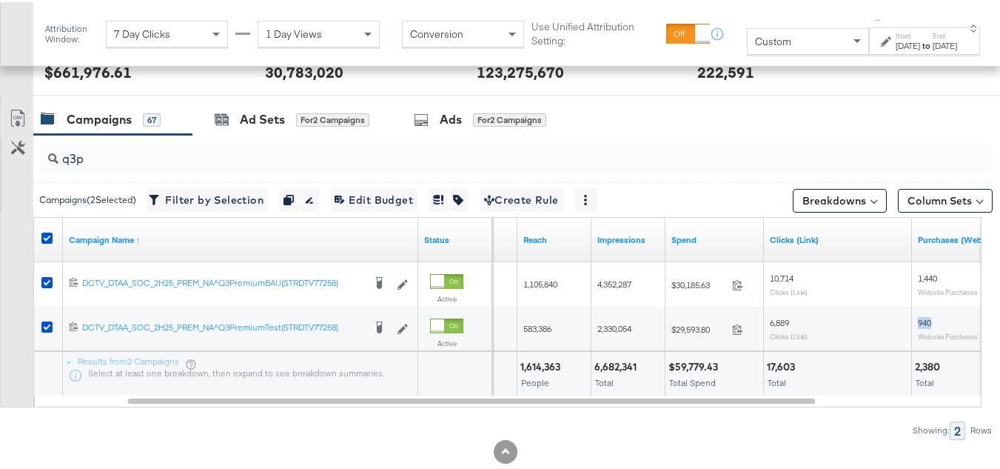
copy span "940"
click at [552, 413] on div "q3p Campaigns ( 2 Selected) Filter by Selection Filter 2 campaigns Duplicate 2 …" at bounding box center [496, 285] width 993 height 304
click at [748, 33] on div "Custom" at bounding box center [808, 39] width 121 height 25
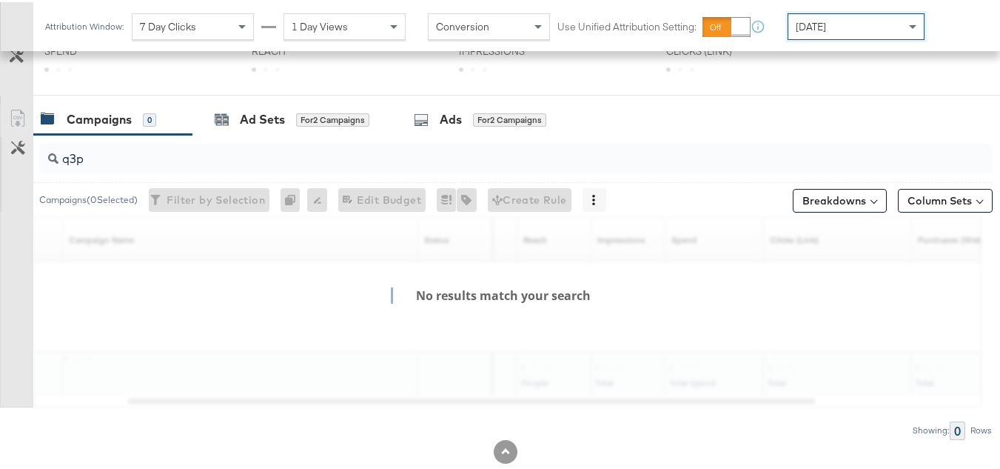
scroll to position [577, 0]
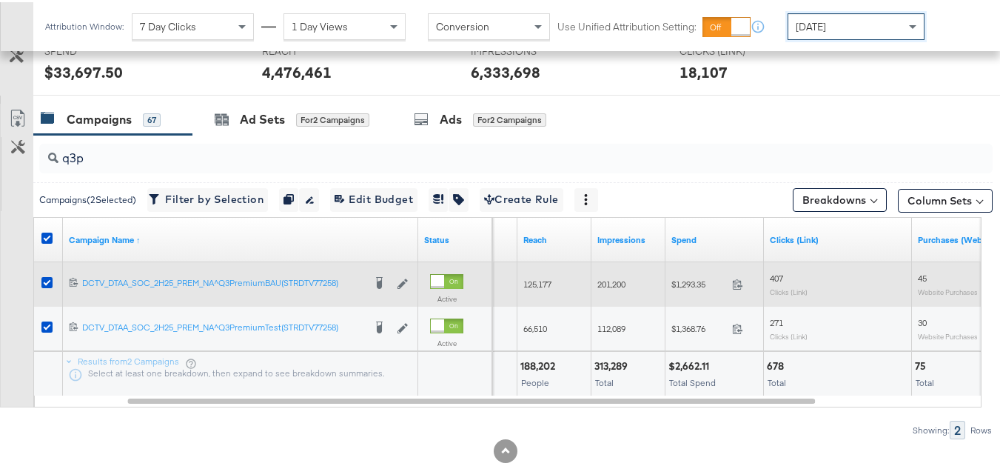
click at [684, 276] on span "$1,293.35" at bounding box center [699, 281] width 55 height 11
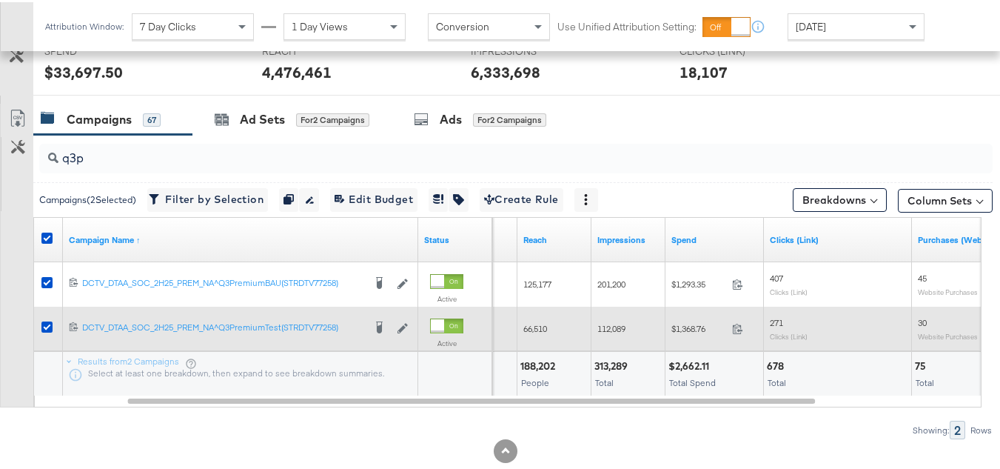
click at [687, 332] on span "$1,368.76" at bounding box center [699, 326] width 55 height 11
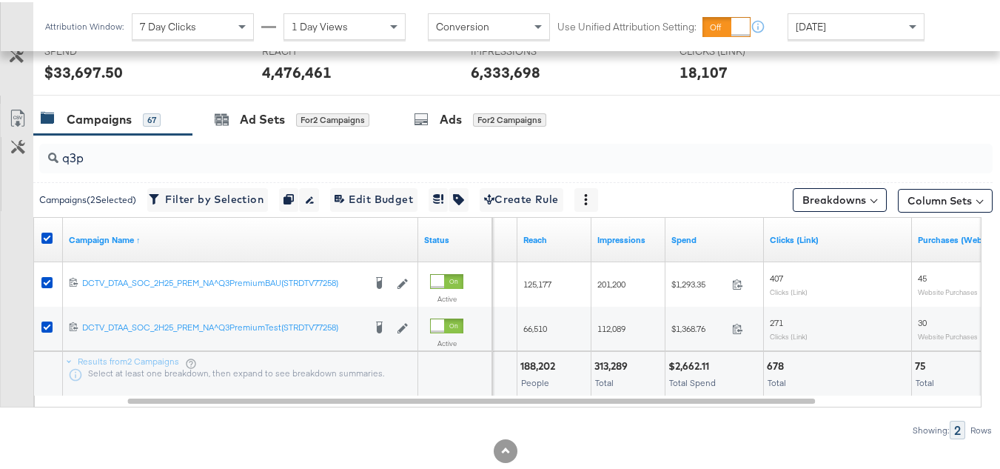
click at [698, 350] on div "$2,662.11 Total Spend" at bounding box center [715, 372] width 98 height 44
